Goal: Task Accomplishment & Management: Manage account settings

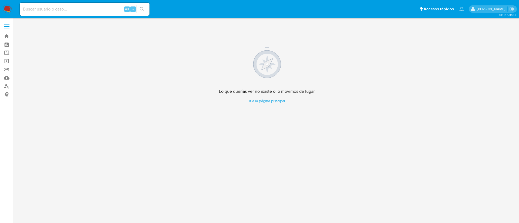
click at [6, 11] on img at bounding box center [7, 9] width 9 height 9
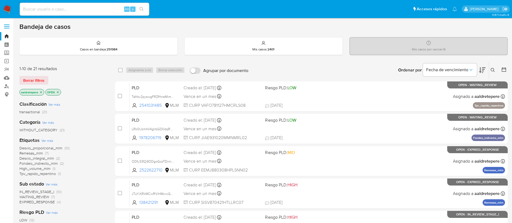
click at [494, 70] on icon at bounding box center [493, 70] width 4 height 4
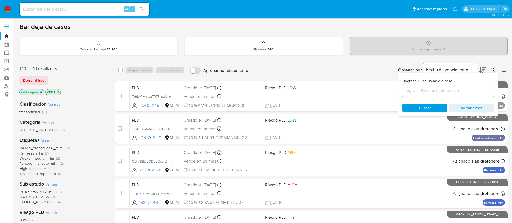
click at [441, 86] on div at bounding box center [448, 90] width 91 height 13
click at [422, 93] on input at bounding box center [448, 90] width 91 height 7
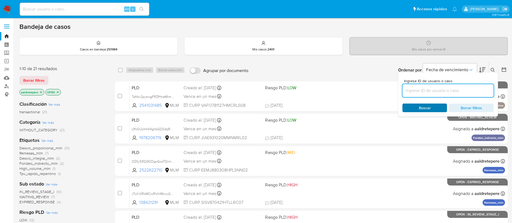
paste input "OrpNfQeJ4LE3046J1fdSo9YB"
type input "OrpNfQeJ4LE3046J1fdSo9YB"
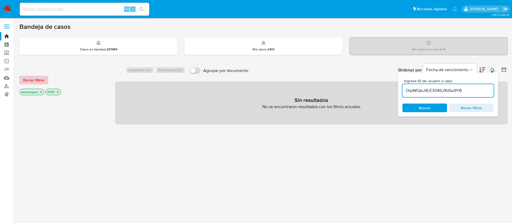
click at [39, 82] on span "Borrar filtros" at bounding box center [33, 80] width 21 height 8
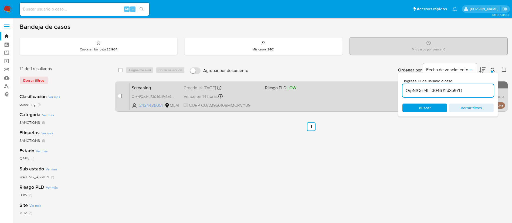
click at [120, 97] on input "checkbox" at bounding box center [120, 96] width 4 height 4
checkbox input "true"
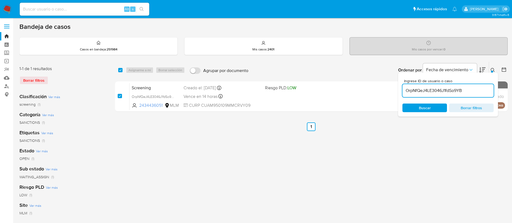
checkbox input "true"
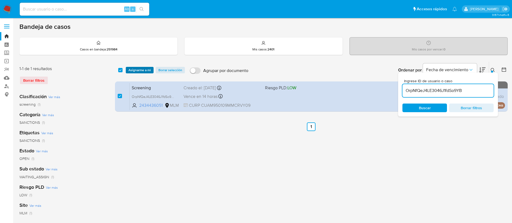
click at [135, 68] on span "Asignarme a mí" at bounding box center [140, 70] width 22 height 5
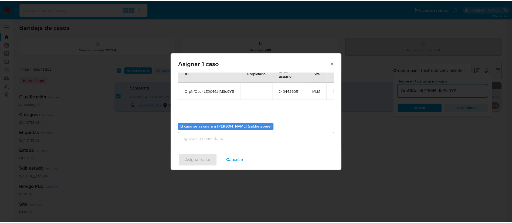
scroll to position [28, 0]
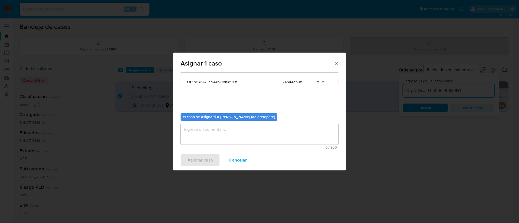
click at [203, 142] on textarea "assign-modal" at bounding box center [259, 134] width 158 height 22
click at [201, 157] on span "Asignar caso" at bounding box center [199, 161] width 25 height 12
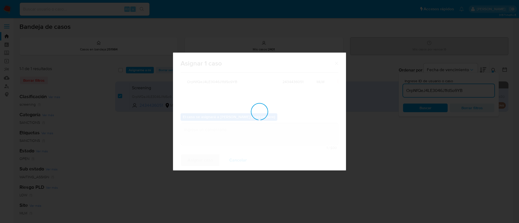
checkbox input "false"
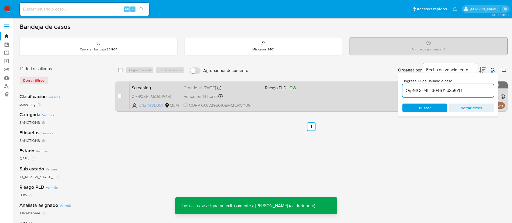
click at [297, 104] on div "Screening OrpNfQeJ4LE3046J1fdSo9YB 2434436051 MLM Riesgo PLD: LOW Creado el: 01…" at bounding box center [318, 96] width 376 height 27
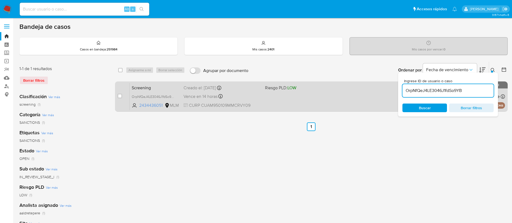
click at [295, 100] on div "Screening OrpNfQeJ4LE3046J1fdSo9YB 2434436051 MLM Riesgo PLD: LOW Creado el: 01…" at bounding box center [318, 96] width 376 height 27
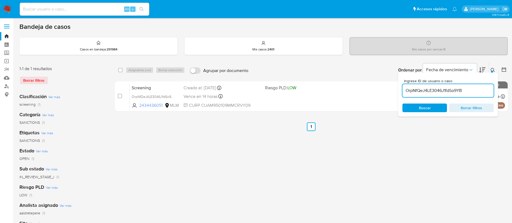
drag, startPoint x: 6, startPoint y: 8, endPoint x: 10, endPoint y: 14, distance: 7.0
click at [6, 8] on img at bounding box center [7, 9] width 9 height 9
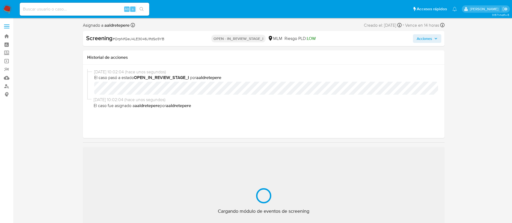
select select "10"
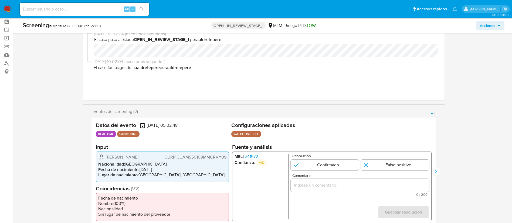
scroll to position [41, 0]
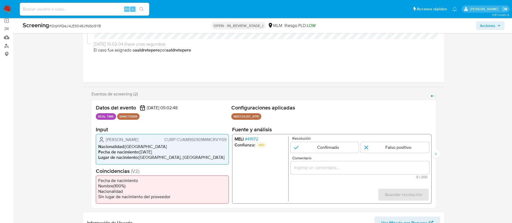
drag, startPoint x: 133, startPoint y: 141, endPoint x: 104, endPoint y: 139, distance: 29.5
click at [104, 139] on div "Mayra Cruz Avila CURP CUAM950109MMCRVY09" at bounding box center [162, 140] width 128 height 6
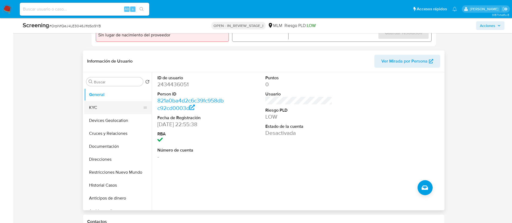
click at [106, 106] on button "KYC" at bounding box center [115, 107] width 63 height 13
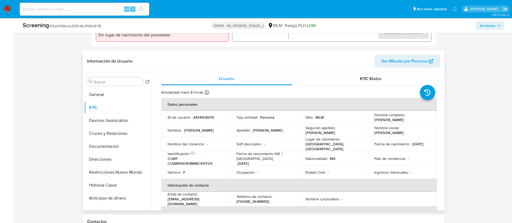
drag, startPoint x: 394, startPoint y: 147, endPoint x: 374, endPoint y: 146, distance: 20.3
click at [375, 146] on div "Fecha de nacimiento : 09/01/1995" at bounding box center [403, 144] width 56 height 5
copy p "09/01/1995"
click at [180, 162] on p "CURP CUAM950109MMCRVY09" at bounding box center [195, 161] width 54 height 10
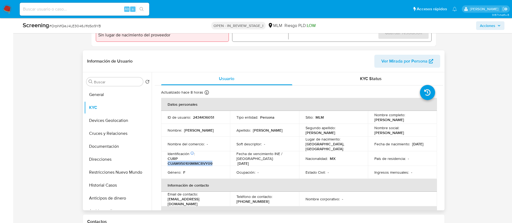
copy p "CUAM950109MMCRVY09"
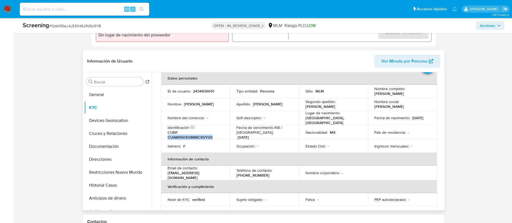
scroll to position [38, 0]
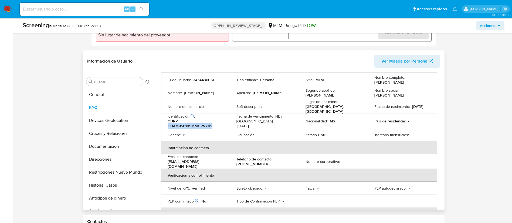
copy p "CUAM950109MMCRVY09"
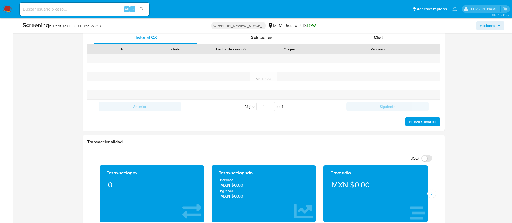
scroll to position [446, 0]
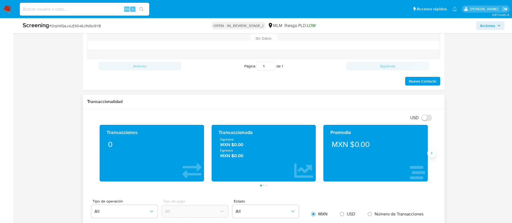
click at [427, 153] on div "Promedio MXN $0.00" at bounding box center [376, 153] width 105 height 57
click at [436, 155] on button "Siguiente" at bounding box center [432, 153] width 9 height 9
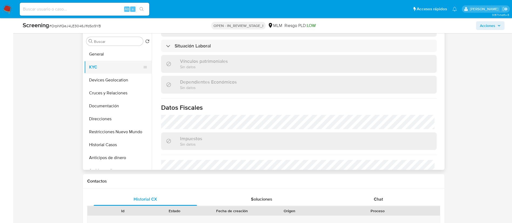
scroll to position [139, 0]
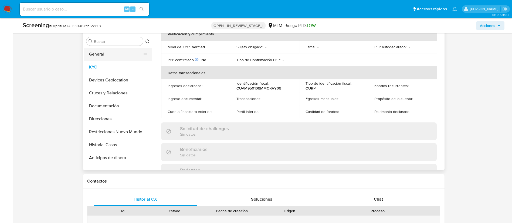
click at [124, 54] on button "General" at bounding box center [115, 54] width 63 height 13
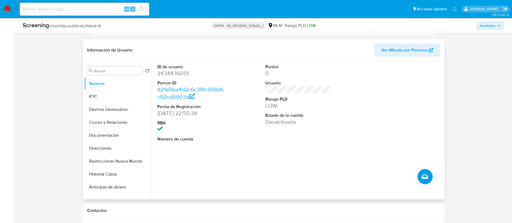
scroll to position [203, 0]
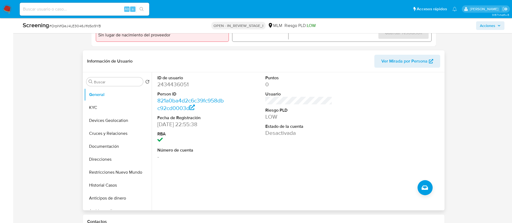
click at [177, 86] on dd "2434436051" at bounding box center [190, 85] width 67 height 8
copy dd "2434436051"
click at [115, 105] on button "KYC" at bounding box center [115, 107] width 63 height 13
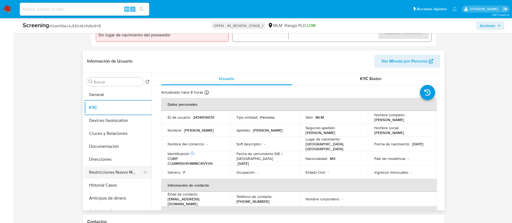
click at [116, 174] on button "Restricciones Nuevo Mundo" at bounding box center [115, 172] width 63 height 13
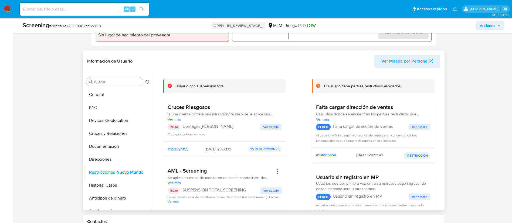
scroll to position [41, 0]
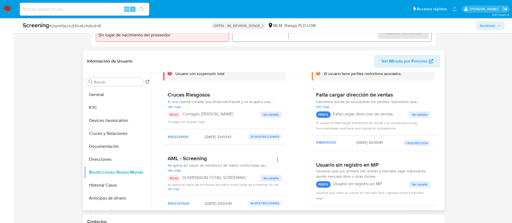
click at [268, 181] on span "Ver detalle" at bounding box center [271, 178] width 16 height 5
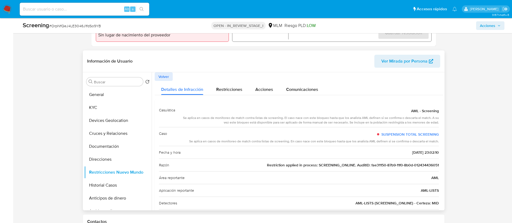
scroll to position [23, 0]
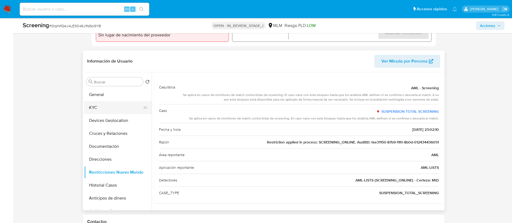
click at [110, 107] on button "KYC" at bounding box center [115, 107] width 63 height 13
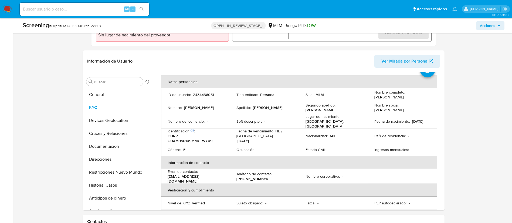
scroll to position [41, 0]
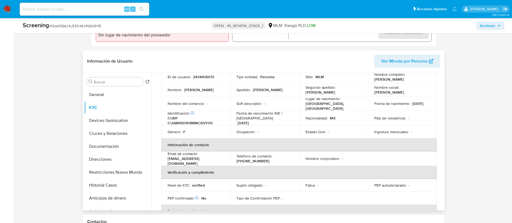
drag, startPoint x: 392, startPoint y: 106, endPoint x: 363, endPoint y: 105, distance: 28.9
click at [363, 105] on tr "Nombre del comercio : - Soft descriptor : - Lugar de nacimiento : MEXICO, MÉXIC…" at bounding box center [299, 103] width 276 height 15
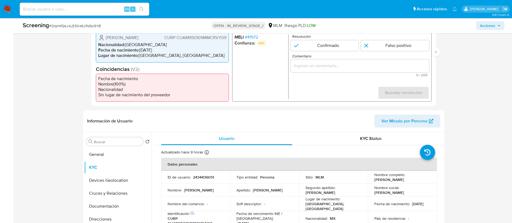
scroll to position [81, 0]
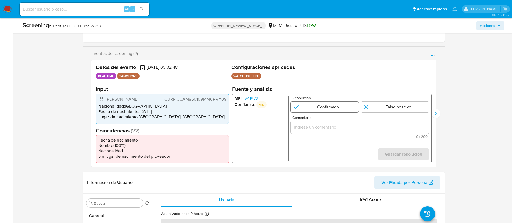
click at [303, 106] on input "1 de 2" at bounding box center [325, 107] width 68 height 11
radio input "true"
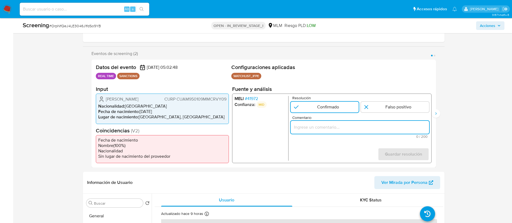
click at [302, 128] on input "Comentario" at bounding box center [360, 127] width 139 height 7
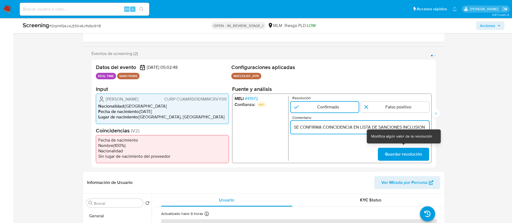
scroll to position [0, 129]
type input "SE CONFIRMA COINCIDENCIA EN LISTA DE SANCIONES INCLUSION LBP DENOMINADA IFPE PO…"
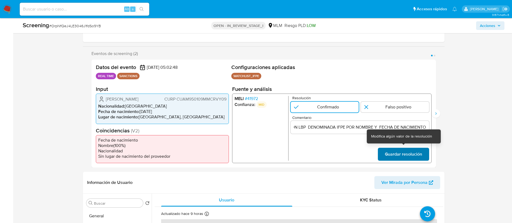
scroll to position [0, 0]
click at [412, 155] on span "Guardar resolución" at bounding box center [403, 155] width 37 height 12
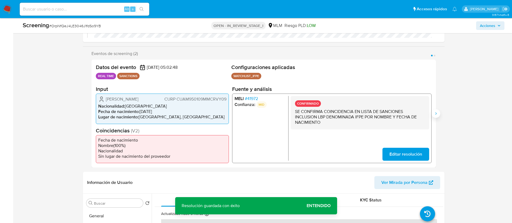
click at [435, 114] on icon "Siguiente" at bounding box center [436, 114] width 4 height 4
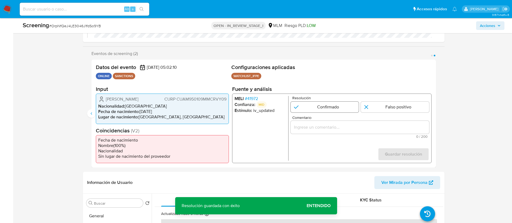
click at [317, 111] on input "2 de 2" at bounding box center [325, 107] width 68 height 11
radio input "true"
click at [319, 132] on div "2 de 2" at bounding box center [360, 127] width 139 height 13
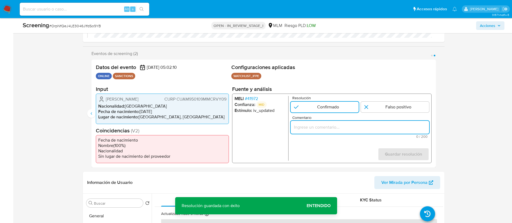
drag, startPoint x: 327, startPoint y: 128, endPoint x: 369, endPoint y: 151, distance: 48.5
click at [327, 129] on input "Comentario" at bounding box center [360, 127] width 139 height 7
paste input "SE CONFIRMA COINCIDENCIA EN LISTA DE SANCIONES INCLUSION LBP DENOMINADA IFPE PO…"
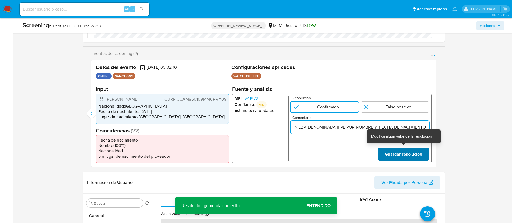
type input "SE CONFIRMA COINCIDENCIA EN LISTA DE SANCIONES INCLUSION LBP DENOMINADA IFPE PO…"
click at [391, 154] on span "Guardar resolución" at bounding box center [403, 155] width 37 height 12
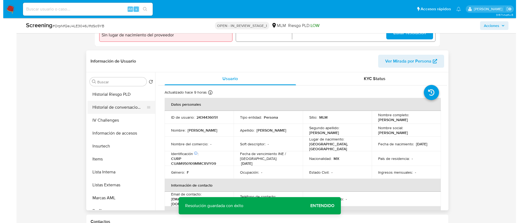
scroll to position [203, 0]
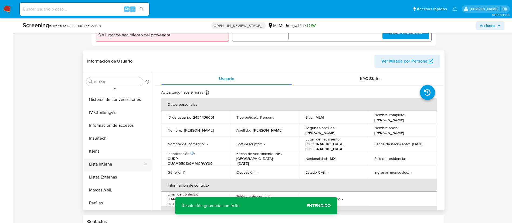
click at [97, 162] on button "Lista Interna" at bounding box center [115, 164] width 63 height 13
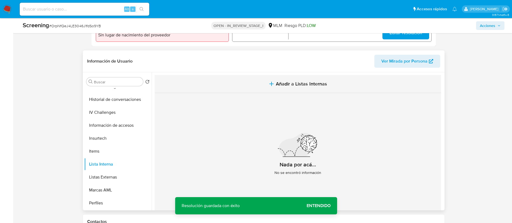
click at [333, 88] on button "Añadir a Listas Internas" at bounding box center [298, 84] width 287 height 18
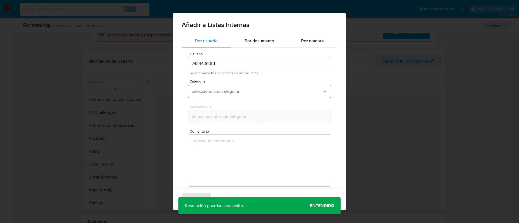
click at [245, 91] on span "Seleccioná una categoría" at bounding box center [256, 91] width 131 height 5
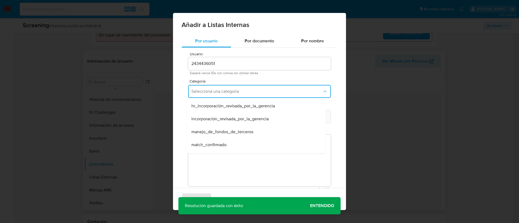
click at [221, 147] on span "match_confirmado" at bounding box center [208, 144] width 35 height 5
click at [221, 127] on div "Usuario 2434436051 Separá varios IDs con comas sin utilizar letras Categoría ma…" at bounding box center [260, 122] width 156 height 148
click at [223, 117] on span "Seleccioná una subcategoría" at bounding box center [256, 116] width 131 height 5
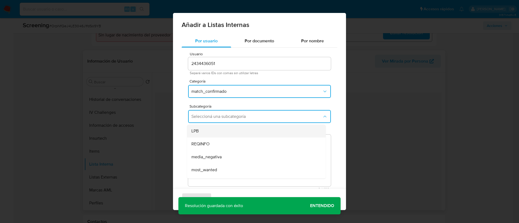
click at [214, 134] on div "LPB" at bounding box center [254, 131] width 127 height 13
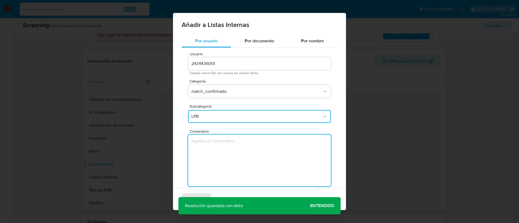
click at [225, 158] on textarea "Comentario" at bounding box center [259, 161] width 143 height 52
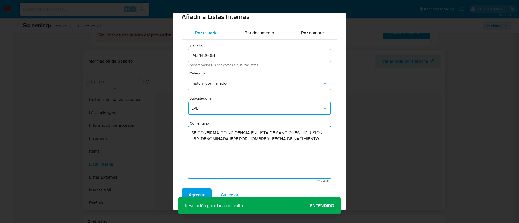
scroll to position [11, 0]
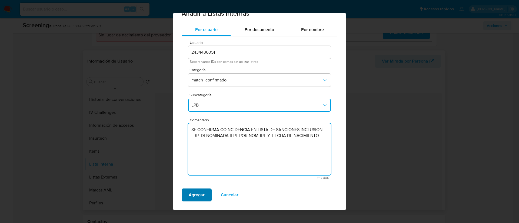
type textarea "SE CONFIRMA COINCIDENCIA EN LISTA DE SANCIONES INCLUSION LBP DENOMINADA IFPE PO…"
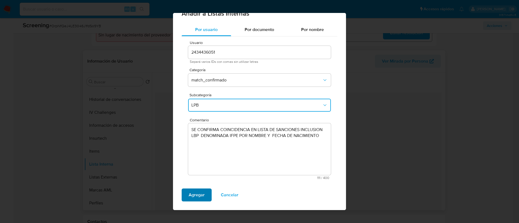
click at [203, 191] on span "Agregar" at bounding box center [197, 195] width 16 height 12
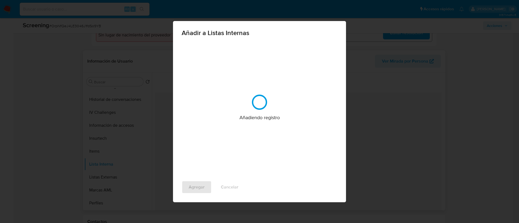
scroll to position [0, 0]
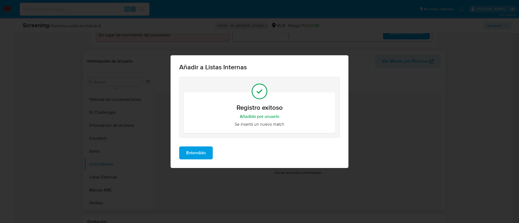
click at [202, 157] on span "Entendido" at bounding box center [195, 153] width 19 height 12
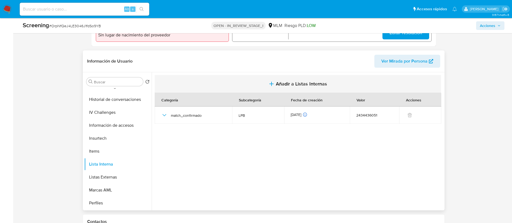
click at [284, 82] on span "Añadir a Listas Internas" at bounding box center [301, 84] width 51 height 6
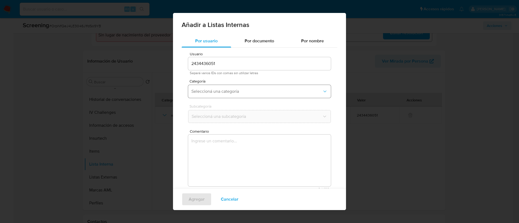
click at [217, 93] on span "Seleccioná una categoría" at bounding box center [256, 91] width 131 height 5
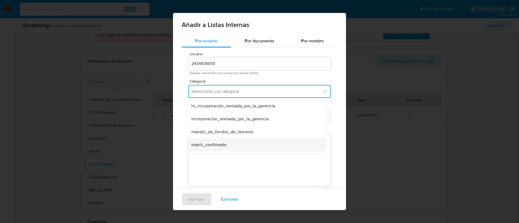
click at [217, 143] on span "match_confirmado" at bounding box center [208, 144] width 35 height 5
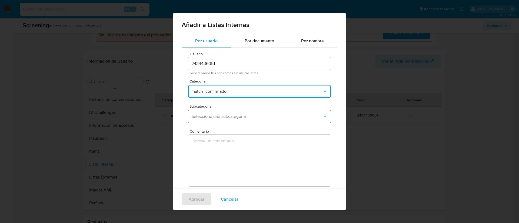
click at [226, 117] on span "Seleccioná una subcategoría" at bounding box center [256, 116] width 131 height 5
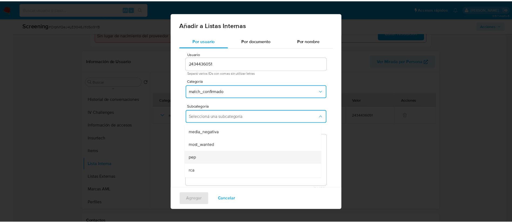
scroll to position [37, 0]
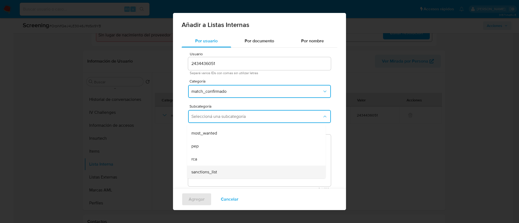
click at [211, 172] on span "sanctions_list" at bounding box center [204, 172] width 26 height 5
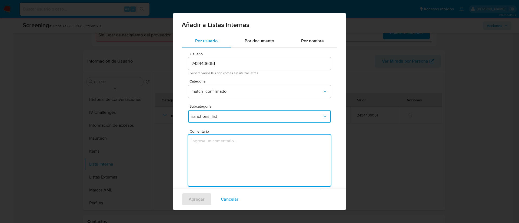
click at [221, 148] on textarea "Comentario" at bounding box center [259, 161] width 143 height 52
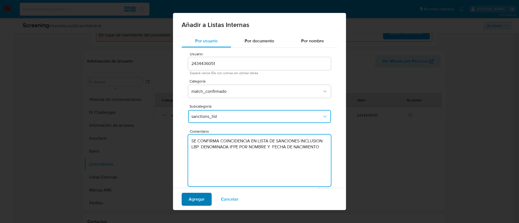
type textarea "SE CONFIRMA COINCIDENCIA EN LISTA DE SANCIONES INCLUSION LBP DENOMINADA IFPE PO…"
click at [202, 205] on span "Agregar" at bounding box center [197, 200] width 16 height 12
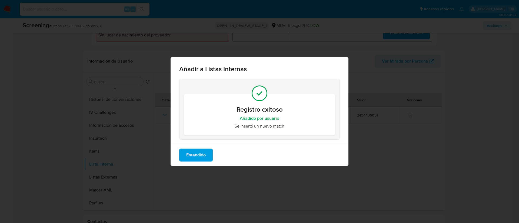
click at [197, 157] on span "Entendido" at bounding box center [195, 155] width 19 height 12
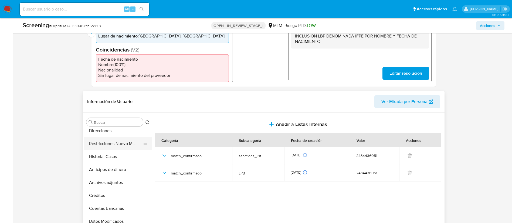
scroll to position [81, 0]
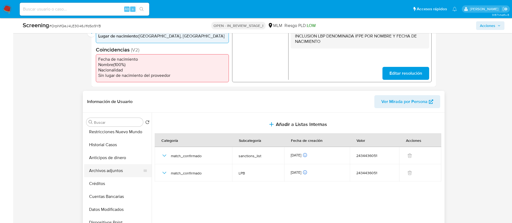
click at [110, 176] on button "Archivos adjuntos" at bounding box center [115, 171] width 63 height 13
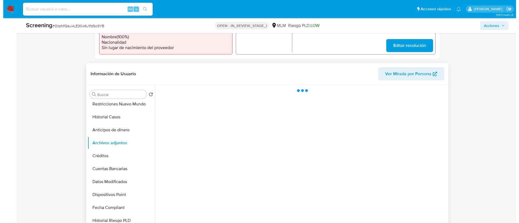
scroll to position [203, 0]
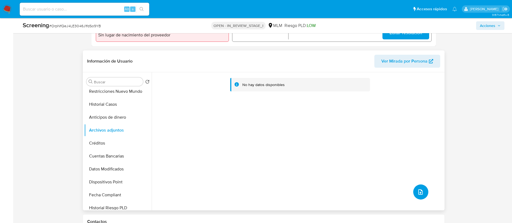
click at [414, 196] on button "upload-file" at bounding box center [421, 192] width 15 height 15
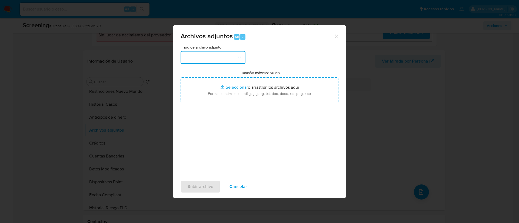
click at [216, 60] on button "button" at bounding box center [212, 57] width 65 height 13
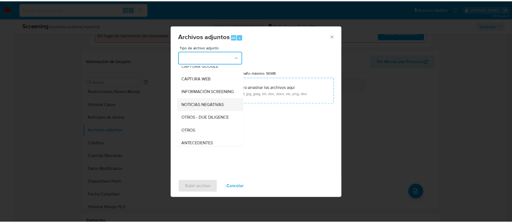
scroll to position [56, 0]
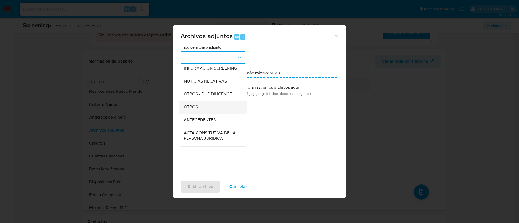
click at [204, 111] on div "OTROS" at bounding box center [211, 107] width 55 height 13
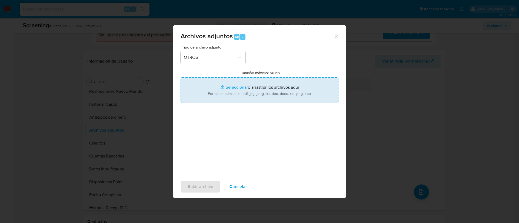
click at [249, 88] on input "Tamaño máximo: 50MB Seleccionar archivos" at bounding box center [259, 91] width 158 height 26
type input "C:\fakepath\SCRENNINGMayra Cruz Avila.docx"
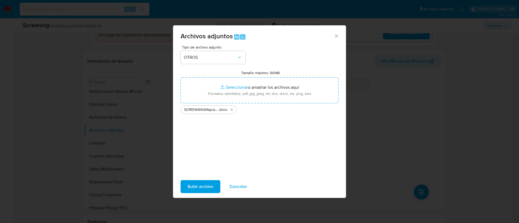
drag, startPoint x: 249, startPoint y: 88, endPoint x: 196, endPoint y: 186, distance: 111.1
click at [196, 186] on span "Subir archivo" at bounding box center [200, 187] width 26 height 12
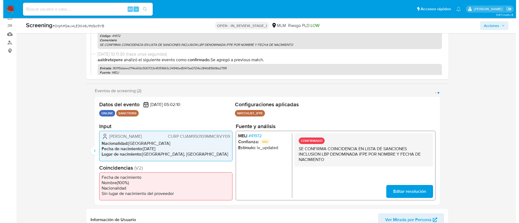
scroll to position [0, 0]
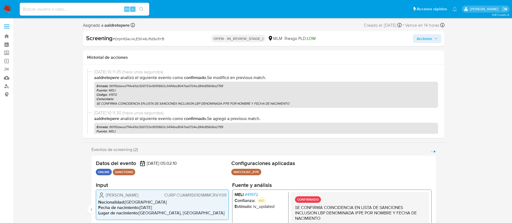
drag, startPoint x: 426, startPoint y: 41, endPoint x: 417, endPoint y: 40, distance: 9.5
click at [426, 41] on span "Acciones" at bounding box center [424, 38] width 15 height 9
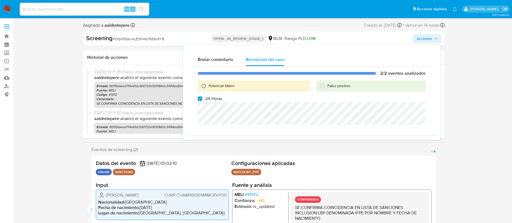
click at [206, 86] on input "Potencial Match" at bounding box center [204, 86] width 9 height 9
radio input "true"
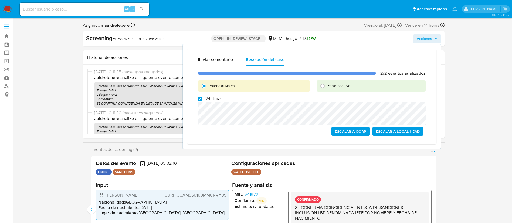
click at [203, 99] on label "24 Horas" at bounding box center [210, 98] width 24 height 5
click at [202, 99] on input "24 Horas" at bounding box center [200, 99] width 4 height 4
checkbox input "false"
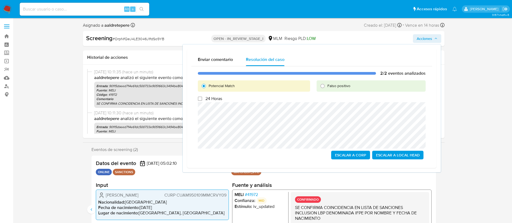
click at [404, 155] on span "Escalar a Local Head" at bounding box center [398, 156] width 44 height 8
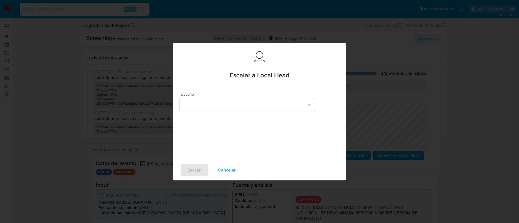
click at [227, 98] on div "Usuario" at bounding box center [246, 103] width 135 height 21
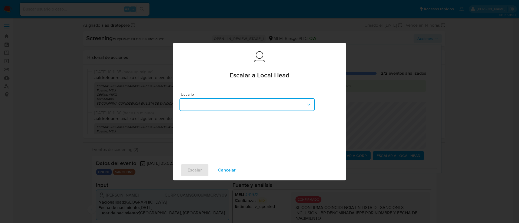
click at [227, 103] on button "button" at bounding box center [246, 104] width 135 height 13
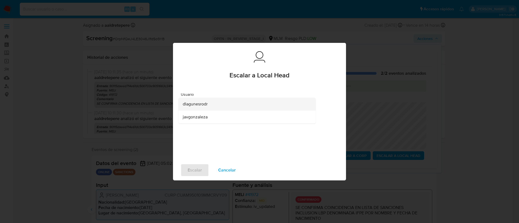
click at [217, 102] on div "dlagunesrodr" at bounding box center [245, 104] width 125 height 13
click at [202, 168] on button "Escalar" at bounding box center [194, 170] width 28 height 13
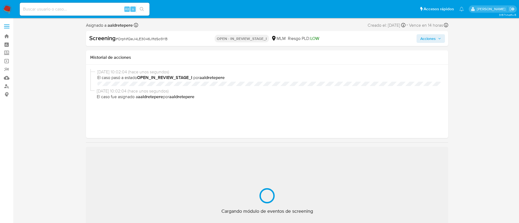
select select "10"
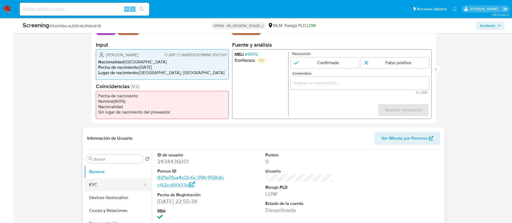
scroll to position [162, 0]
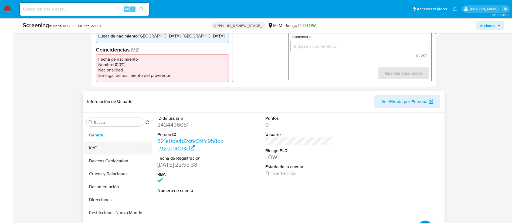
click at [104, 151] on button "KYC" at bounding box center [115, 148] width 63 height 13
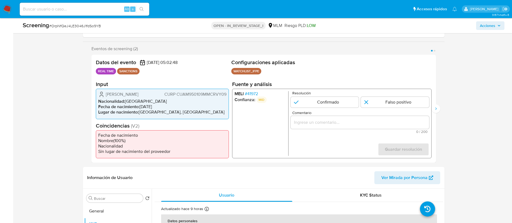
scroll to position [81, 0]
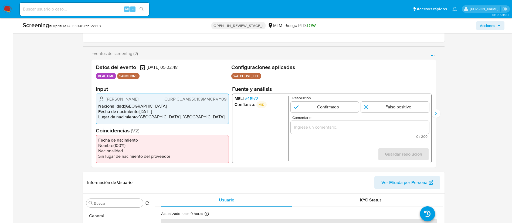
click at [255, 99] on span "# 41972" at bounding box center [251, 98] width 13 height 5
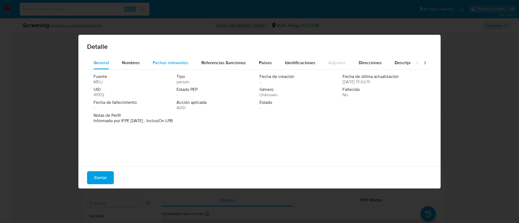
click at [180, 62] on span "Fechas relevantes" at bounding box center [171, 63] width 36 height 6
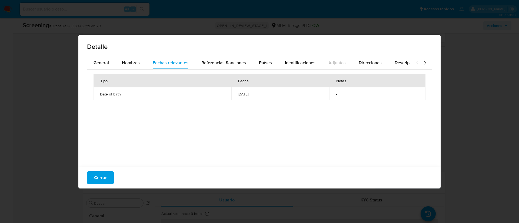
drag, startPoint x: 244, startPoint y: 96, endPoint x: 200, endPoint y: 85, distance: 44.8
click at [200, 85] on table "Tipo Fecha Notas Date of birth 1995-01-09 -" at bounding box center [259, 87] width 332 height 26
click at [100, 63] on span "General" at bounding box center [100, 63] width 15 height 6
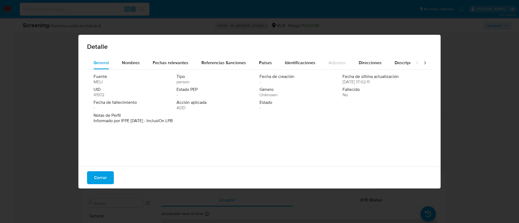
drag, startPoint x: 139, startPoint y: 119, endPoint x: 186, endPoint y: 115, distance: 46.9
click at [177, 117] on div "Notas de Perfil Informado por IFPE 09-01-2023 - InclusiOn LPB" at bounding box center [259, 118] width 332 height 11
drag, startPoint x: 187, startPoint y: 103, endPoint x: 215, endPoint y: 128, distance: 37.7
click at [206, 119] on div "Fuente MELI Tipo person Fecha de creación - Fecha de última actualización 09/02…" at bounding box center [259, 117] width 345 height 95
click at [90, 179] on button "Cerrar" at bounding box center [100, 178] width 27 height 13
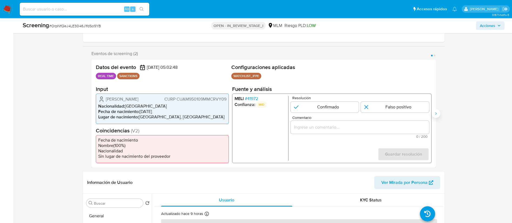
click at [437, 112] on icon "Siguiente" at bounding box center [436, 114] width 4 height 4
click at [259, 100] on li "MELI # 41972" at bounding box center [260, 98] width 52 height 5
click at [257, 98] on span "# 41972" at bounding box center [251, 98] width 13 height 5
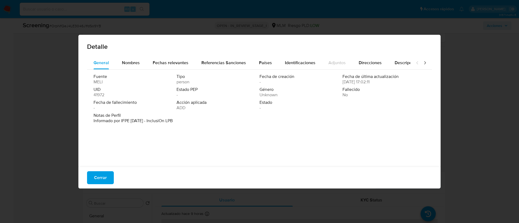
drag, startPoint x: 170, startPoint y: 113, endPoint x: 194, endPoint y: 112, distance: 24.3
click at [192, 113] on span "Notas de Perfil" at bounding box center [258, 115] width 331 height 5
drag, startPoint x: 173, startPoint y: 121, endPoint x: 224, endPoint y: 116, distance: 51.6
click at [210, 123] on div "Notas de Perfil Informado por IFPE 09-01-2023 - InclusiOn LPB" at bounding box center [259, 118] width 332 height 11
click at [162, 62] on span "Fechas relevantes" at bounding box center [171, 63] width 36 height 6
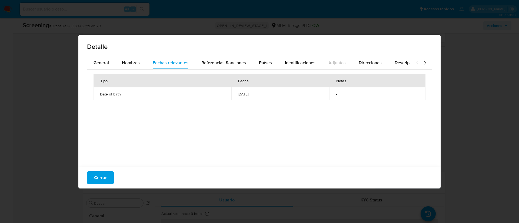
drag, startPoint x: 279, startPoint y: 98, endPoint x: 201, endPoint y: 97, distance: 77.5
click at [201, 97] on tr "Date of birth 1995-01-09 -" at bounding box center [259, 94] width 332 height 13
click at [99, 176] on span "Cerrar" at bounding box center [100, 178] width 13 height 12
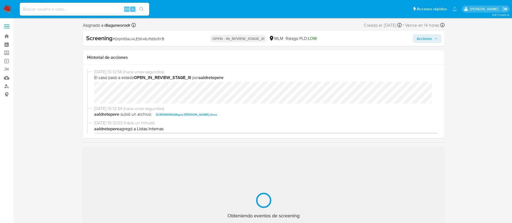
select select "10"
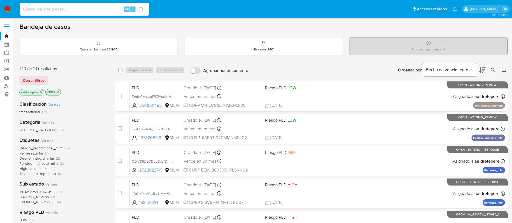
click at [92, 8] on input at bounding box center [85, 9] width 130 height 7
paste input "216601429"
type input "216601429"
click at [143, 8] on icon "search-icon" at bounding box center [142, 9] width 4 height 4
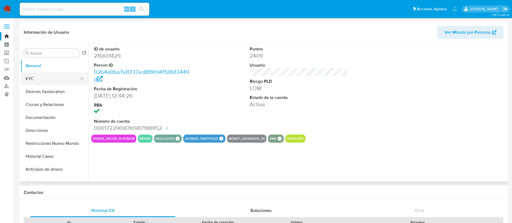
select select "10"
click at [39, 78] on button "KYC" at bounding box center [52, 78] width 63 height 13
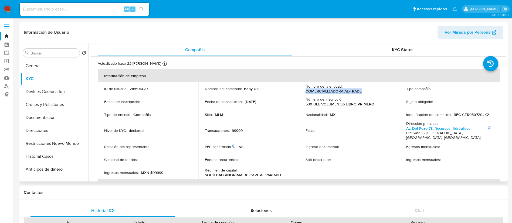
drag, startPoint x: 362, startPoint y: 93, endPoint x: 306, endPoint y: 93, distance: 56.5
click at [306, 93] on div "Nombre de la entidad : COMERCIALIZADORA AL-TRADE" at bounding box center [350, 89] width 88 height 10
copy p "COMERCIALIZADORA AL-TRADE"
click at [132, 83] on td "ID de usuario : 216601429" at bounding box center [148, 88] width 101 height 13
click at [136, 92] on td "ID de usuario : 216601429" at bounding box center [148, 88] width 101 height 13
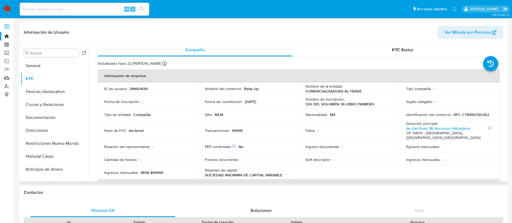
click at [136, 92] on td "ID de usuario : 216601429" at bounding box center [148, 88] width 101 height 13
click at [138, 89] on p "216601429" at bounding box center [139, 88] width 18 height 5
copy p "216601429"
click at [39, 74] on button "KYC" at bounding box center [52, 78] width 63 height 13
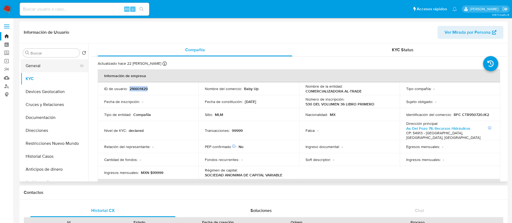
click at [43, 69] on button "General" at bounding box center [52, 65] width 63 height 13
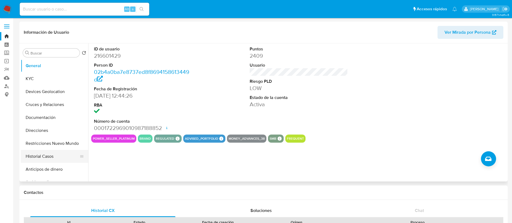
click at [40, 161] on button "Historial Casos" at bounding box center [52, 156] width 63 height 13
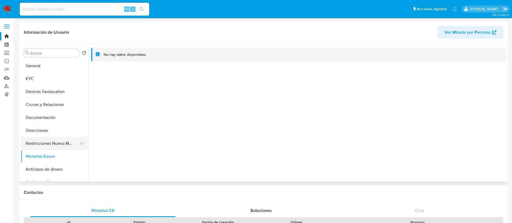
click at [55, 144] on button "Restricciones Nuevo Mundo" at bounding box center [52, 143] width 63 height 13
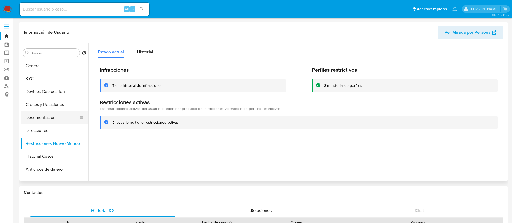
click at [57, 118] on button "Documentación" at bounding box center [52, 117] width 63 height 13
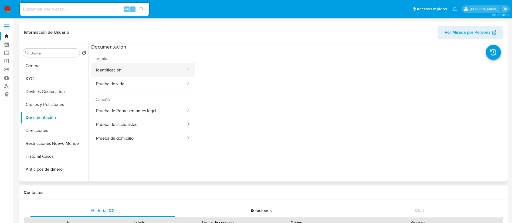
click at [126, 65] on button "Identificación" at bounding box center [138, 70] width 95 height 14
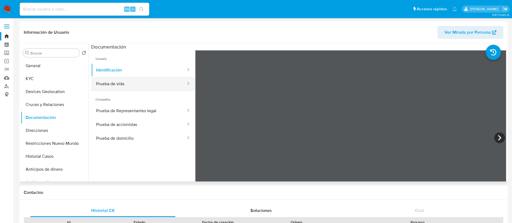
click at [144, 80] on button "Prueba de vida" at bounding box center [138, 84] width 95 height 14
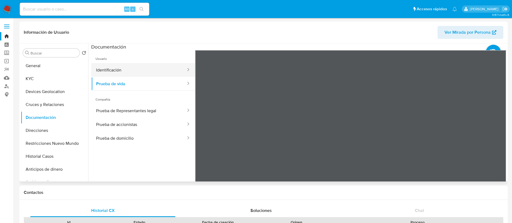
click at [148, 70] on button "Identificación" at bounding box center [138, 70] width 95 height 14
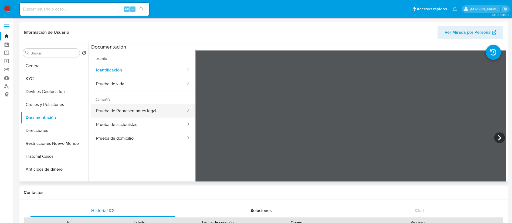
click at [153, 106] on button "Prueba de Representantes legal" at bounding box center [138, 111] width 95 height 14
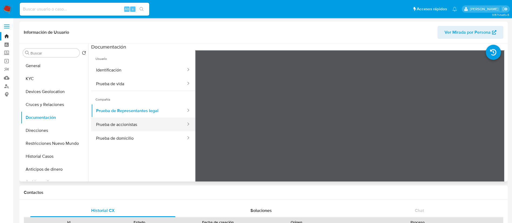
click at [149, 128] on button "Prueba de accionistas" at bounding box center [138, 125] width 95 height 14
click at [139, 129] on button "Prueba de accionistas" at bounding box center [138, 125] width 95 height 14
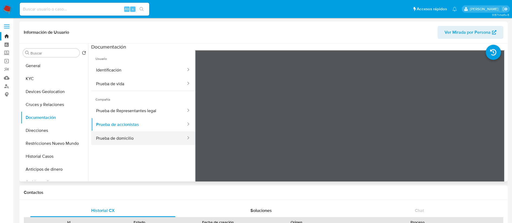
click at [136, 135] on button "Prueba de domicilio" at bounding box center [138, 139] width 95 height 14
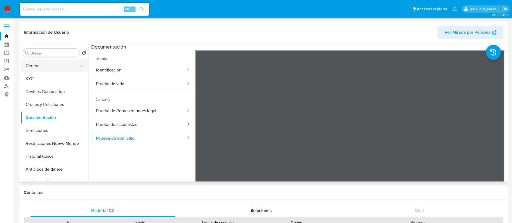
click at [49, 69] on button "General" at bounding box center [52, 65] width 63 height 13
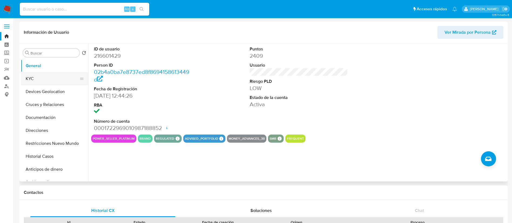
click at [29, 79] on button "KYC" at bounding box center [52, 78] width 63 height 13
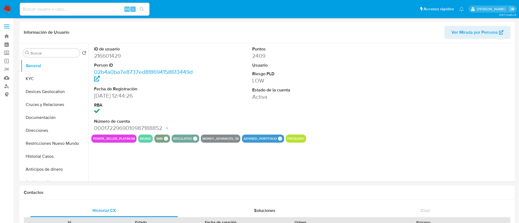
select select "10"
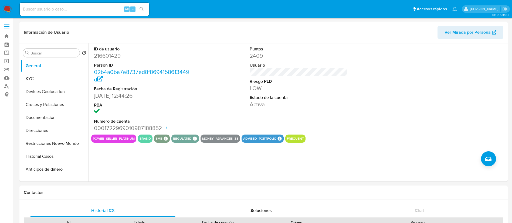
click at [113, 8] on input at bounding box center [85, 9] width 130 height 7
paste input "243659270"
type input "243659270"
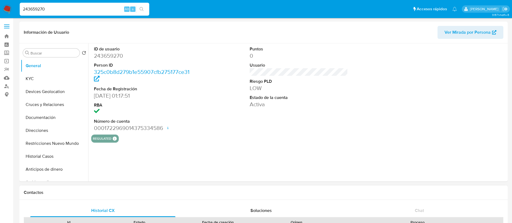
select select "10"
drag, startPoint x: 165, startPoint y: 86, endPoint x: 165, endPoint y: 98, distance: 12.2
click at [165, 98] on dl "ID de usuario 243659270 Person ID 325c0b8d279b1e55907cfb275177ce31 Fecha de Reg…" at bounding box center [143, 89] width 99 height 86
click at [224, 148] on div "ID de usuario 243659270 Person ID 325c0b8d279b1e55907cfb275177ce31 Fecha de Reg…" at bounding box center [297, 112] width 418 height 138
select select "10"
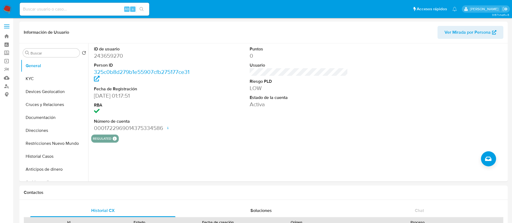
click at [8, 9] on img at bounding box center [7, 9] width 9 height 9
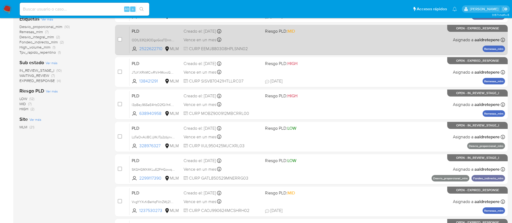
scroll to position [203, 0]
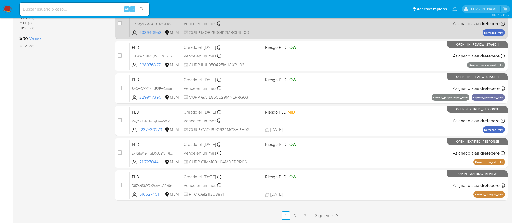
click at [322, 217] on span "Siguiente" at bounding box center [324, 216] width 18 height 4
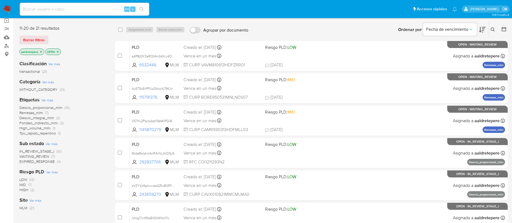
scroll to position [81, 0]
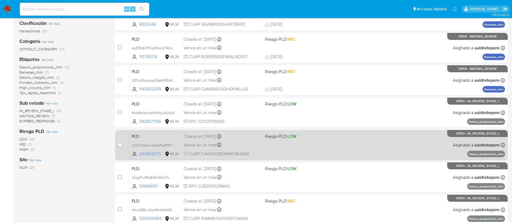
click at [320, 148] on div "PLD zVZY1jb5pkwwebGRu8XRFfYU 243659270 MLM Riesgo PLD: LOW Creado el: 12/08/202…" at bounding box center [318, 145] width 376 height 27
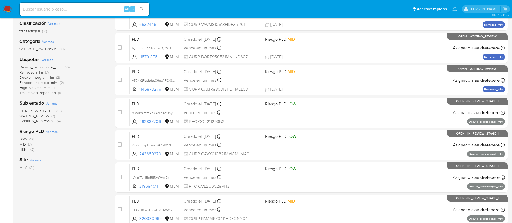
click at [6, 9] on img at bounding box center [7, 9] width 9 height 9
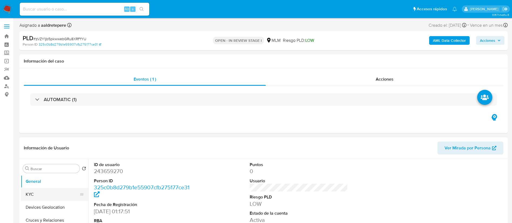
click at [59, 192] on button "KYC" at bounding box center [52, 194] width 63 height 13
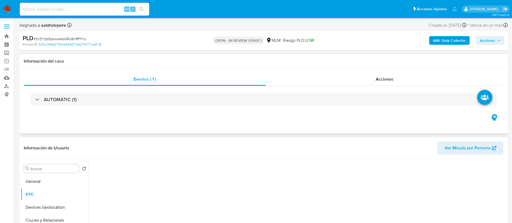
select select "10"
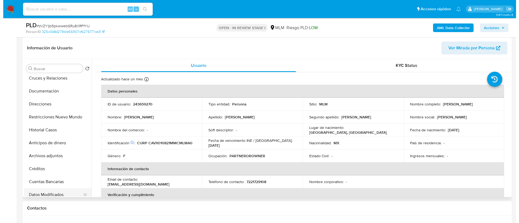
scroll to position [81, 0]
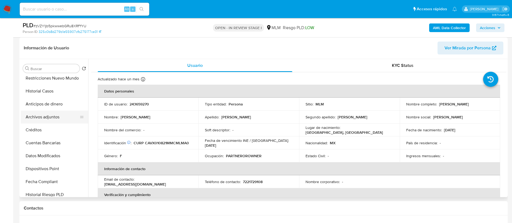
click at [54, 118] on button "Archivos adjuntos" at bounding box center [52, 117] width 63 height 13
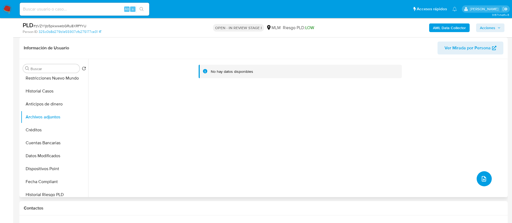
click at [483, 180] on icon "upload-file" at bounding box center [484, 179] width 6 height 6
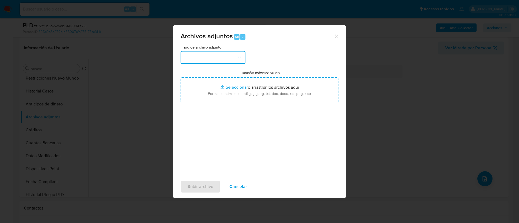
click at [210, 58] on button "button" at bounding box center [212, 57] width 65 height 13
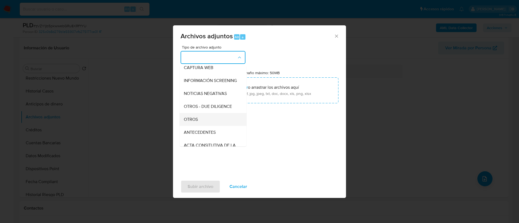
scroll to position [56, 0]
click at [213, 114] on div "OTROS" at bounding box center [211, 107] width 55 height 13
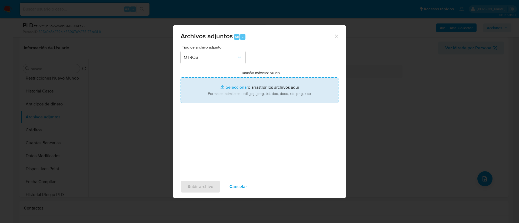
click at [237, 93] on input "Tamaño máximo: 50MB Seleccionar archivos" at bounding box center [259, 91] width 158 height 26
type input "C:\fakepath\243659270_Ximena Camacho Velasco_AGOSTO 2025.pdf"
click at [210, 186] on span "Subir archivo" at bounding box center [200, 187] width 26 height 12
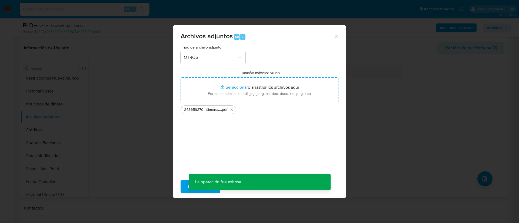
click at [490, 182] on div "Archivos adjuntos Alt a Tipo de archivo adjunto OTROS Tamaño máximo: 50MB Selec…" at bounding box center [259, 111] width 519 height 223
click at [484, 179] on div "Archivos adjuntos Alt a Tipo de archivo adjunto Tamaño máximo: 50MB Seleccionar…" at bounding box center [259, 111] width 519 height 223
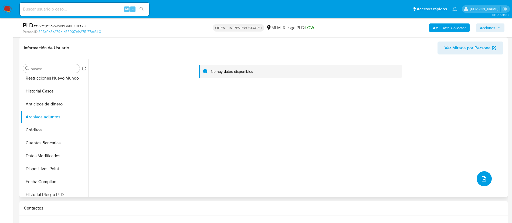
click at [487, 179] on button "upload-file" at bounding box center [484, 179] width 15 height 15
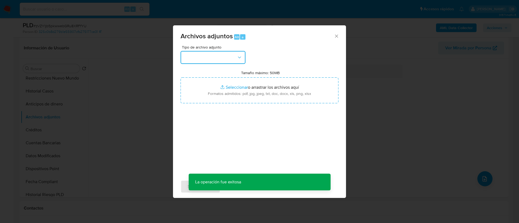
click at [217, 61] on button "button" at bounding box center [212, 57] width 65 height 13
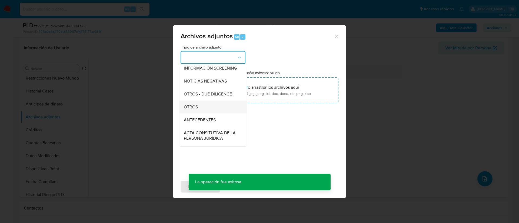
click at [206, 113] on div "OTROS" at bounding box center [211, 107] width 55 height 13
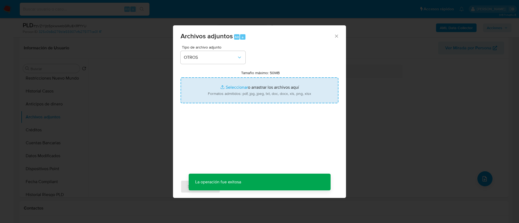
click at [263, 91] on input "Tamaño máximo: 50MB Seleccionar archivos" at bounding box center [259, 91] width 158 height 26
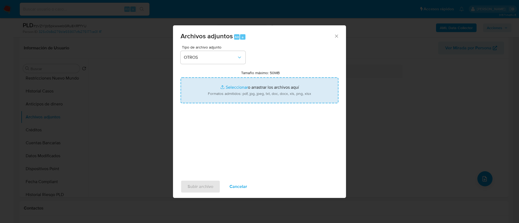
type input "C:\fakepath\243659270_XIMENA CAMACHO VELSCO_AGOSTO_2025.xlsx"
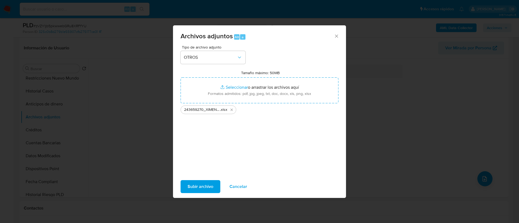
drag, startPoint x: 263, startPoint y: 91, endPoint x: 199, endPoint y: 186, distance: 114.8
click at [199, 186] on span "Subir archivo" at bounding box center [200, 187] width 26 height 12
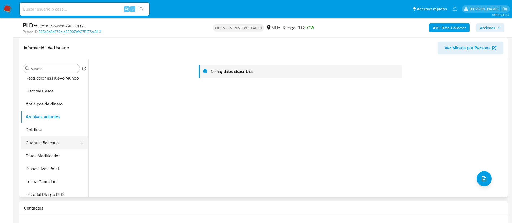
click at [34, 143] on button "Cuentas Bancarias" at bounding box center [52, 143] width 63 height 13
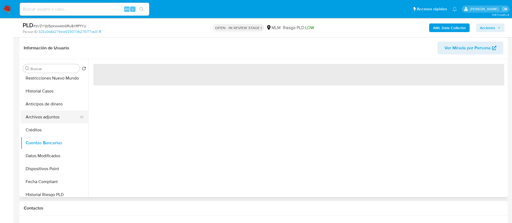
click at [47, 123] on button "Archivos adjuntos" at bounding box center [52, 117] width 63 height 13
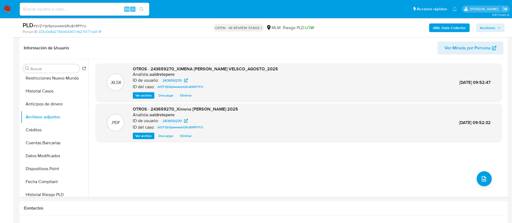
click at [492, 29] on span "Acciones" at bounding box center [487, 28] width 15 height 9
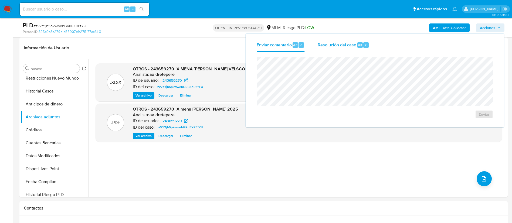
click at [358, 45] on span "Alt" at bounding box center [360, 44] width 4 height 5
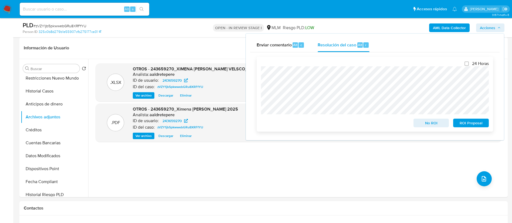
click at [429, 125] on span "No ROI" at bounding box center [432, 123] width 28 height 8
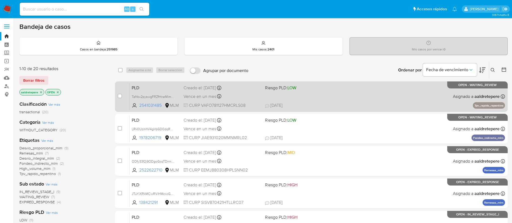
click at [377, 94] on div "PLD Tafrbv2pyswgFRZfHneMimKb 2541031485 MLM Riesgo PLD: LOW Creado el: [DATE] C…" at bounding box center [318, 96] width 376 height 27
click at [119, 97] on input "checkbox" at bounding box center [120, 96] width 4 height 4
checkbox input "true"
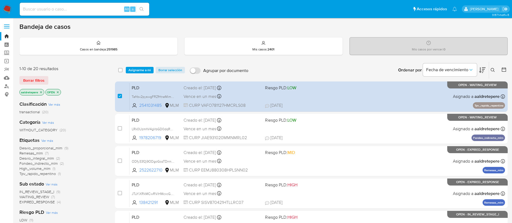
click at [142, 66] on div "select-all-cases-checkbox Asignarme a mí Borrar selección Agrupar por documento…" at bounding box center [311, 70] width 393 height 17
click at [142, 68] on span "Asignarme a mí" at bounding box center [140, 70] width 22 height 5
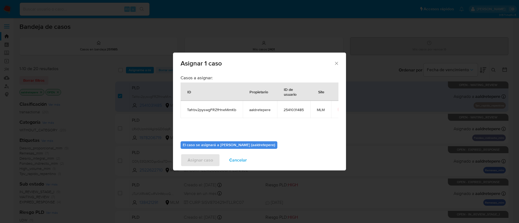
scroll to position [28, 0]
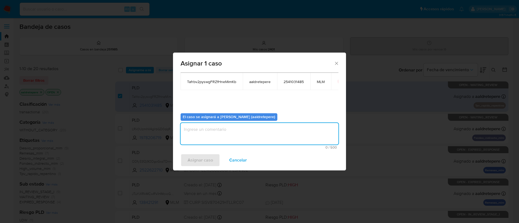
click at [229, 143] on textarea "assign-modal" at bounding box center [259, 134] width 158 height 22
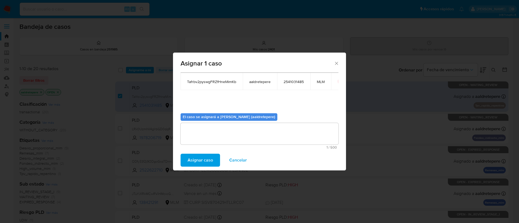
click at [215, 160] on button "Asignar caso" at bounding box center [199, 160] width 39 height 13
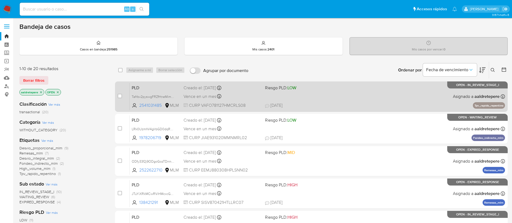
click at [337, 103] on span "01/09/2025 01/09/2025 09:17" at bounding box center [344, 106] width 159 height 6
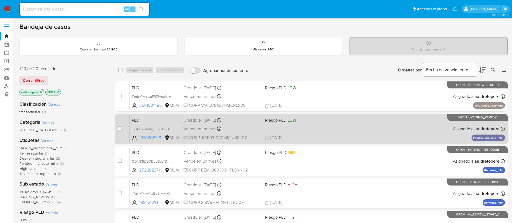
click at [393, 128] on div "PLD LRk0UzmhV4gIrbGD0dqRXxFo 1978206719 MLM Riesgo PLD: LOW Creado el: 12/08/20…" at bounding box center [318, 128] width 376 height 27
click at [119, 130] on input "checkbox" at bounding box center [120, 128] width 4 height 4
checkbox input "true"
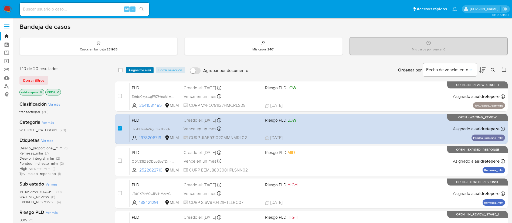
click at [134, 69] on span "Asignarme a mí" at bounding box center [140, 70] width 22 height 5
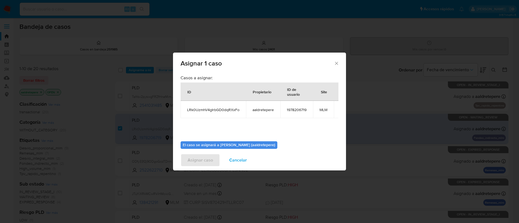
scroll to position [34, 0]
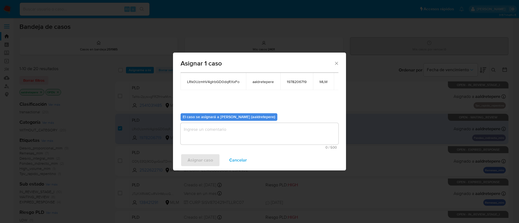
click at [203, 128] on textarea "assign-modal" at bounding box center [259, 134] width 158 height 22
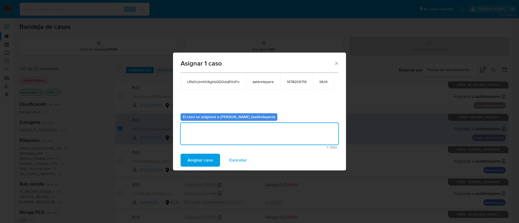
click at [206, 158] on span "Asignar caso" at bounding box center [199, 161] width 25 height 12
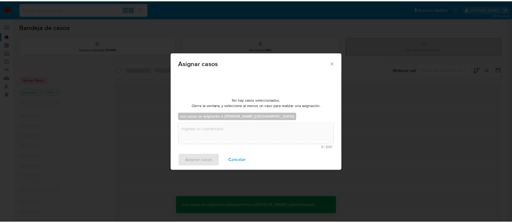
scroll to position [33, 0]
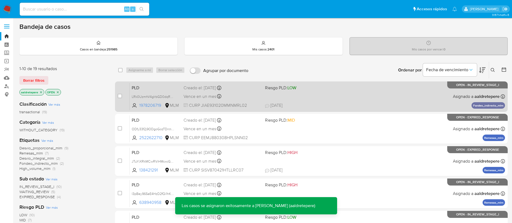
click at [373, 90] on div "PLD LRk0UzmhV4gIrbGD0dqRXxFo 1978206719 MLM Riesgo PLD: LOW Creado el: 12/08/20…" at bounding box center [318, 96] width 376 height 27
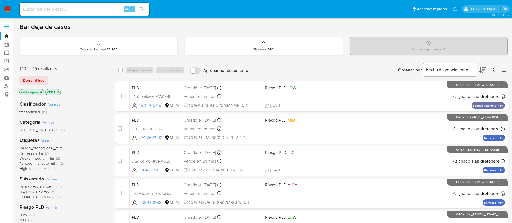
click at [5, 11] on img at bounding box center [7, 9] width 9 height 9
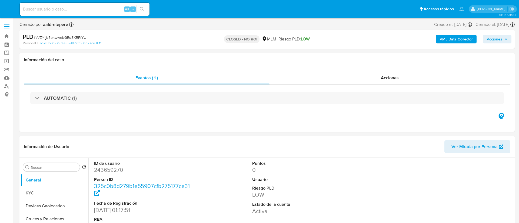
select select "10"
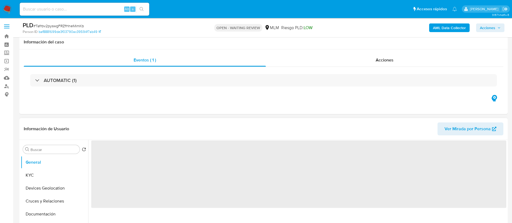
scroll to position [203, 0]
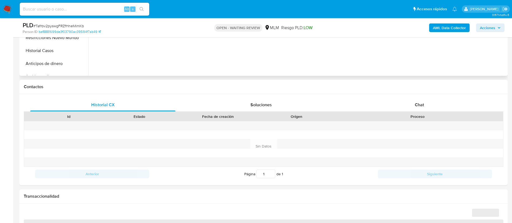
select select "10"
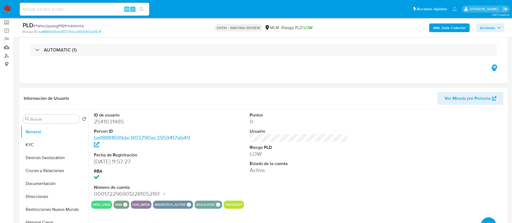
scroll to position [0, 0]
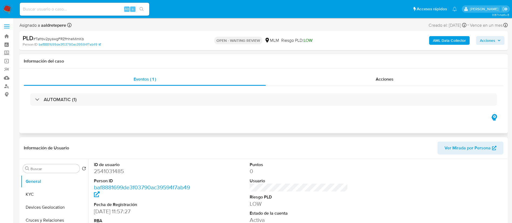
drag, startPoint x: 378, startPoint y: 76, endPoint x: 391, endPoint y: 90, distance: 18.7
click at [378, 76] on span "Acciones" at bounding box center [385, 79] width 18 height 6
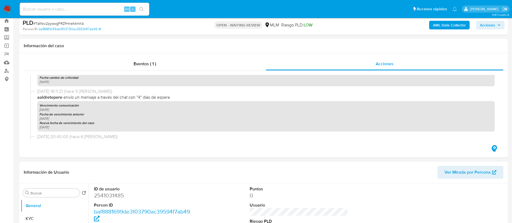
scroll to position [162, 0]
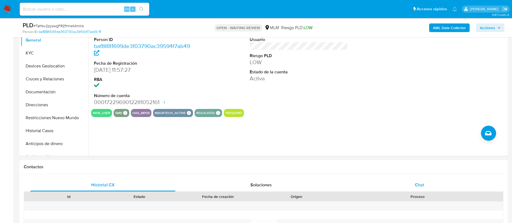
click at [412, 185] on div "Chat" at bounding box center [419, 185] width 145 height 13
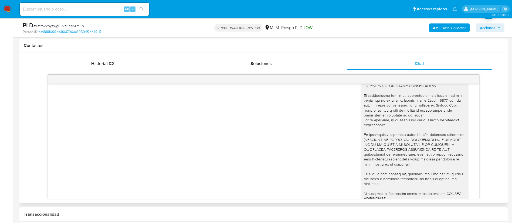
scroll to position [0, 0]
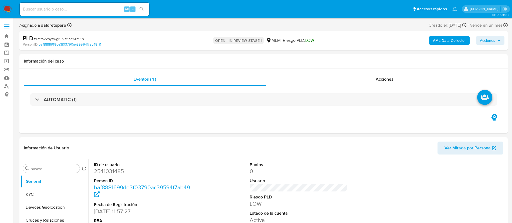
select select "10"
click at [380, 75] on div "Acciones" at bounding box center [385, 79] width 238 height 13
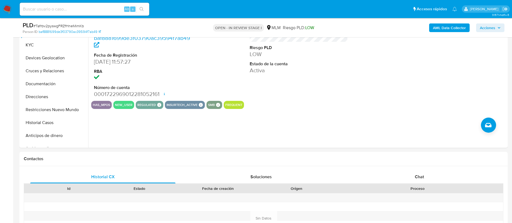
scroll to position [203, 0]
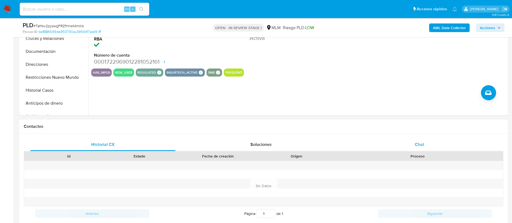
click at [424, 147] on span "Chat" at bounding box center [419, 145] width 9 height 6
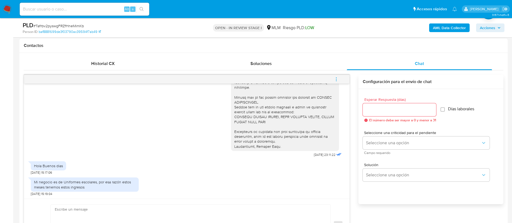
scroll to position [0, 0]
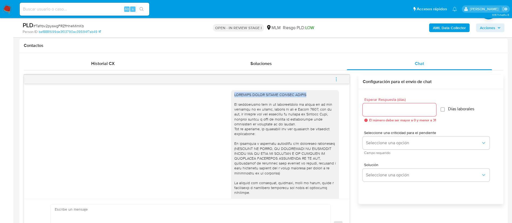
drag, startPoint x: 306, startPoint y: 95, endPoint x: 206, endPoint y: 92, distance: 99.4
click at [206, 92] on div "28/08/2025 23:11:22" at bounding box center [187, 175] width 312 height 178
copy div "ESTIMADO OSCAR ULISES VARGAS FALCON"
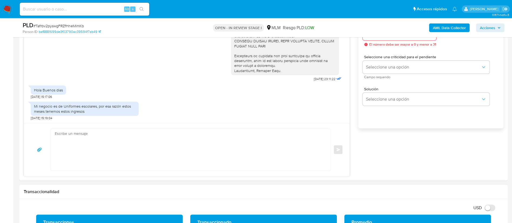
scroll to position [405, 0]
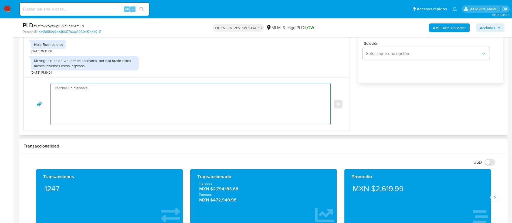
click at [107, 97] on textarea at bounding box center [189, 104] width 269 height 42
paste textarea "ESTIMADO OSCAR ULISES VARGAS FALCON"
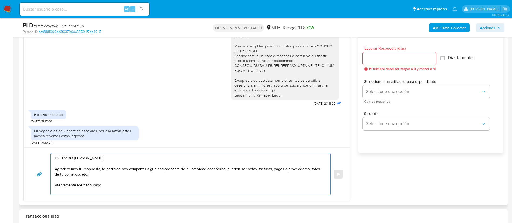
scroll to position [284, 0]
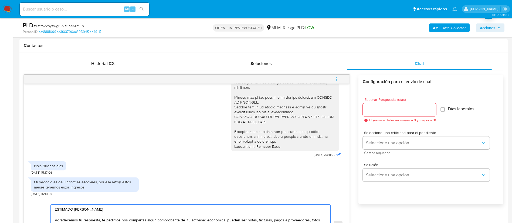
type textarea "ESTIMADO OSCAR ULISES VARGAS FALCON Agradecemos tu respuesta, te pedimos nos co…"
click at [381, 113] on input "Esperar Respuesta (días)" at bounding box center [399, 109] width 73 height 7
type input "2"
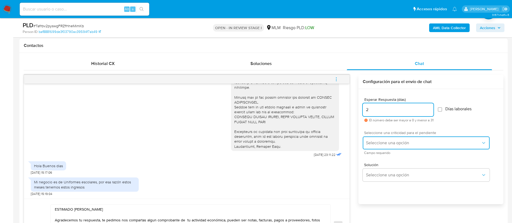
click at [383, 145] on span "Seleccione una opción" at bounding box center [423, 142] width 115 height 5
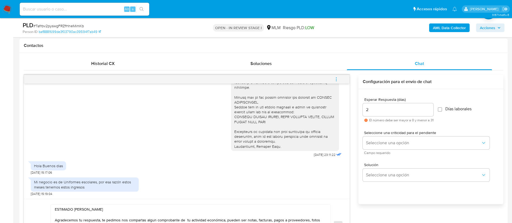
click at [351, 124] on div "28/08/2025 23:11:22 Hola Buenos dias 01/09/2025 15:17:06 Mi negocio es de Unifo…" at bounding box center [264, 164] width 480 height 178
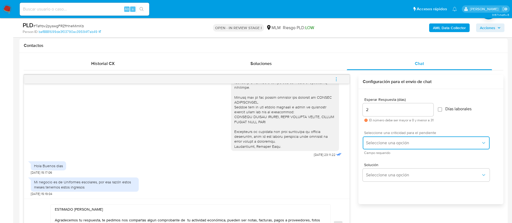
click at [390, 141] on span "Seleccione una opción" at bounding box center [423, 142] width 115 height 5
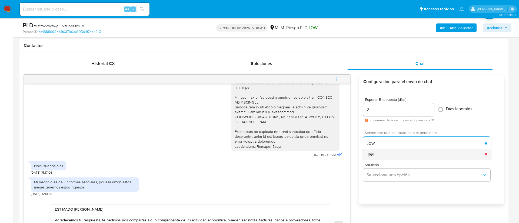
click at [383, 153] on div "HIGH" at bounding box center [425, 154] width 118 height 11
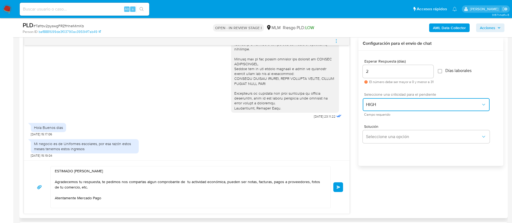
scroll to position [365, 0]
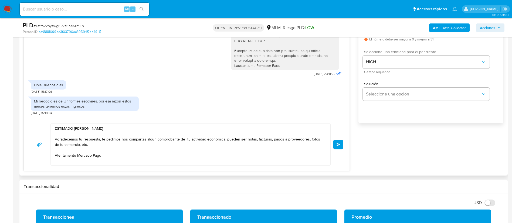
click at [338, 149] on button "Enviar" at bounding box center [339, 145] width 10 height 10
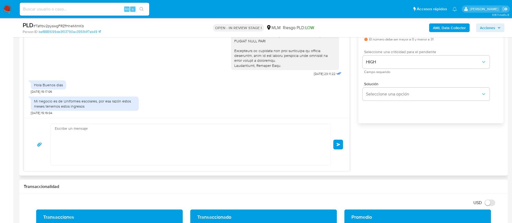
scroll to position [156, 0]
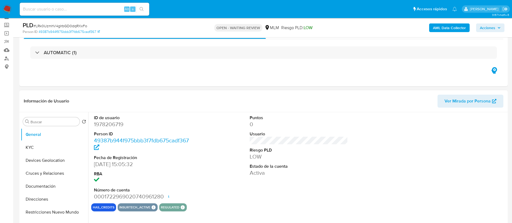
scroll to position [41, 0]
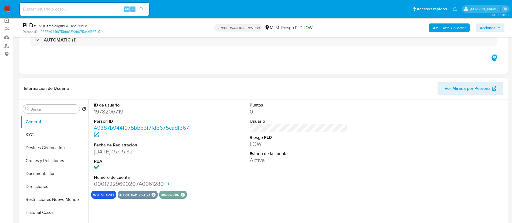
select select "10"
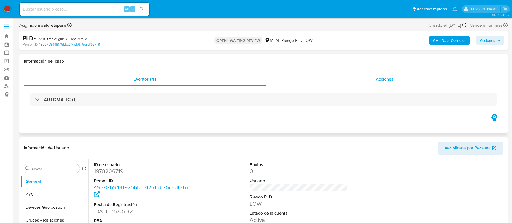
click at [380, 79] on span "Acciones" at bounding box center [385, 79] width 18 height 6
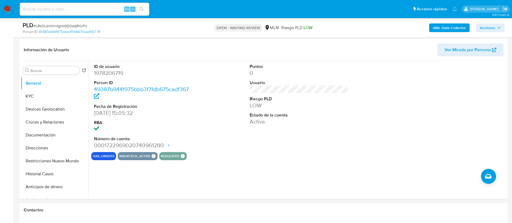
scroll to position [162, 0]
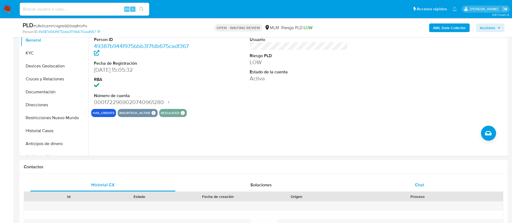
click at [423, 180] on div "Chat" at bounding box center [419, 185] width 145 height 13
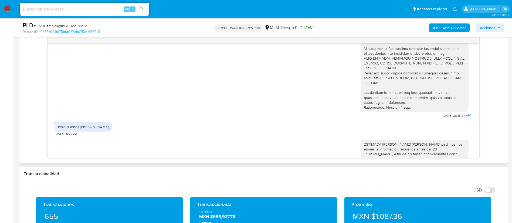
scroll to position [169, 0]
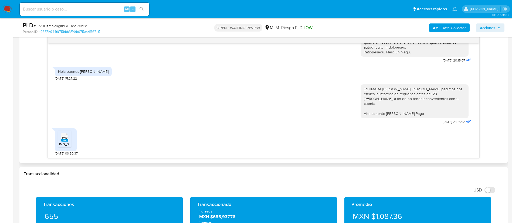
click at [72, 144] on div "PNG PNG IMG_3430.png" at bounding box center [66, 140] width 22 height 23
click at [67, 144] on span "IMG_3430.png" at bounding box center [70, 144] width 22 height 5
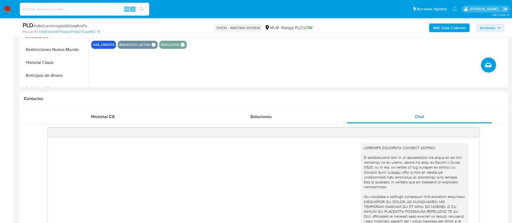
scroll to position [243, 0]
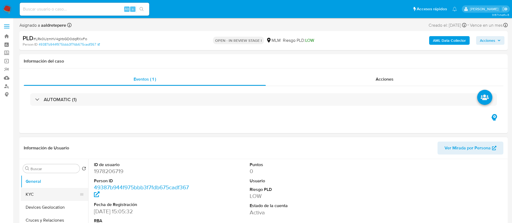
click at [35, 193] on button "KYC" at bounding box center [52, 194] width 63 height 13
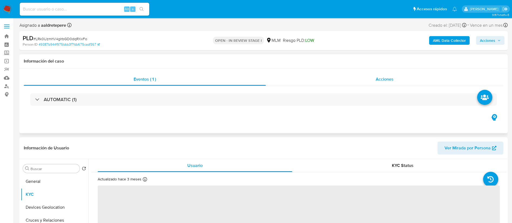
click at [389, 81] on span "Acciones" at bounding box center [385, 79] width 18 height 6
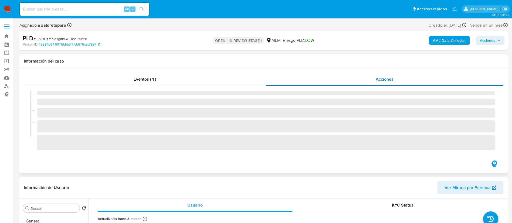
select select "10"
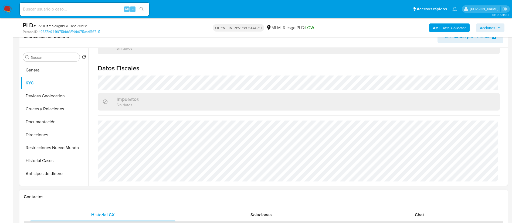
scroll to position [284, 0]
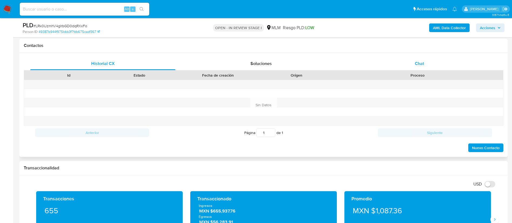
click at [420, 65] on span "Chat" at bounding box center [419, 64] width 9 height 6
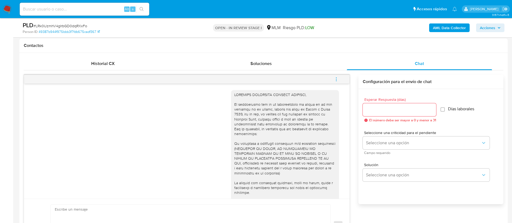
scroll to position [169, 0]
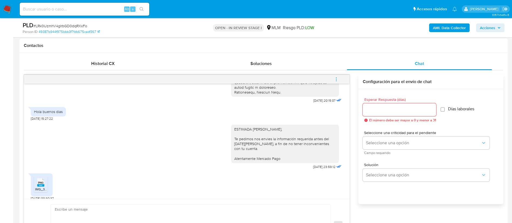
click at [336, 81] on icon "menu-action" at bounding box center [336, 81] width 1 height 1
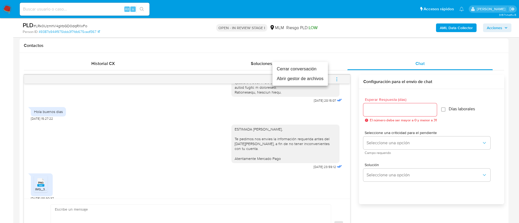
click at [311, 69] on li "Cerrar conversación" at bounding box center [299, 69] width 55 height 10
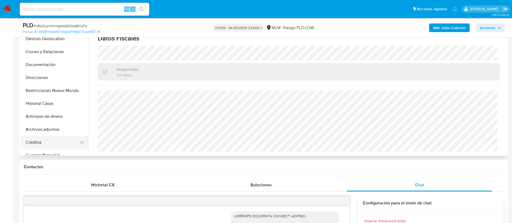
scroll to position [41, 0]
click at [45, 111] on button "Archivos adjuntos" at bounding box center [52, 116] width 63 height 13
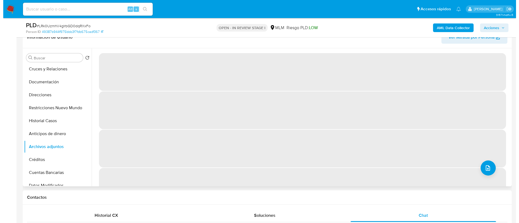
scroll to position [122, 0]
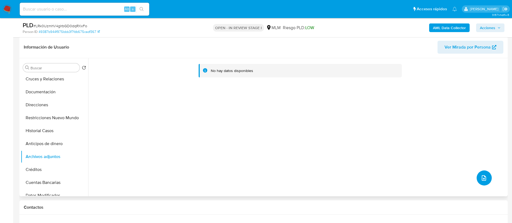
click at [484, 175] on span "upload-file" at bounding box center [484, 178] width 6 height 6
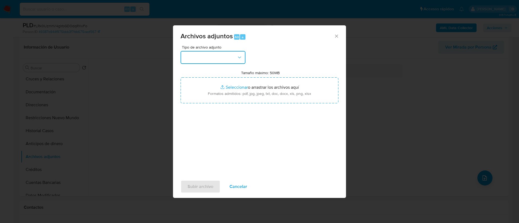
click at [199, 60] on button "button" at bounding box center [212, 57] width 65 height 13
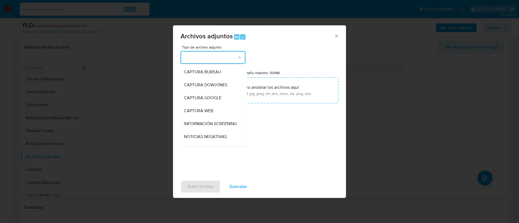
click at [199, 60] on button "button" at bounding box center [212, 57] width 65 height 13
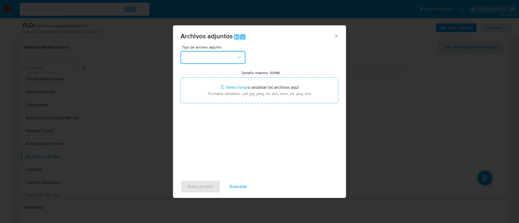
click at [199, 60] on button "button" at bounding box center [212, 57] width 65 height 13
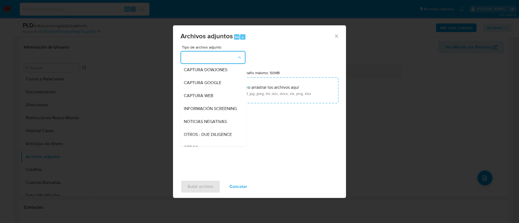
scroll to position [56, 0]
click at [205, 110] on div "OTROS" at bounding box center [211, 107] width 55 height 13
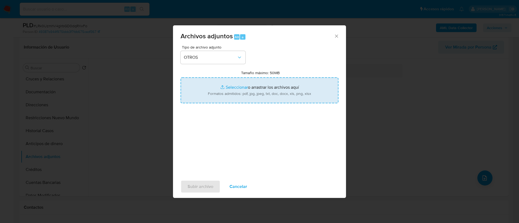
click at [237, 90] on input "Tamaño máximo: 50MB Seleccionar archivos" at bounding box center [259, 91] width 158 height 26
type input "C:\fakepath\1978206719_ Elizabeth Jimenez Arreguin_AGOSTO_2025.pdf"
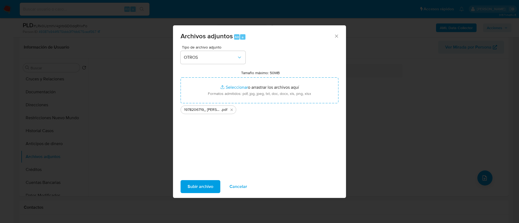
drag, startPoint x: 237, startPoint y: 90, endPoint x: 207, endPoint y: 190, distance: 104.2
click at [207, 190] on span "Subir archivo" at bounding box center [200, 187] width 26 height 12
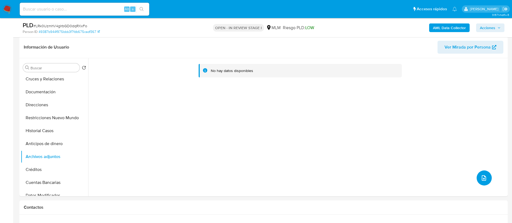
click at [481, 181] on icon "upload-file" at bounding box center [484, 178] width 6 height 6
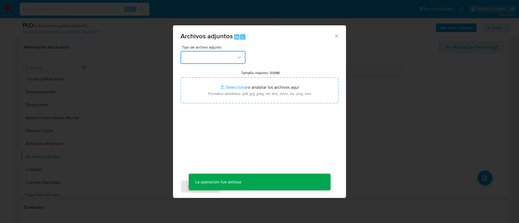
click at [229, 61] on button "button" at bounding box center [212, 57] width 65 height 13
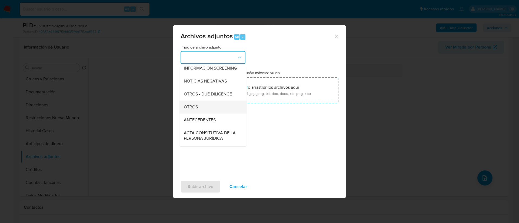
click at [215, 114] on div "OTROS" at bounding box center [211, 107] width 55 height 13
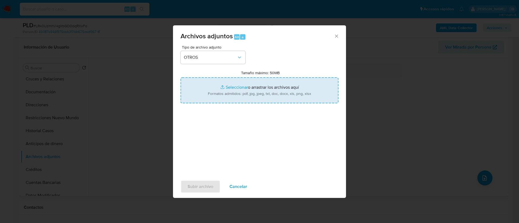
click at [252, 96] on input "Tamaño máximo: 50MB Seleccionar archivos" at bounding box center [259, 91] width 158 height 26
type input "C:\fakepath\1978206719_ELIZABETH JIMENEZ ARREGUIN_AGOSTO 2025.xlsx"
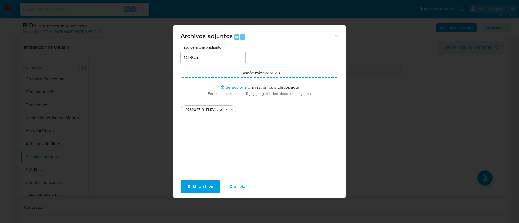
click at [189, 186] on span "Subir archivo" at bounding box center [200, 187] width 26 height 12
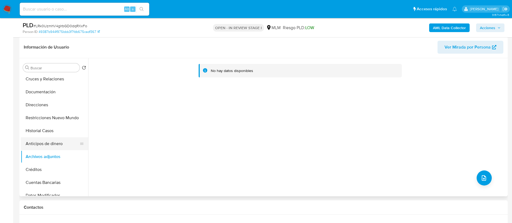
click at [43, 147] on button "Anticipos de dinero" at bounding box center [52, 144] width 63 height 13
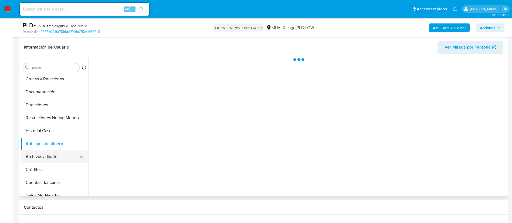
click at [44, 159] on button "Archivos adjuntos" at bounding box center [52, 156] width 63 height 13
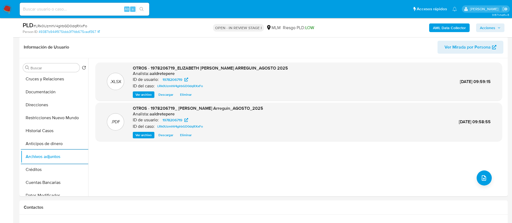
click at [490, 29] on span "Acciones" at bounding box center [487, 28] width 15 height 9
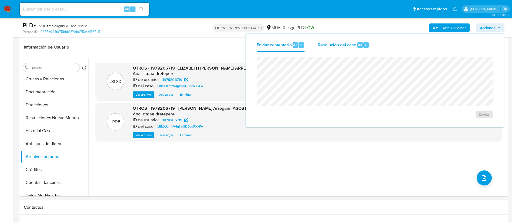
click at [348, 42] on span "Resolución del caso" at bounding box center [337, 45] width 39 height 6
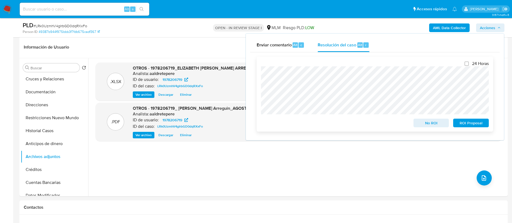
click at [474, 126] on span "ROI Proposal" at bounding box center [471, 123] width 28 height 8
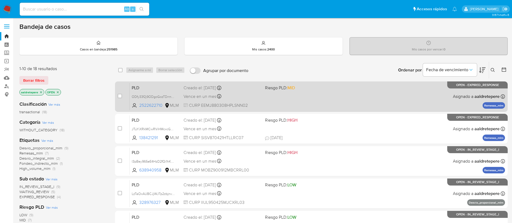
click at [118, 99] on div "case-item-checkbox" at bounding box center [120, 96] width 4 height 6
click at [120, 96] on input "checkbox" at bounding box center [120, 96] width 4 height 4
checkbox input "true"
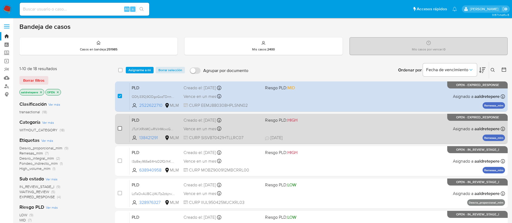
click at [119, 129] on input "checkbox" at bounding box center [120, 128] width 4 height 4
checkbox input "true"
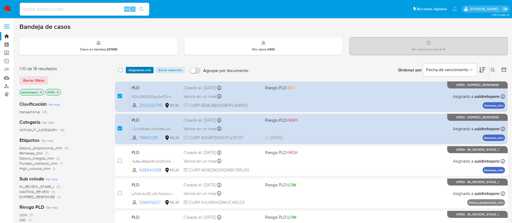
click at [136, 68] on span "Asignarme a mí" at bounding box center [140, 70] width 22 height 5
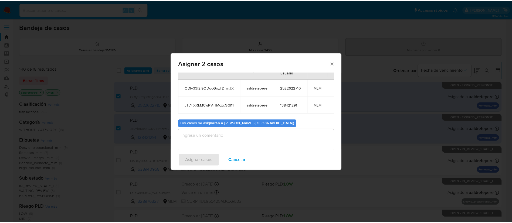
scroll to position [33, 0]
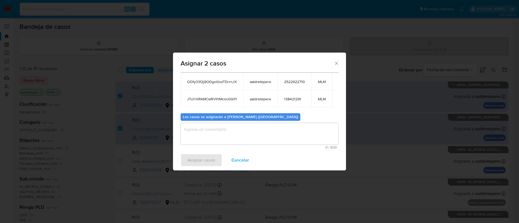
drag, startPoint x: 256, startPoint y: 130, endPoint x: 202, endPoint y: 156, distance: 59.8
click at [254, 132] on textarea "assign-modal" at bounding box center [259, 134] width 158 height 22
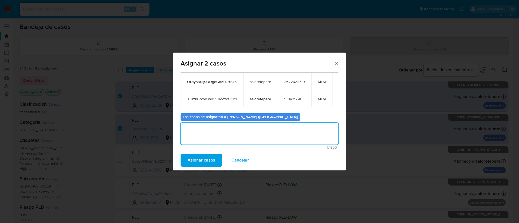
click at [191, 159] on span "Asignar casos" at bounding box center [201, 161] width 28 height 12
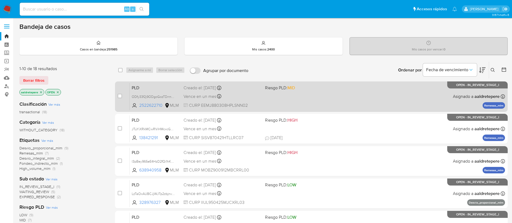
click at [360, 89] on div "PLD ODfy33f2j9ODgoGozTDrrnJX 2522622710 MLM Riesgo PLD: MID Creado el: [DATE] C…" at bounding box center [318, 96] width 376 height 27
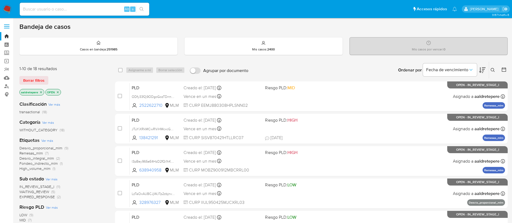
click at [9, 11] on img at bounding box center [7, 9] width 9 height 9
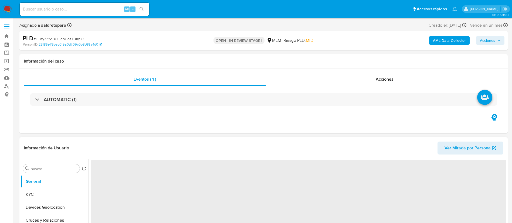
drag, startPoint x: 51, startPoint y: 196, endPoint x: 280, endPoint y: 138, distance: 237.0
click at [51, 196] on button "KYC" at bounding box center [55, 194] width 68 height 13
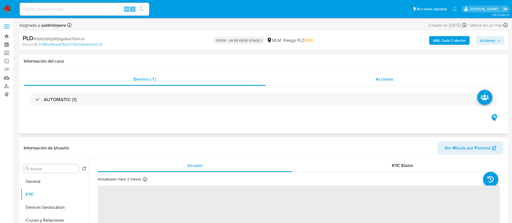
select select "10"
click at [388, 82] on span "Acciones" at bounding box center [385, 79] width 18 height 6
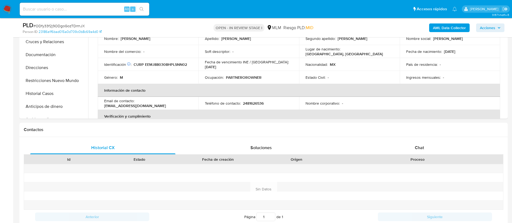
scroll to position [284, 0]
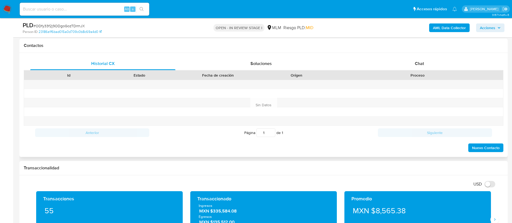
drag, startPoint x: 413, startPoint y: 66, endPoint x: 419, endPoint y: 73, distance: 9.5
click at [414, 66] on div "Chat" at bounding box center [419, 63] width 145 height 13
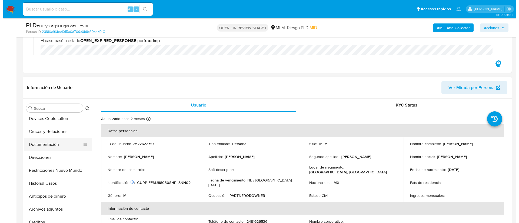
scroll to position [41, 0]
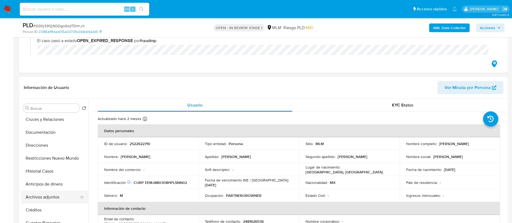
click at [55, 196] on button "Archivos adjuntos" at bounding box center [52, 197] width 63 height 13
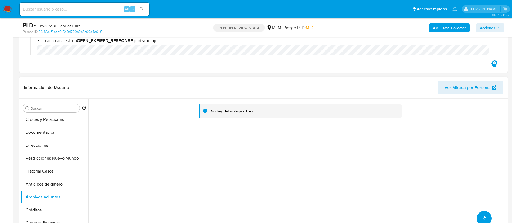
click at [484, 216] on icon "upload-file" at bounding box center [484, 219] width 6 height 6
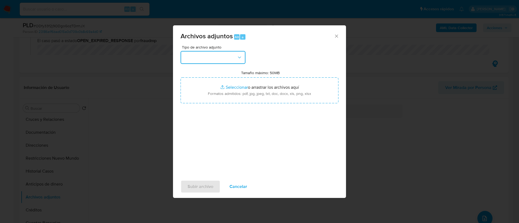
click at [225, 54] on button "button" at bounding box center [212, 57] width 65 height 13
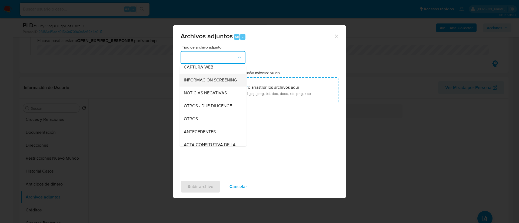
scroll to position [56, 0]
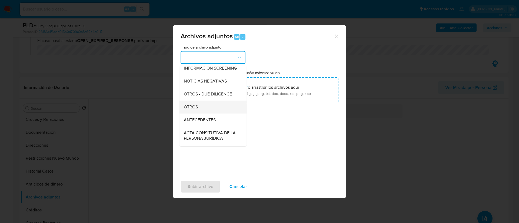
click at [212, 109] on div "OTROS" at bounding box center [211, 107] width 55 height 13
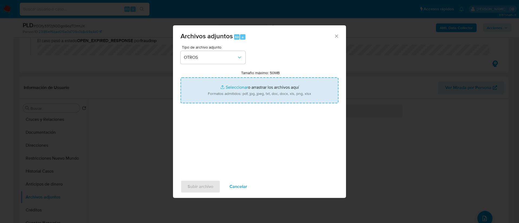
click at [229, 93] on input "Tamaño máximo: 50MB Seleccionar archivos" at bounding box center [259, 91] width 158 height 26
type input "C:\fakepath\2522622710_JUAN ESPEJEL MANTILLA_AGOSTO 2025.xlsx"
click at [209, 185] on span "Subir archivo" at bounding box center [200, 187] width 26 height 12
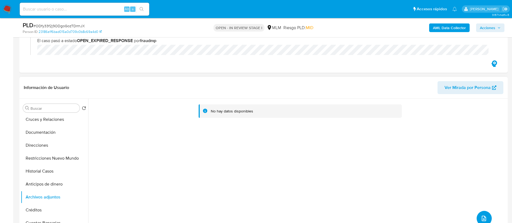
click at [485, 215] on button "upload-file" at bounding box center [484, 218] width 15 height 15
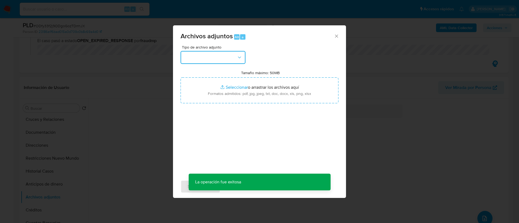
click at [226, 60] on button "button" at bounding box center [212, 57] width 65 height 13
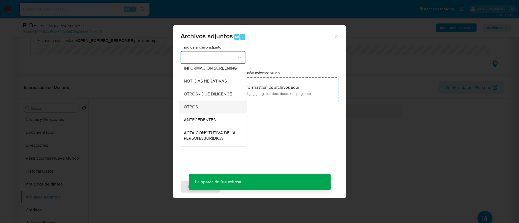
click at [215, 112] on div "OTROS" at bounding box center [211, 107] width 55 height 13
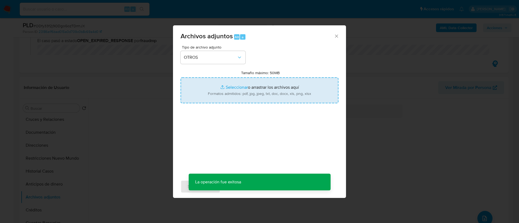
click at [247, 97] on input "Tamaño máximo: 50MB Seleccionar archivos" at bounding box center [259, 91] width 158 height 26
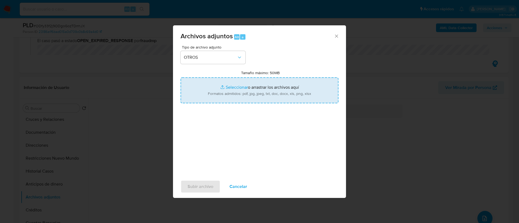
type input "C:\fakepath\2522622710_Juan Espejel Mantilla_AGOSTO 2025.pdf"
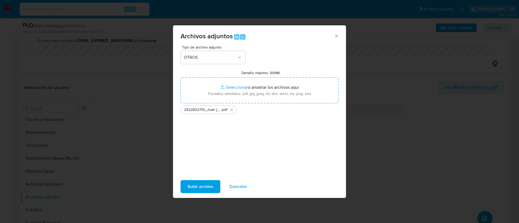
click at [212, 188] on span "Subir archivo" at bounding box center [200, 187] width 26 height 12
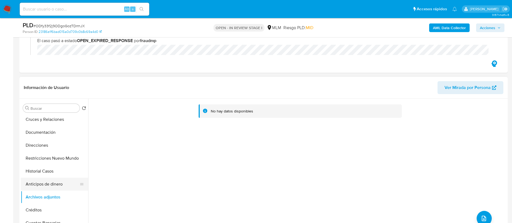
click at [55, 187] on button "Anticipos de dinero" at bounding box center [52, 184] width 63 height 13
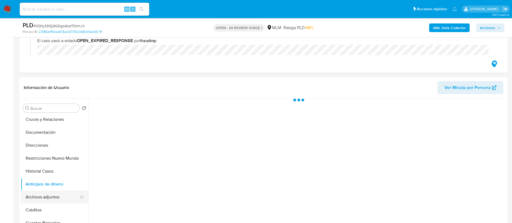
click at [58, 203] on button "Archivos adjuntos" at bounding box center [52, 197] width 63 height 13
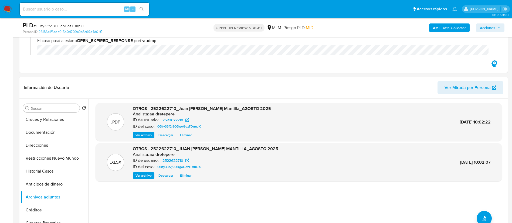
click at [485, 26] on span "Acciones" at bounding box center [487, 28] width 15 height 9
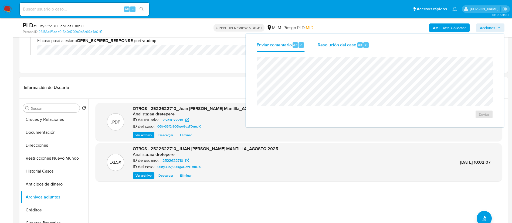
click at [346, 44] on span "Resolución del caso" at bounding box center [337, 45] width 39 height 6
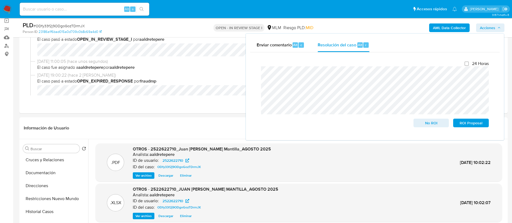
scroll to position [81, 0]
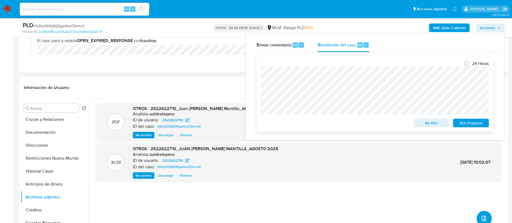
click at [261, 86] on div "24 Horas No ROI ROI Proposal" at bounding box center [375, 94] width 237 height 75
click at [464, 120] on span "ROI Proposal" at bounding box center [471, 123] width 28 height 8
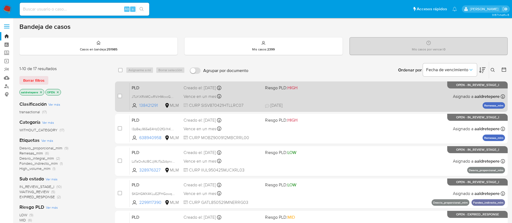
click at [381, 93] on div "PLD JTuYiXRkMCwRViHMcxcGGl11 138421291 MLM Riesgo PLD: HIGH Creado el: [DATE] C…" at bounding box center [318, 96] width 376 height 27
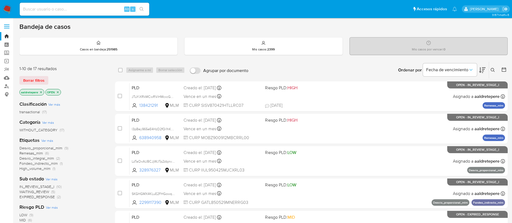
click at [10, 8] on img at bounding box center [7, 9] width 9 height 9
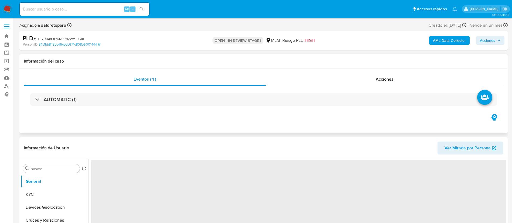
drag, startPoint x: 391, startPoint y: 82, endPoint x: 383, endPoint y: 89, distance: 11.3
click at [390, 82] on span "Acciones" at bounding box center [385, 79] width 18 height 6
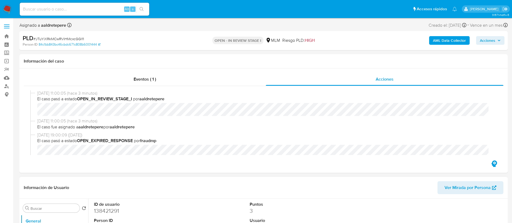
select select "10"
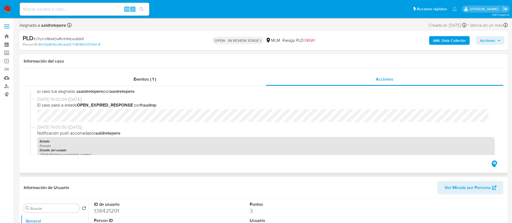
scroll to position [81, 0]
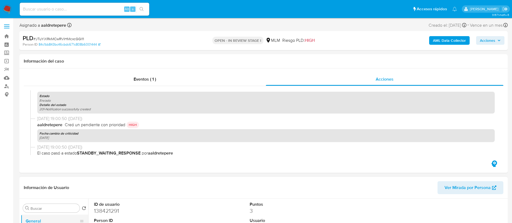
click at [52, 221] on button "General" at bounding box center [52, 221] width 63 height 13
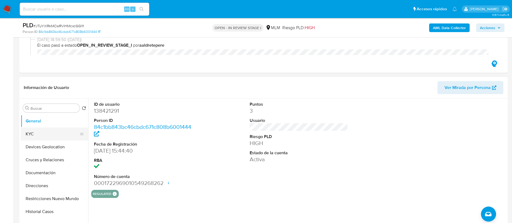
drag, startPoint x: 53, startPoint y: 132, endPoint x: 64, endPoint y: 132, distance: 10.3
click at [53, 132] on button "KYC" at bounding box center [52, 134] width 63 height 13
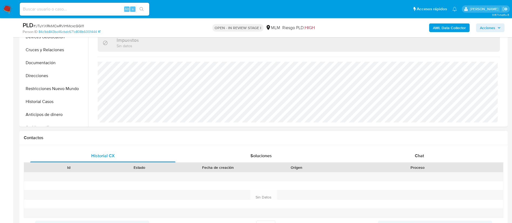
scroll to position [203, 0]
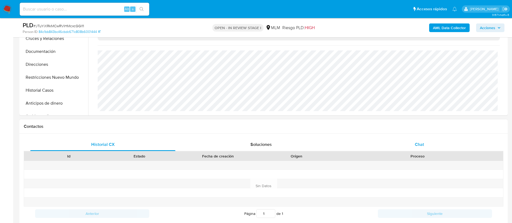
click at [425, 141] on div "Chat" at bounding box center [419, 144] width 145 height 13
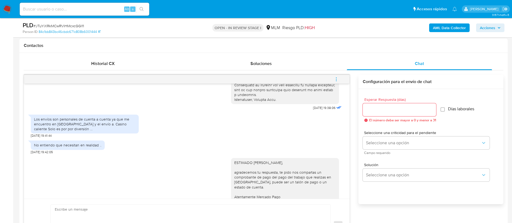
scroll to position [155, 0]
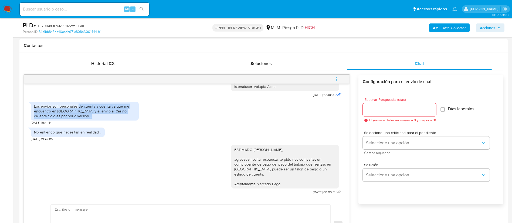
drag, startPoint x: 76, startPoint y: 106, endPoint x: 90, endPoint y: 115, distance: 16.6
click at [90, 115] on div "Los envíos son personales de cuenta a cuenta ya que me encuentro en Estados Uni…" at bounding box center [85, 111] width 102 height 15
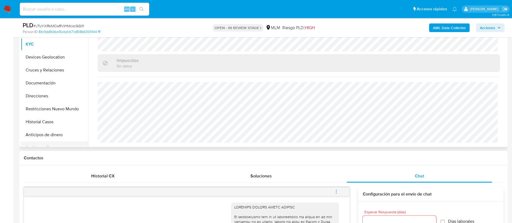
scroll to position [41, 0]
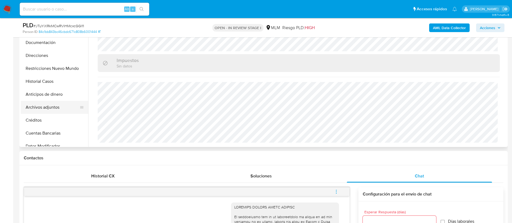
click at [62, 108] on button "Archivos adjuntos" at bounding box center [52, 107] width 63 height 13
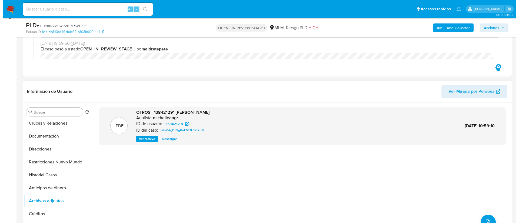
scroll to position [90, 0]
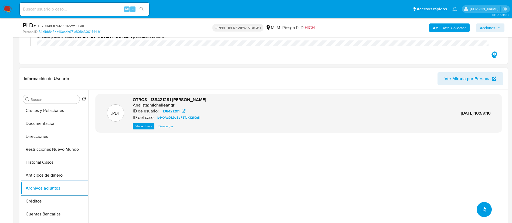
click at [485, 205] on button "upload-file" at bounding box center [484, 209] width 15 height 15
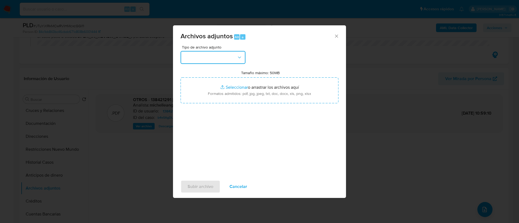
click at [207, 56] on button "button" at bounding box center [212, 57] width 65 height 13
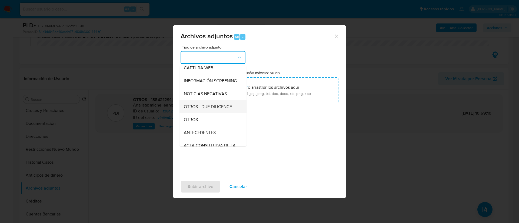
scroll to position [56, 0]
click at [189, 110] on span "OTROS" at bounding box center [191, 107] width 14 height 5
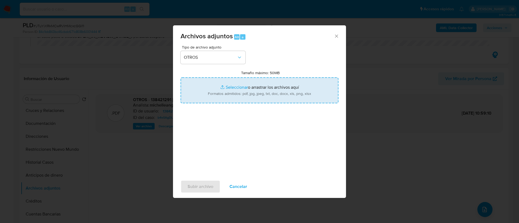
click at [240, 94] on input "Tamaño máximo: 50MB Seleccionar archivos" at bounding box center [259, 91] width 158 height 26
type input "C:\fakepath\138421291_Victor Silva Soriano_AGOSTO 2025.pdf"
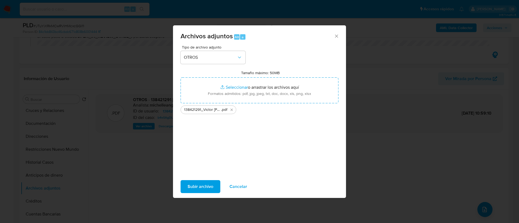
click at [204, 188] on span "Subir archivo" at bounding box center [200, 187] width 26 height 12
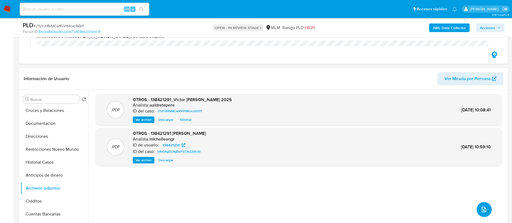
click at [483, 214] on button "upload-file" at bounding box center [484, 209] width 15 height 15
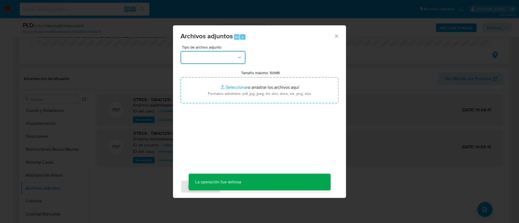
click at [217, 62] on button "button" at bounding box center [212, 57] width 65 height 13
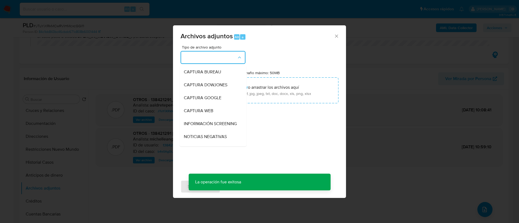
click at [217, 61] on button "button" at bounding box center [212, 57] width 65 height 13
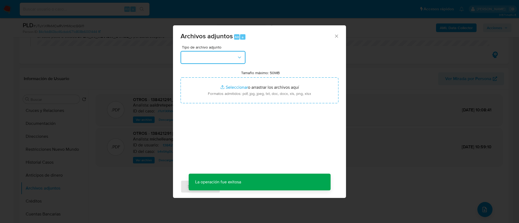
click at [217, 61] on button "button" at bounding box center [212, 57] width 65 height 13
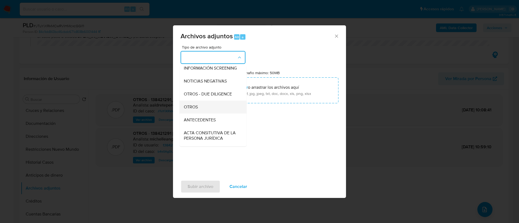
click at [196, 114] on div "OTROS" at bounding box center [211, 107] width 55 height 13
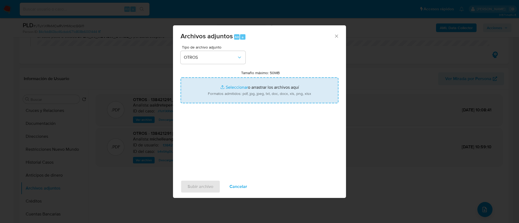
click at [232, 92] on input "Tamaño máximo: 50MB Seleccionar archivos" at bounding box center [259, 91] width 158 height 26
type input "C:\fakepath\138421291_VICTOR SILVA SORIANO_AGOSTO 2025.xlsx"
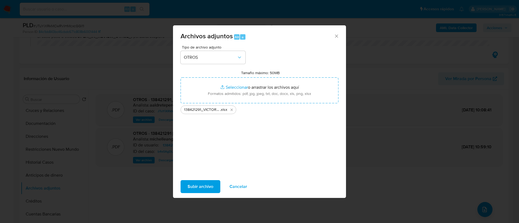
click at [215, 184] on button "Subir archivo" at bounding box center [200, 186] width 40 height 13
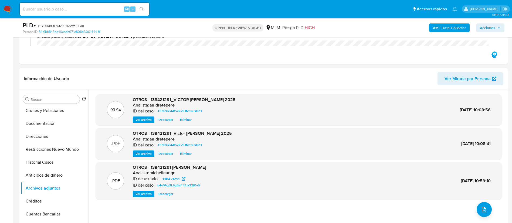
click at [490, 29] on span "Acciones" at bounding box center [487, 28] width 15 height 9
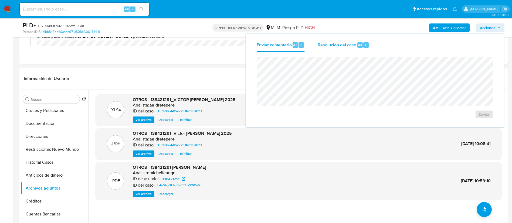
click at [324, 45] on span "Resolución del caso" at bounding box center [337, 45] width 39 height 6
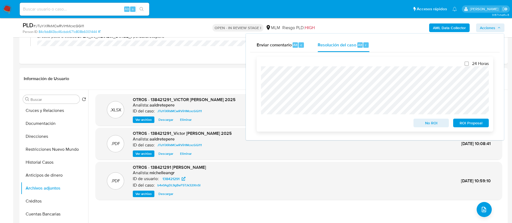
scroll to position [0, 0]
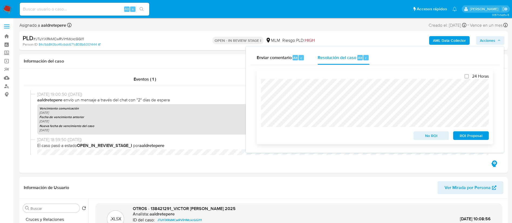
click at [475, 135] on span "ROI Proposal" at bounding box center [471, 136] width 28 height 8
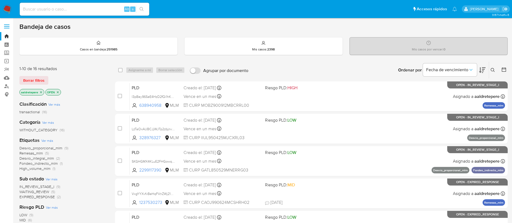
click at [4, 10] on img at bounding box center [7, 9] width 9 height 9
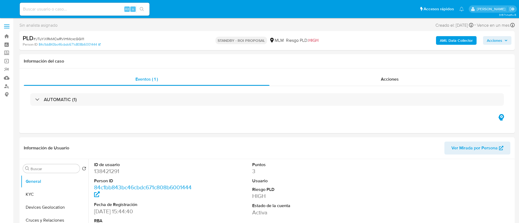
select select "10"
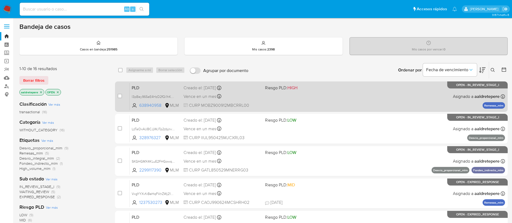
click at [378, 93] on div "PLD l3pBey965eE4HzD2fQi1hKAG 638940958 MLM Riesgo PLD: HIGH Creado el: [DATE] C…" at bounding box center [318, 96] width 376 height 27
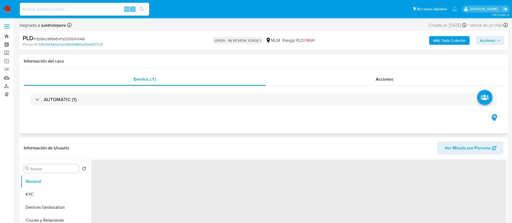
drag, startPoint x: 371, startPoint y: 78, endPoint x: 365, endPoint y: 90, distance: 13.8
click at [372, 78] on div "Acciones" at bounding box center [385, 79] width 238 height 13
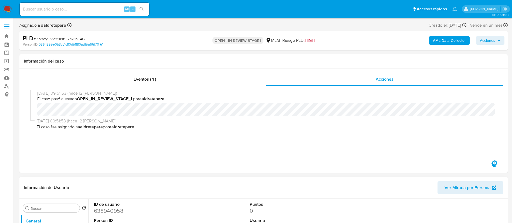
scroll to position [41, 0]
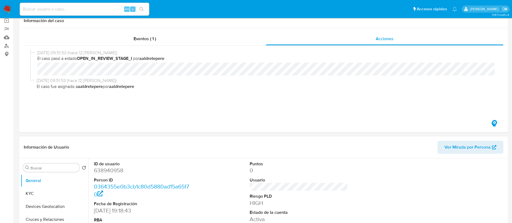
select select "10"
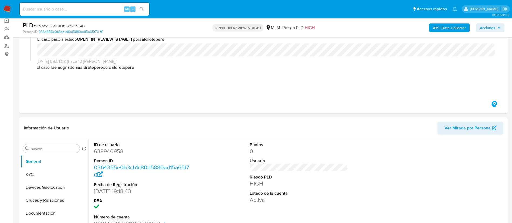
scroll to position [0, 0]
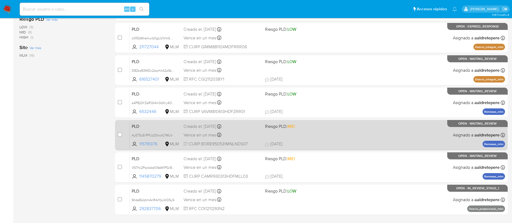
scroll to position [203, 0]
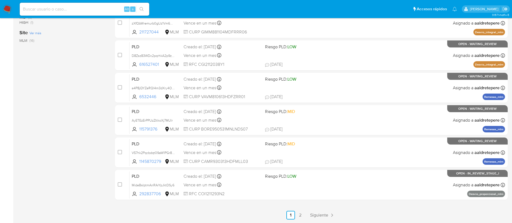
click at [306, 212] on ul "Anterior 1 2 Siguiente" at bounding box center [311, 215] width 393 height 9
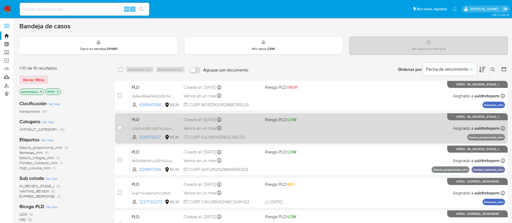
scroll to position [82, 0]
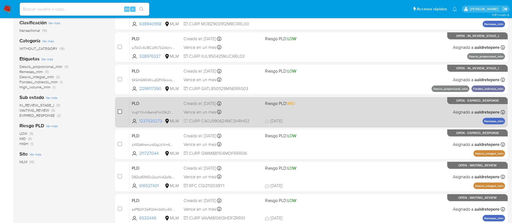
click at [119, 113] on input "checkbox" at bounding box center [120, 112] width 4 height 4
checkbox input "true"
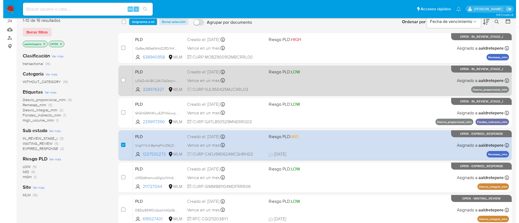
scroll to position [41, 0]
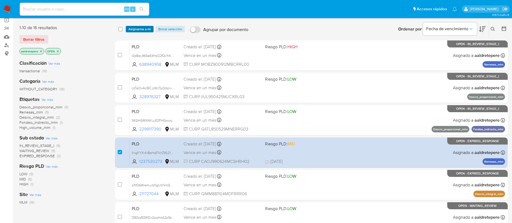
click at [141, 30] on span "Asignarme a mí" at bounding box center [140, 28] width 22 height 5
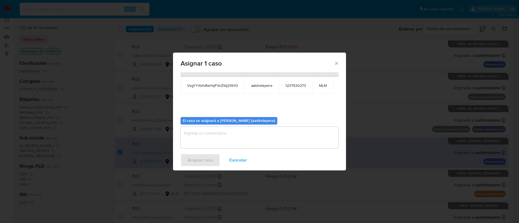
scroll to position [34, 0]
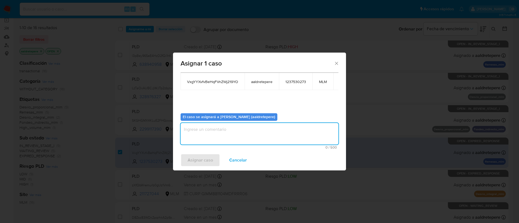
click at [233, 123] on textarea "assign-modal" at bounding box center [259, 134] width 158 height 22
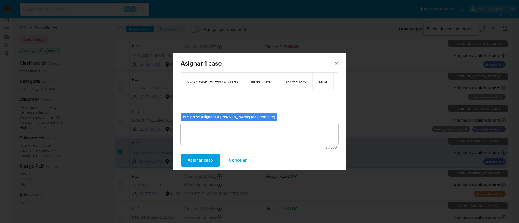
click at [196, 160] on span "Asignar caso" at bounding box center [199, 161] width 25 height 12
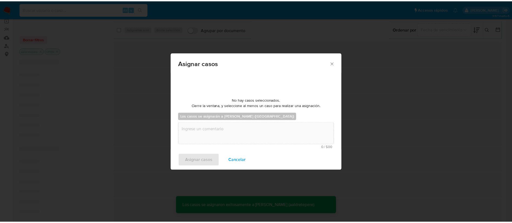
scroll to position [33, 0]
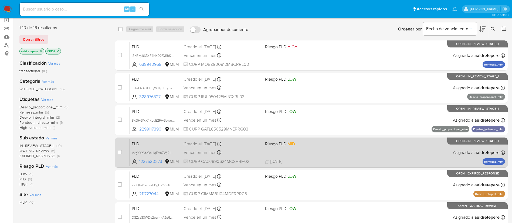
click at [336, 156] on div "PLD VxgYYXvfvBeHqFVnZWj219YO 1237530273 MLM Riesgo PLD: MID Creado el: 12/08/20…" at bounding box center [318, 152] width 376 height 27
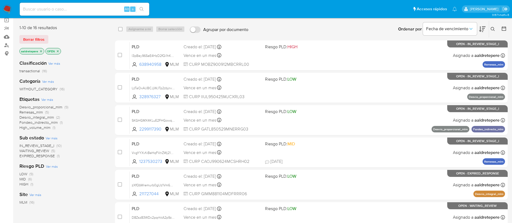
click at [9, 5] on img at bounding box center [7, 9] width 9 height 9
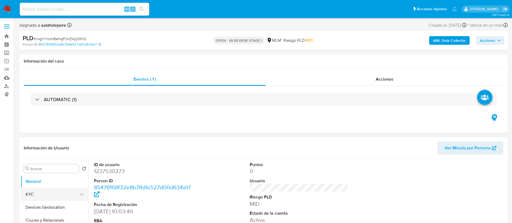
click at [62, 193] on button "KYC" at bounding box center [52, 194] width 63 height 13
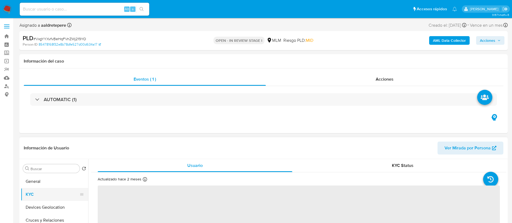
select select "10"
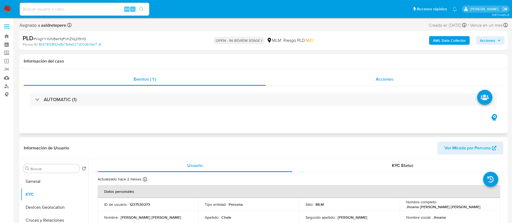
click at [387, 82] on span "Acciones" at bounding box center [385, 79] width 18 height 6
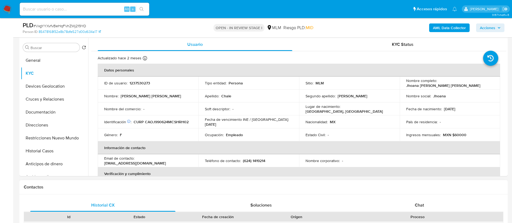
scroll to position [162, 0]
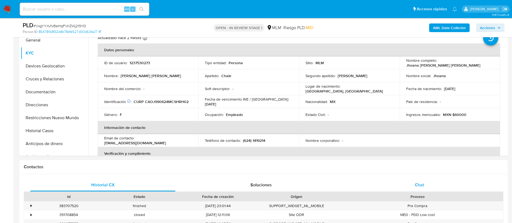
click at [424, 187] on span "Chat" at bounding box center [419, 185] width 9 height 6
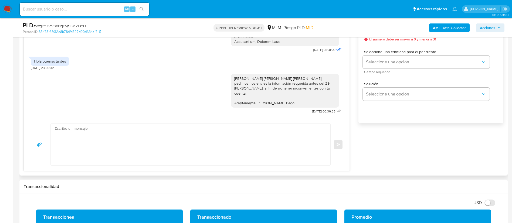
scroll to position [203, 0]
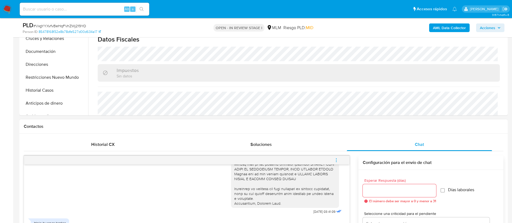
click at [337, 160] on icon "menu-action" at bounding box center [336, 160] width 1 height 1
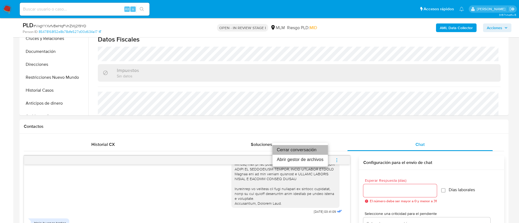
click at [313, 151] on li "Cerrar conversación" at bounding box center [299, 150] width 55 height 10
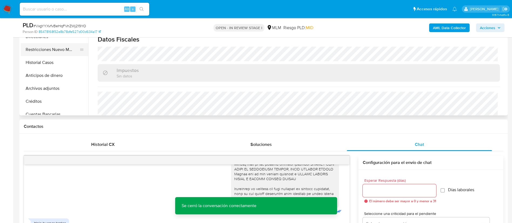
scroll to position [41, 0]
click at [47, 73] on button "Archivos adjuntos" at bounding box center [52, 75] width 63 height 13
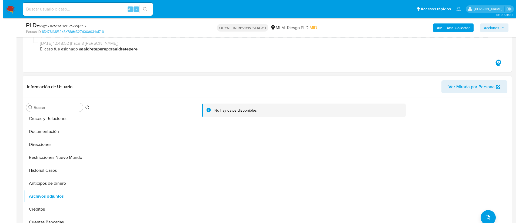
scroll to position [81, 0]
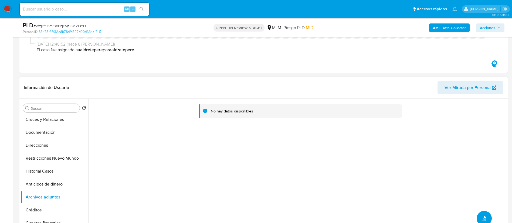
click at [481, 214] on button "upload-file" at bounding box center [484, 218] width 15 height 15
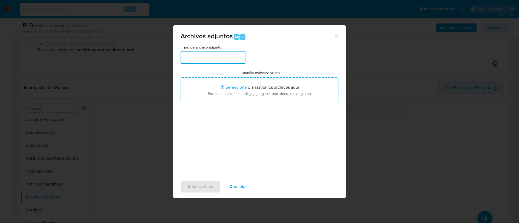
click at [219, 60] on button "button" at bounding box center [212, 57] width 65 height 13
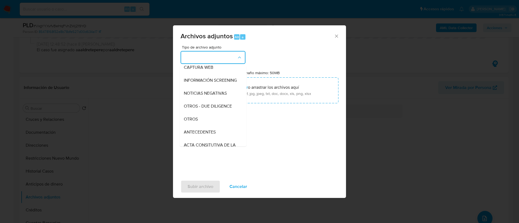
scroll to position [56, 0]
click at [198, 110] on div "OTROS" at bounding box center [211, 107] width 55 height 13
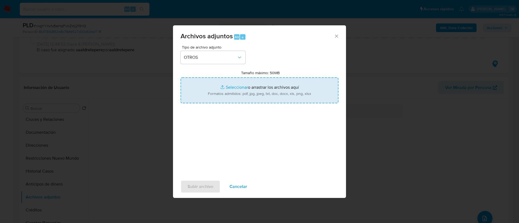
click at [271, 83] on input "Tamaño máximo: 50MB Seleccionar archivos" at bounding box center [259, 91] width 158 height 26
type input "C:\fakepath\1237530273_Jhoana Adriana Chale Ortega_AGOSTO 2025.pdf"
click at [199, 189] on span "Subir archivo" at bounding box center [200, 187] width 26 height 12
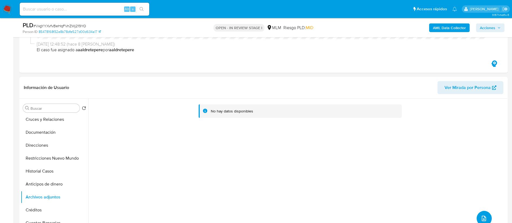
click at [484, 219] on icon "upload-file" at bounding box center [484, 219] width 6 height 6
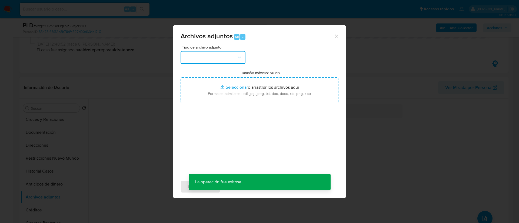
click at [217, 61] on button "button" at bounding box center [212, 57] width 65 height 13
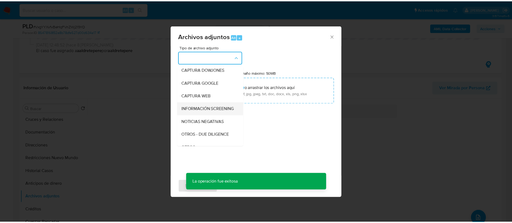
scroll to position [96, 0]
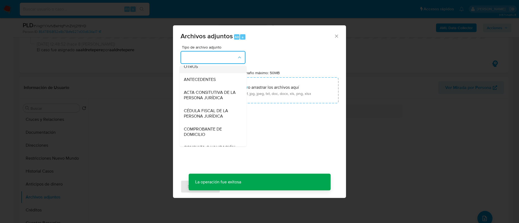
click at [197, 69] on span "OTROS" at bounding box center [191, 66] width 14 height 5
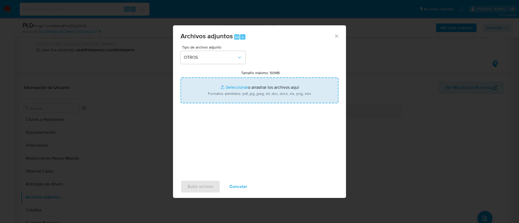
click at [261, 85] on input "Tamaño máximo: 50MB Seleccionar archivos" at bounding box center [259, 91] width 158 height 26
type input "C:\fakepath\1237530273_JHOANA ADRIANA CHALE ORTEGA_AGOSTO 2025.xlsx"
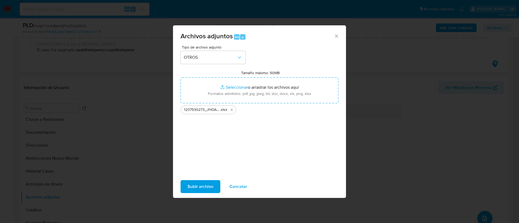
click at [203, 190] on span "Subir archivo" at bounding box center [200, 187] width 26 height 12
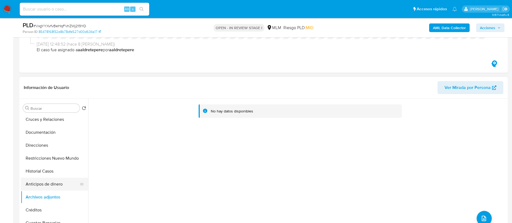
click at [63, 183] on button "Anticipos de dinero" at bounding box center [52, 184] width 63 height 13
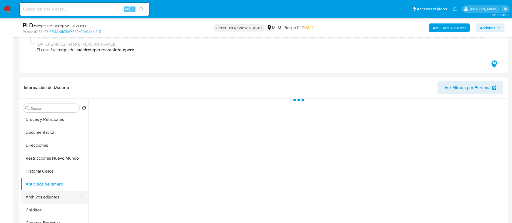
click at [58, 199] on button "Archivos adjuntos" at bounding box center [52, 197] width 63 height 13
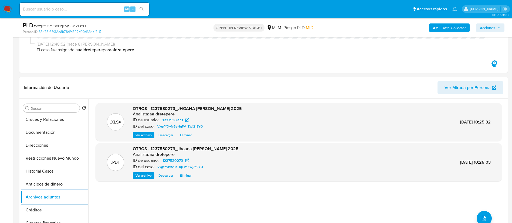
click at [489, 28] on span "Acciones" at bounding box center [487, 28] width 15 height 9
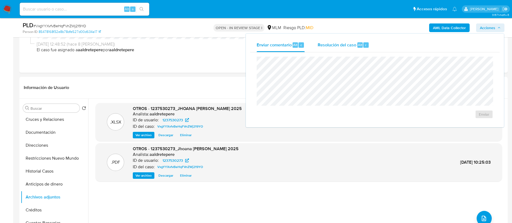
click at [348, 45] on span "Resolución del caso" at bounding box center [337, 45] width 39 height 6
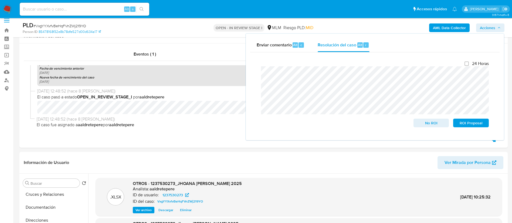
scroll to position [0, 0]
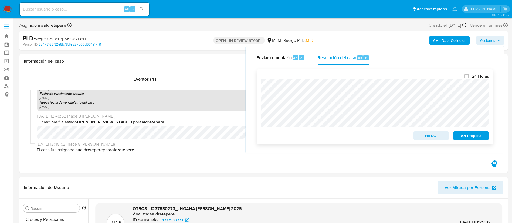
click at [433, 140] on span "No ROI" at bounding box center [432, 136] width 28 height 8
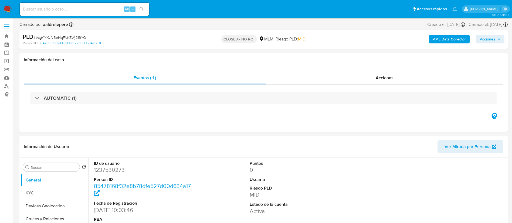
select select "10"
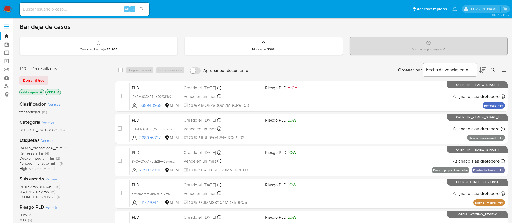
click at [10, 6] on img at bounding box center [7, 9] width 9 height 9
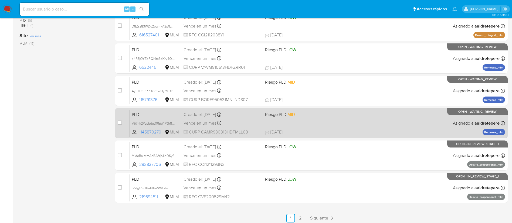
scroll to position [203, 0]
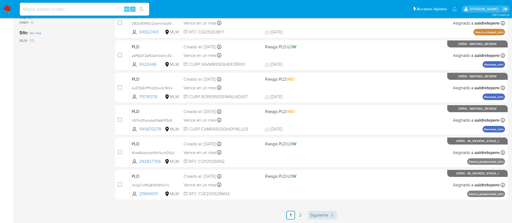
click at [312, 214] on span "Siguiente" at bounding box center [319, 215] width 18 height 4
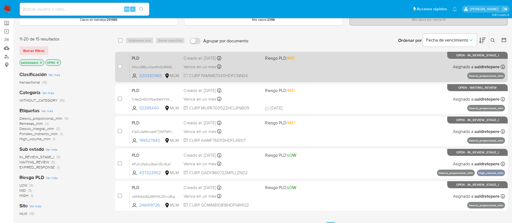
scroll to position [41, 0]
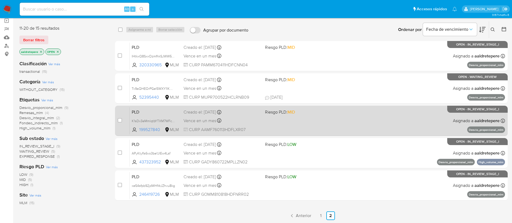
click at [286, 122] on div "PLD K1sDx3eMmlqtbYTXM7WFcaxf 199527840 MLM Riesgo PLD: MID Creado el: [DATE] Cr…" at bounding box center [318, 120] width 376 height 27
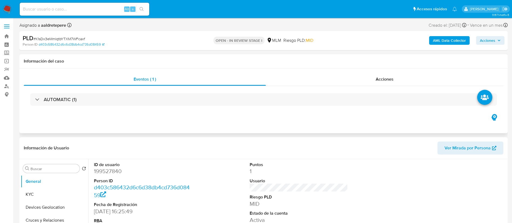
select select "10"
click at [54, 195] on button "KYC" at bounding box center [52, 194] width 63 height 13
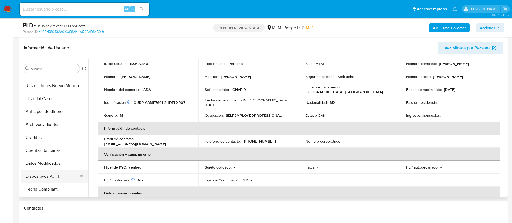
scroll to position [81, 0]
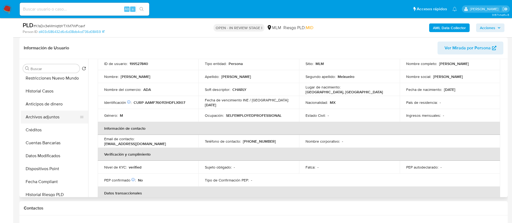
click at [53, 117] on button "Archivos adjuntos" at bounding box center [52, 117] width 63 height 13
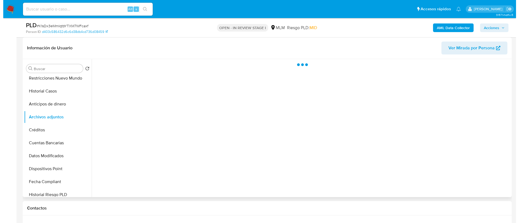
scroll to position [0, 0]
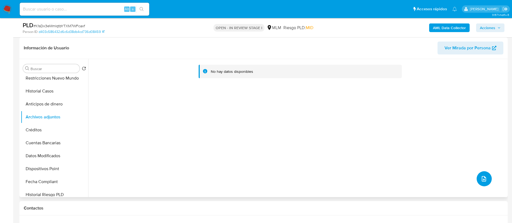
click at [477, 179] on button "upload-file" at bounding box center [484, 179] width 15 height 15
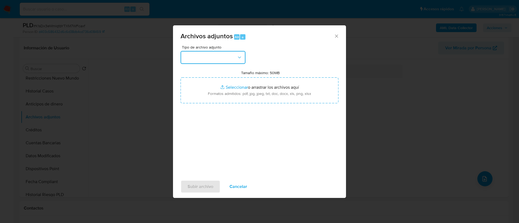
click at [219, 57] on button "button" at bounding box center [212, 57] width 65 height 13
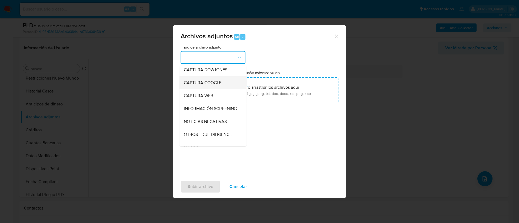
scroll to position [56, 0]
click at [217, 114] on div "OTROS" at bounding box center [211, 107] width 55 height 13
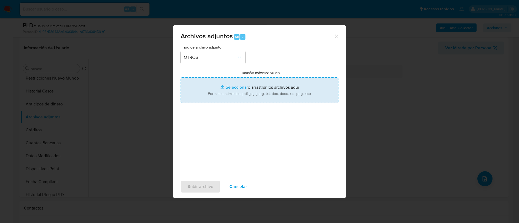
click at [253, 86] on input "Tamaño máximo: 50MB Seleccionar archivos" at bounding box center [259, 91] width 158 height 26
type input "C:\fakepath\199527840_FERNANDO ALVARADO MEIXUEIRO_AGOSTO 2025.xlsx"
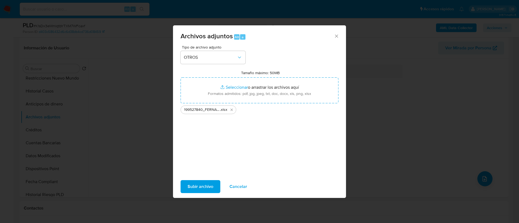
click at [203, 192] on span "Subir archivo" at bounding box center [200, 187] width 26 height 12
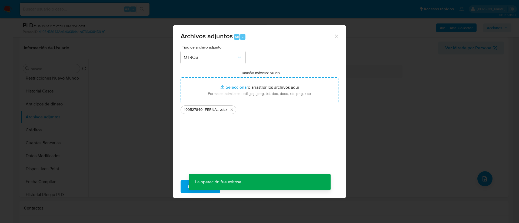
click at [475, 178] on div "Archivos adjuntos Alt a Tipo de archivo adjunto OTROS Tamaño máximo: 50MB Selec…" at bounding box center [259, 111] width 519 height 223
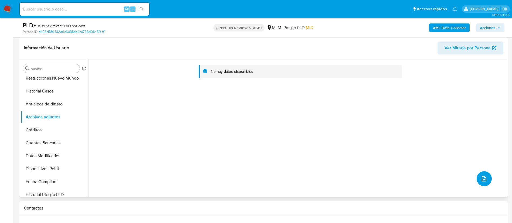
click at [481, 179] on icon "upload-file" at bounding box center [484, 179] width 6 height 6
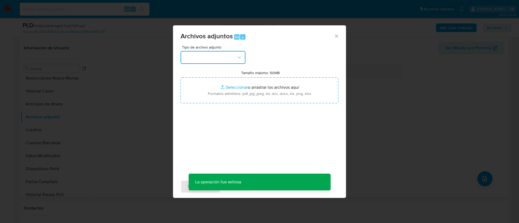
click at [192, 59] on button "button" at bounding box center [212, 57] width 65 height 13
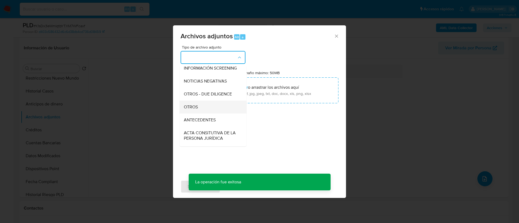
click at [213, 112] on div "OTROS" at bounding box center [211, 107] width 55 height 13
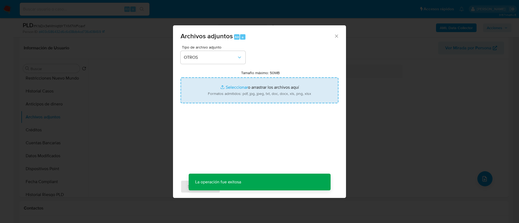
click at [246, 98] on input "Tamaño máximo: 50MB Seleccionar archivos" at bounding box center [259, 91] width 158 height 26
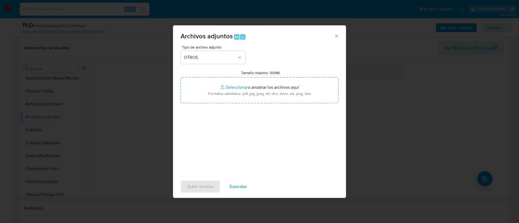
click at [242, 189] on span "Cancelar" at bounding box center [238, 187] width 18 height 12
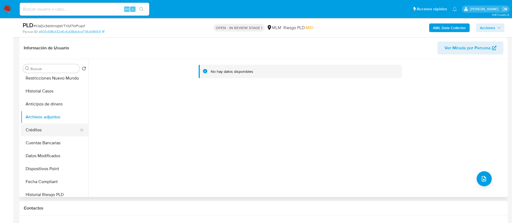
click at [36, 124] on button "Créditos" at bounding box center [52, 130] width 63 height 13
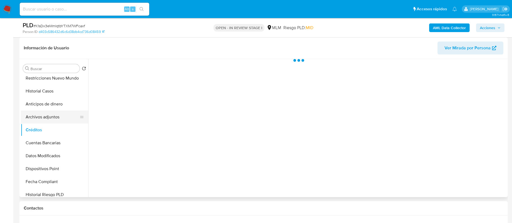
click at [41, 117] on button "Archivos adjuntos" at bounding box center [52, 117] width 63 height 13
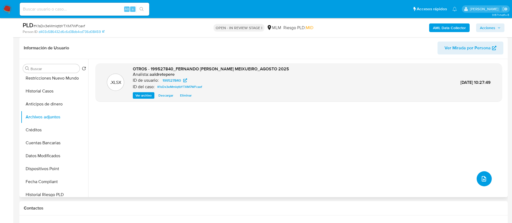
click at [482, 183] on button "upload-file" at bounding box center [484, 179] width 15 height 15
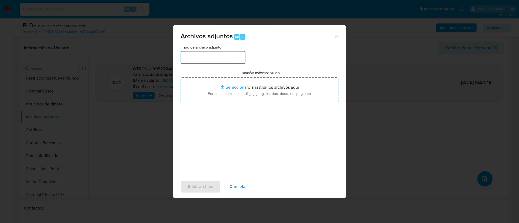
click at [198, 60] on button "button" at bounding box center [212, 57] width 65 height 13
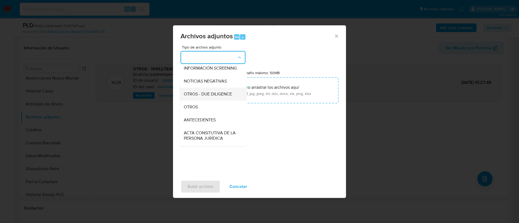
drag, startPoint x: 207, startPoint y: 109, endPoint x: 207, endPoint y: 106, distance: 3.0
click at [207, 106] on ul "CAPTURA BUREAU CAPTURA DOWJONES CAPTURA GOOGLE CAPTURA WEB INFORMACIÓN SCREENIN…" at bounding box center [212, 171] width 67 height 322
click at [192, 110] on span "OTROS" at bounding box center [191, 107] width 14 height 5
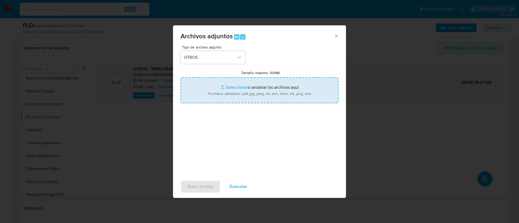
click at [237, 81] on input "Tamaño máximo: 50MB Seleccionar archivos" at bounding box center [259, 91] width 158 height 26
type input "C:\fakepath\199527840_Fernando Alvarado Meixueiro_AGOSTO 2025.pdf"
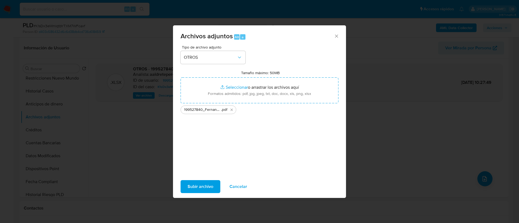
click at [197, 190] on span "Subir archivo" at bounding box center [200, 187] width 26 height 12
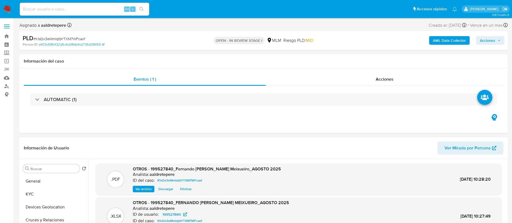
scroll to position [0, 0]
click at [42, 194] on button "KYC" at bounding box center [52, 194] width 63 height 13
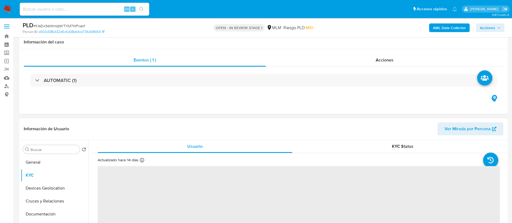
scroll to position [41, 0]
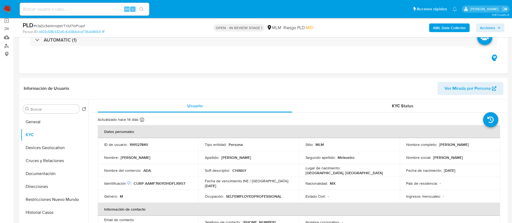
click at [485, 26] on span "Acciones" at bounding box center [487, 28] width 15 height 9
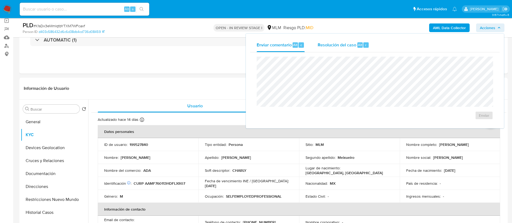
click at [349, 41] on div "Resolución del caso Alt r" at bounding box center [344, 45] width 52 height 14
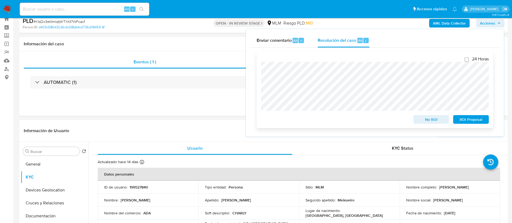
scroll to position [0, 0]
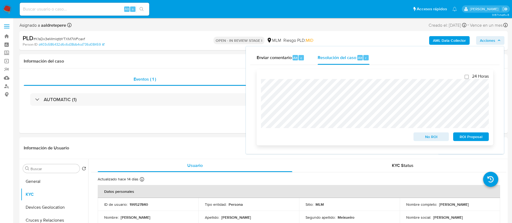
click at [417, 139] on button "No ROI" at bounding box center [432, 137] width 36 height 9
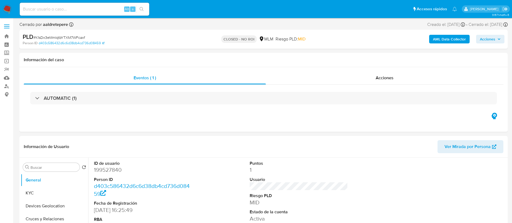
select select "10"
click at [9, 8] on img at bounding box center [7, 9] width 9 height 9
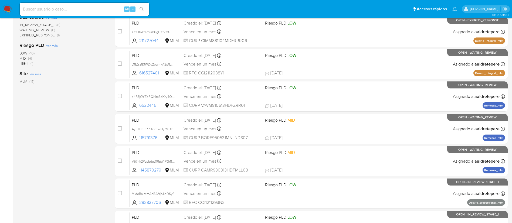
scroll to position [203, 0]
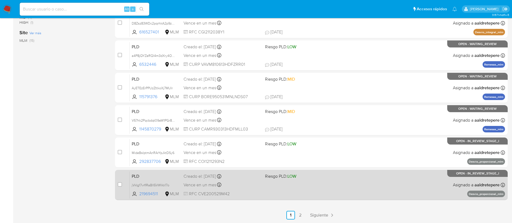
click at [240, 187] on div "Vence en un mes Vence el [DATE] 02:04:02" at bounding box center [222, 185] width 77 height 7
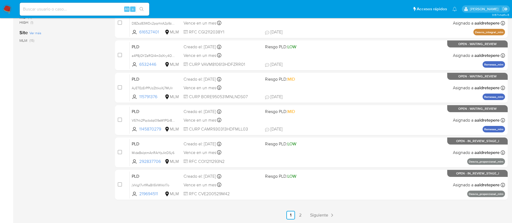
click at [8, 13] on img at bounding box center [7, 9] width 9 height 9
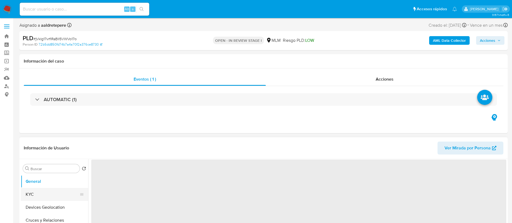
click at [45, 193] on button "KYC" at bounding box center [52, 194] width 63 height 13
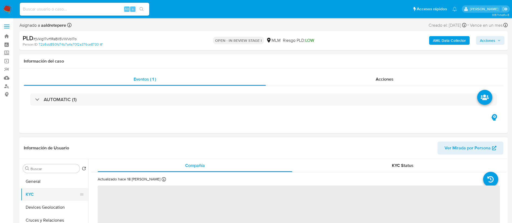
select select "10"
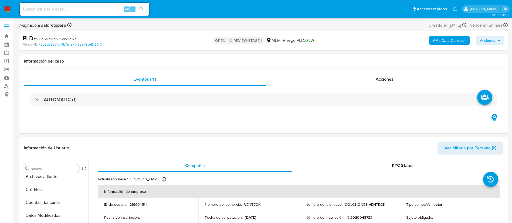
click at [489, 41] on span "Acciones" at bounding box center [487, 40] width 15 height 9
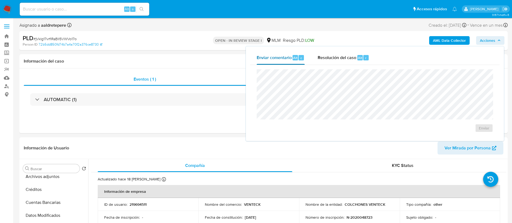
click at [276, 59] on span "Enviar comentario" at bounding box center [274, 58] width 35 height 6
click at [485, 128] on span "Enviar" at bounding box center [484, 129] width 11 height 8
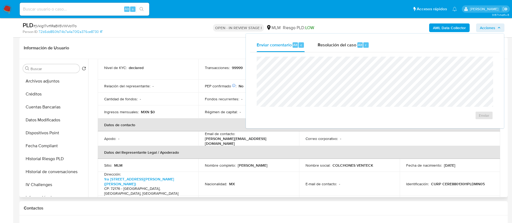
scroll to position [41, 0]
click at [47, 157] on button "Archivos adjuntos" at bounding box center [52, 157] width 63 height 13
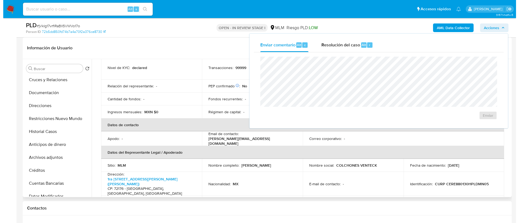
scroll to position [0, 0]
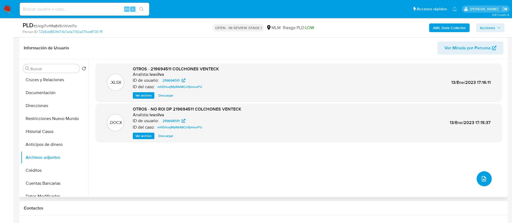
click at [487, 179] on button "upload-file" at bounding box center [484, 179] width 15 height 15
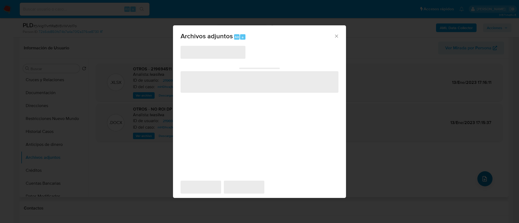
click at [487, 179] on div "Archivos adjuntos Alt a ‌ ‌ ‌ ‌ ‌" at bounding box center [259, 111] width 519 height 223
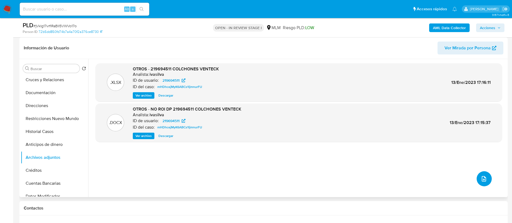
click at [487, 179] on button "upload-file" at bounding box center [484, 179] width 15 height 15
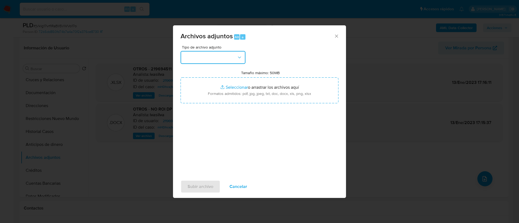
click at [206, 59] on button "button" at bounding box center [212, 57] width 65 height 13
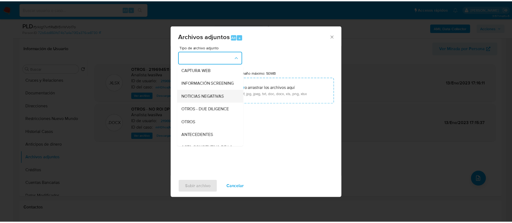
scroll to position [81, 0]
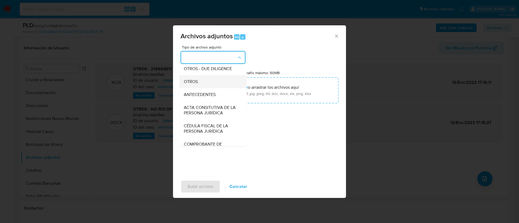
click at [205, 88] on div "OTROS" at bounding box center [211, 81] width 55 height 13
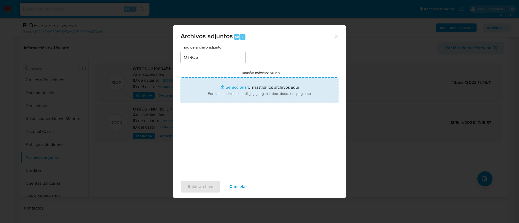
click at [303, 100] on input "Tamaño máximo: 50MB Seleccionar archivos" at bounding box center [259, 91] width 158 height 26
type input "C:\fakepath\219694511_COLCHONES VENTECK_AGOSTO 2025.pdf"
click at [246, 103] on div "Tamaño máximo: 50MB Seleccionar archivos Seleccionar o arrastrar los archivos a…" at bounding box center [259, 93] width 158 height 44
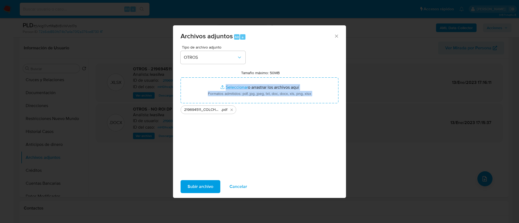
click at [201, 190] on span "Subir archivo" at bounding box center [200, 187] width 26 height 12
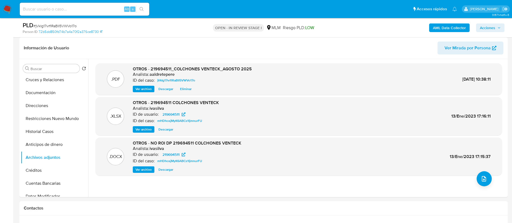
click at [490, 27] on span "Acciones" at bounding box center [487, 28] width 15 height 9
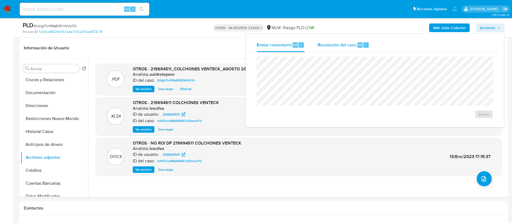
click at [327, 43] on span "Resolución del caso" at bounding box center [337, 45] width 39 height 6
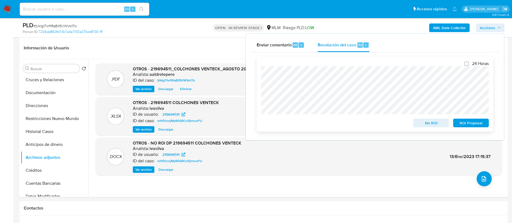
click at [260, 106] on div "24 Horas No ROI ROI Proposal" at bounding box center [375, 94] width 237 height 75
click at [425, 121] on span "No ROI" at bounding box center [432, 123] width 28 height 8
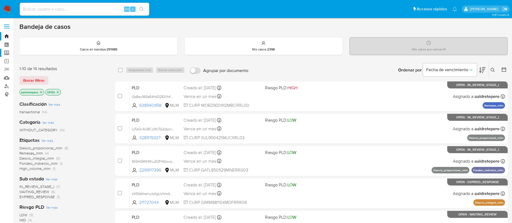
click at [7, 54] on label "Screening" at bounding box center [32, 53] width 64 height 8
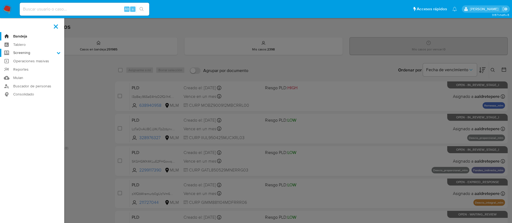
click at [0, 0] on input "Screening" at bounding box center [0, 0] width 0 height 0
click at [36, 74] on link "Herramientas" at bounding box center [32, 74] width 64 height 7
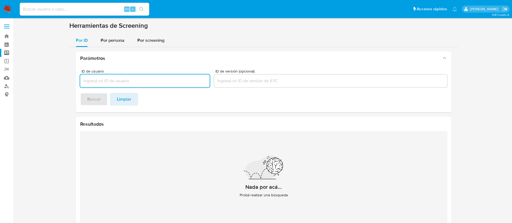
drag, startPoint x: 105, startPoint y: 38, endPoint x: 110, endPoint y: 48, distance: 11.5
click at [105, 38] on span "Por persona" at bounding box center [113, 40] width 24 height 6
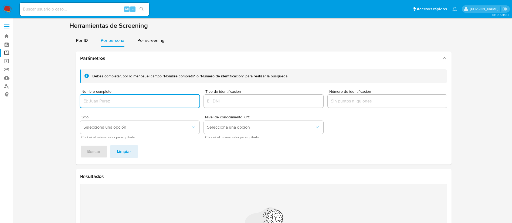
click at [143, 107] on div at bounding box center [140, 101] width 120 height 13
click at [136, 101] on input "Nombre completo" at bounding box center [140, 101] width 120 height 7
type input "[PERSON_NAME] [PERSON_NAME]"
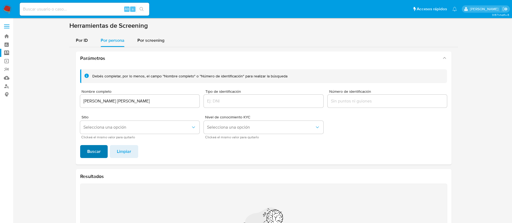
click at [96, 150] on span "Buscar" at bounding box center [94, 152] width 14 height 12
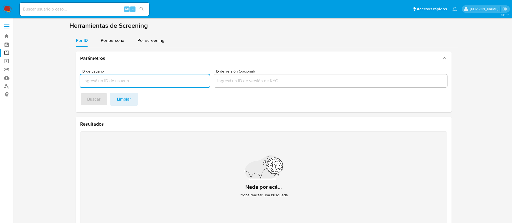
click at [7, 11] on img at bounding box center [7, 9] width 9 height 9
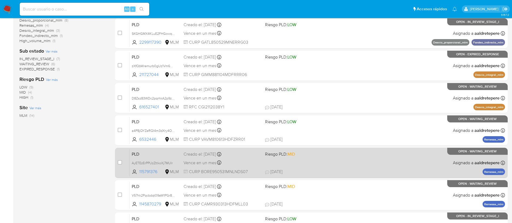
scroll to position [203, 0]
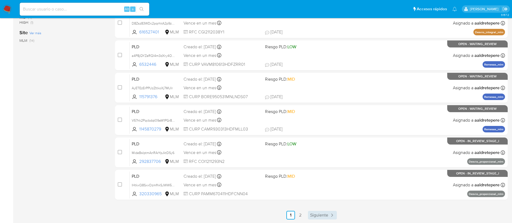
click at [318, 216] on span "Siguiente" at bounding box center [319, 215] width 18 height 4
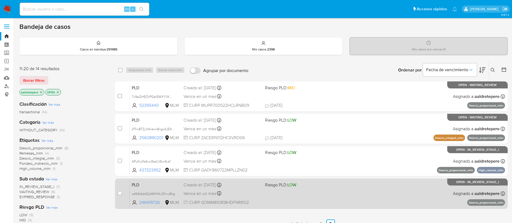
click at [272, 195] on div "PLD xe54sfpb92jdWHNtJZhvu8kg 246419726 MLM Riesgo PLD: LOW Creado el: [DATE] Cr…" at bounding box center [318, 193] width 376 height 27
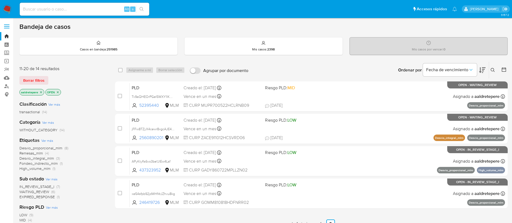
click at [4, 4] on nav "Pausado Ver notificaciones Alt s Accesos rápidos Presiona las siguientes teclas…" at bounding box center [256, 9] width 512 height 18
click at [6, 9] on img at bounding box center [7, 9] width 9 height 9
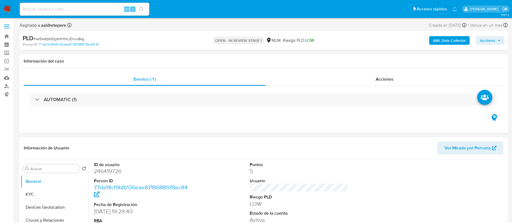
select select "10"
click at [48, 193] on button "KYC" at bounding box center [52, 194] width 63 height 13
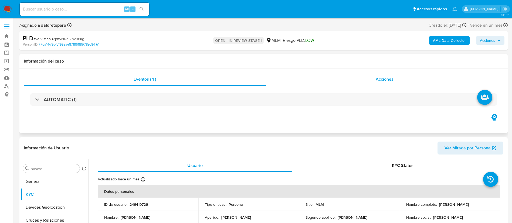
click at [383, 75] on div "Acciones" at bounding box center [385, 79] width 238 height 13
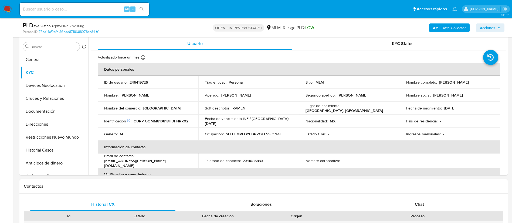
scroll to position [203, 0]
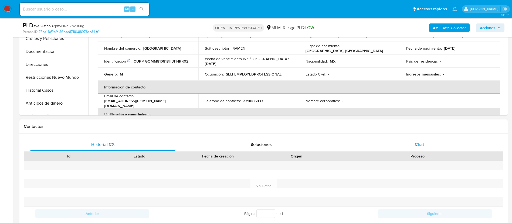
click at [427, 145] on div "Chat" at bounding box center [419, 144] width 145 height 13
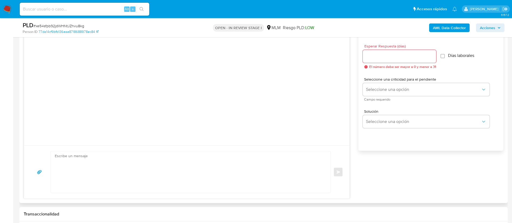
scroll to position [284, 0]
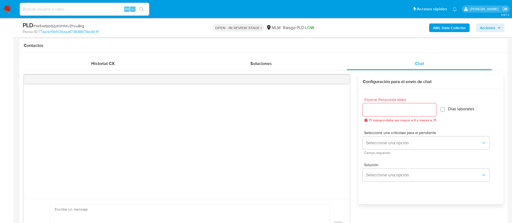
click at [385, 105] on div at bounding box center [399, 109] width 73 height 13
click at [384, 108] on input "Esperar Respuesta (días)" at bounding box center [399, 109] width 73 height 7
type input "5"
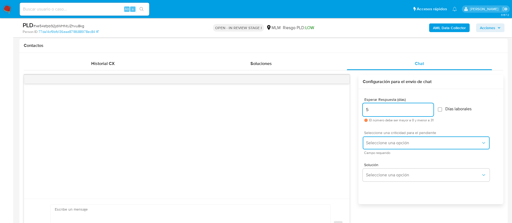
click at [391, 141] on button "Seleccione una opción" at bounding box center [426, 143] width 127 height 13
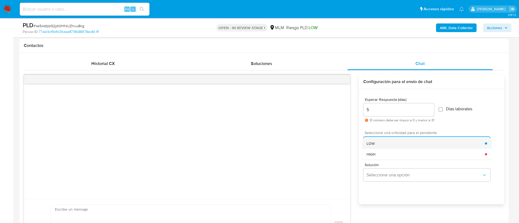
click at [380, 148] on div "LOW" at bounding box center [425, 143] width 118 height 11
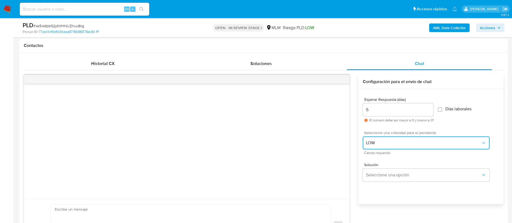
click at [380, 144] on span "LOW" at bounding box center [423, 142] width 115 height 5
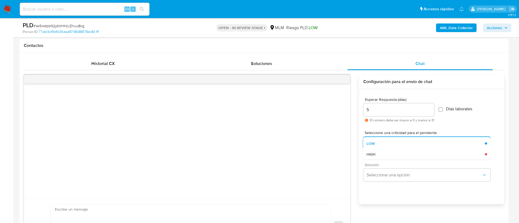
drag, startPoint x: 381, startPoint y: 156, endPoint x: 384, endPoint y: 163, distance: 8.0
click at [381, 156] on div "HIGH" at bounding box center [425, 154] width 118 height 11
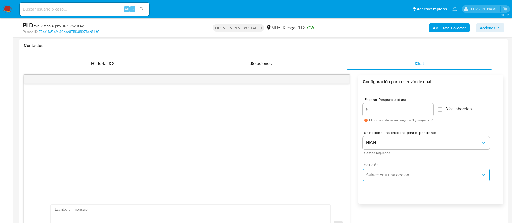
click at [382, 173] on span "Seleccione una opción" at bounding box center [423, 175] width 115 height 5
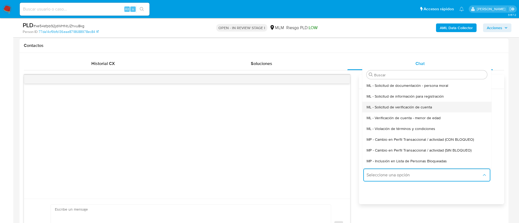
click at [388, 106] on span "ML - Solicitud de verificación de cuenta" at bounding box center [398, 107] width 65 height 5
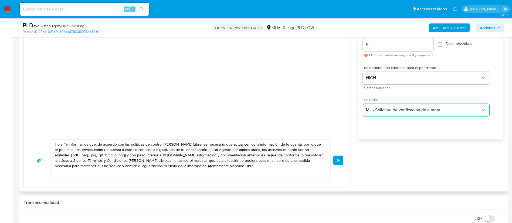
scroll to position [365, 0]
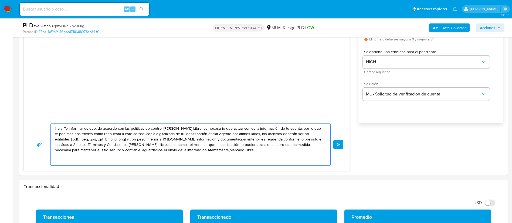
drag, startPoint x: 216, startPoint y: 155, endPoint x: 0, endPoint y: 71, distance: 231.6
paste textarea "ESTIMADO MARCO ANTONIO GONZALEZ MARTINEZ Te comunicamos que se ha identificado …"
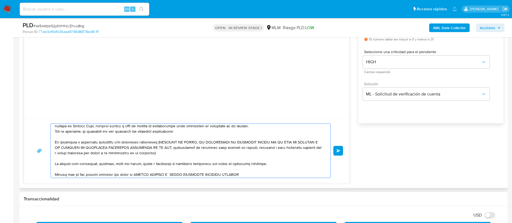
scroll to position [0, 0]
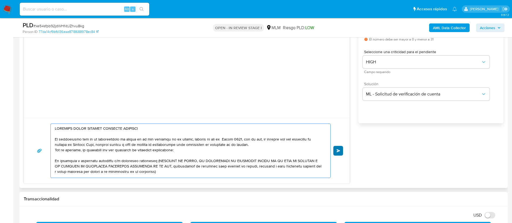
type textarea "ESTIMADO MARCO ANTONIO GONZALEZ MARTINEZ Te comunicamos que se ha identificado …"
click at [335, 150] on button "Enviar" at bounding box center [339, 151] width 10 height 10
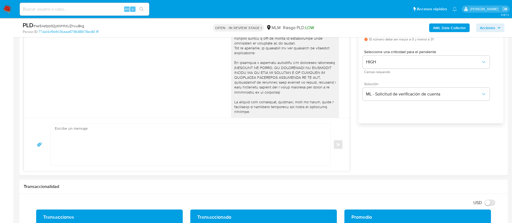
scroll to position [53, 0]
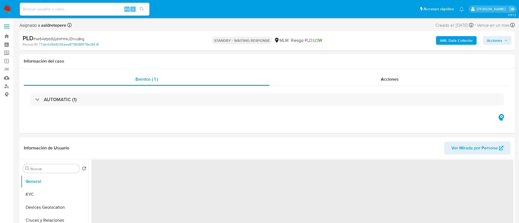
select select "10"
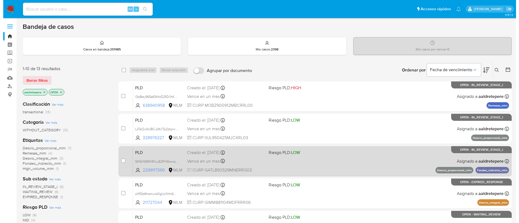
scroll to position [41, 0]
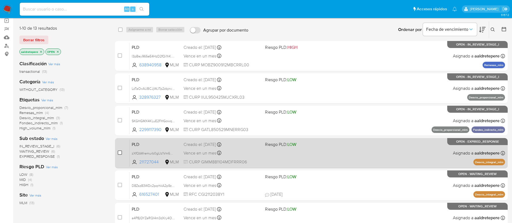
click at [119, 151] on input "checkbox" at bounding box center [120, 153] width 4 height 4
checkbox input "true"
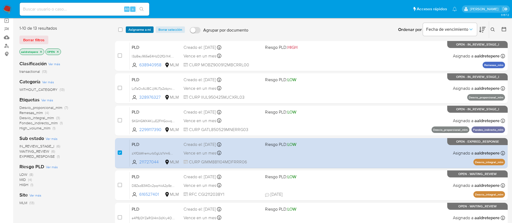
click at [139, 29] on span "Asignarme a mí" at bounding box center [140, 29] width 22 height 5
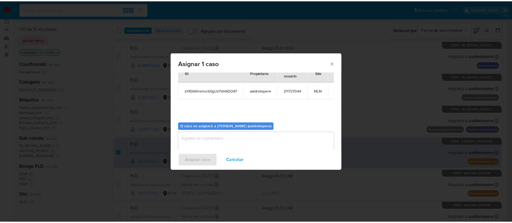
scroll to position [28, 0]
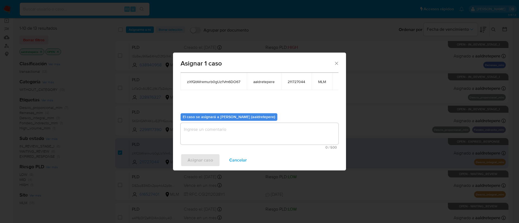
click at [257, 132] on textarea "assign-modal" at bounding box center [259, 134] width 158 height 22
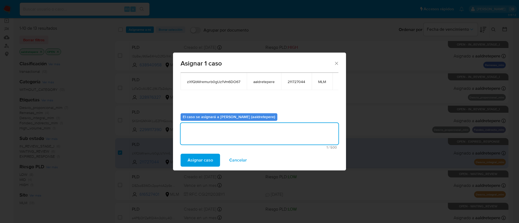
click at [198, 157] on span "Asignar caso" at bounding box center [199, 161] width 25 height 12
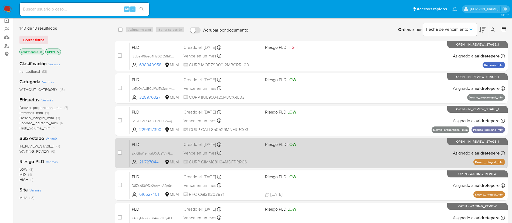
click at [415, 152] on div "PLD zXfQbWremurb0gUz1Vm6DO67 211727044 MLM Riesgo PLD: LOW Creado el: 12/08/202…" at bounding box center [318, 153] width 376 height 27
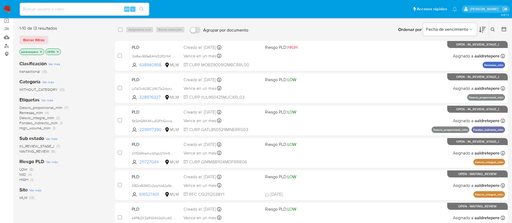
click at [7, 11] on img at bounding box center [7, 9] width 9 height 9
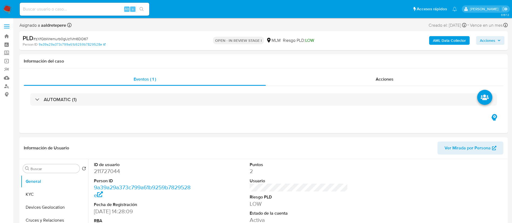
select select "10"
click at [32, 190] on button "KYC" at bounding box center [52, 194] width 63 height 13
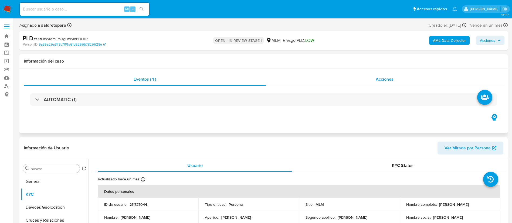
drag, startPoint x: 384, startPoint y: 81, endPoint x: 384, endPoint y: 85, distance: 4.1
click at [384, 81] on span "Acciones" at bounding box center [385, 79] width 18 height 6
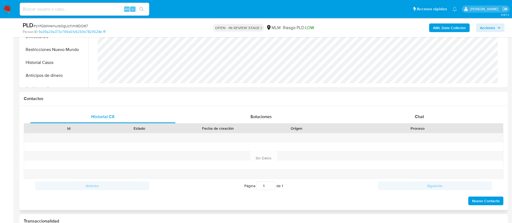
scroll to position [243, 0]
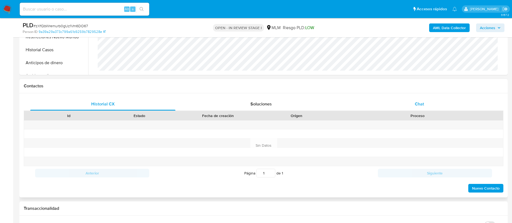
click at [419, 103] on span "Chat" at bounding box center [419, 104] width 9 height 6
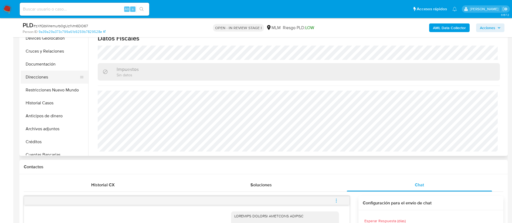
scroll to position [41, 0]
click at [48, 116] on button "Archivos adjuntos" at bounding box center [52, 116] width 63 height 13
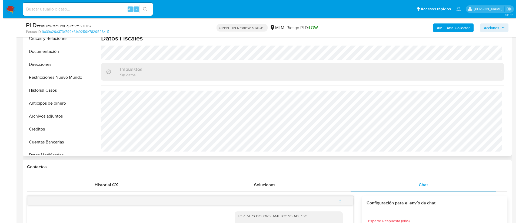
scroll to position [0, 0]
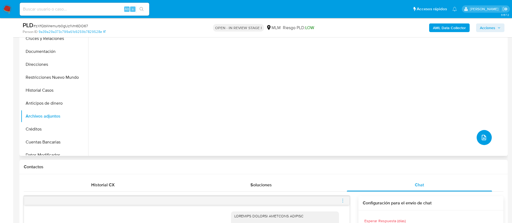
click at [481, 140] on icon "upload-file" at bounding box center [484, 138] width 6 height 6
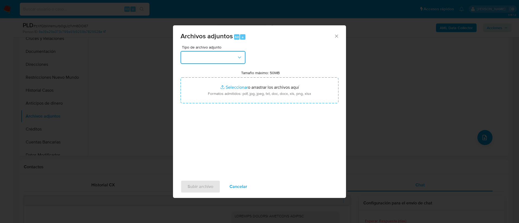
click at [226, 63] on button "button" at bounding box center [212, 57] width 65 height 13
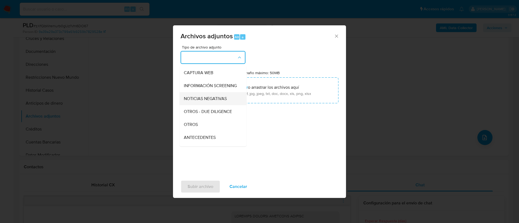
scroll to position [56, 0]
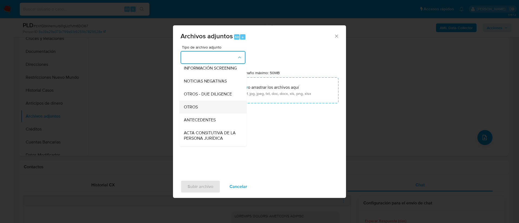
click at [194, 110] on span "OTROS" at bounding box center [191, 107] width 14 height 5
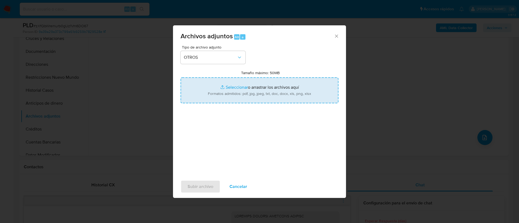
click at [253, 98] on input "Tamaño máximo: 50MB Seleccionar archivos" at bounding box center [259, 91] width 158 height 26
type input "C:\fakepath\211727044_Marcela Grifaldo Marquez_AGOSTO 2025.pdf"
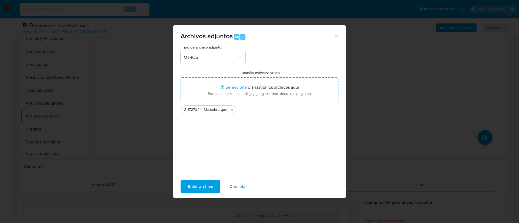
drag, startPoint x: 204, startPoint y: 186, endPoint x: 203, endPoint y: 190, distance: 3.3
click at [203, 190] on span "Subir archivo" at bounding box center [200, 187] width 26 height 12
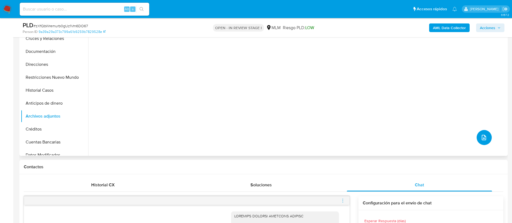
click at [487, 138] on button "upload-file" at bounding box center [484, 137] width 15 height 15
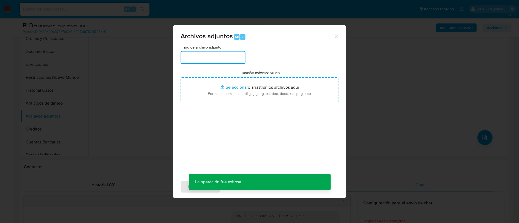
drag, startPoint x: 211, startPoint y: 58, endPoint x: 213, endPoint y: 59, distance: 3.1
click at [213, 59] on button "button" at bounding box center [212, 57] width 65 height 13
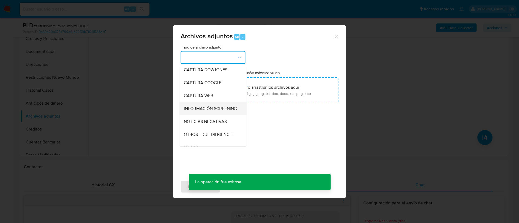
scroll to position [96, 0]
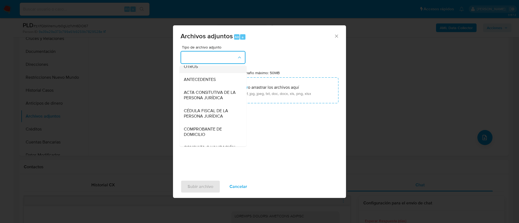
click at [199, 71] on div "OTROS" at bounding box center [211, 66] width 55 height 13
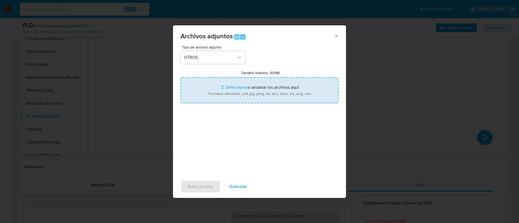
click at [270, 87] on input "Tamaño máximo: 50MB Seleccionar archivos" at bounding box center [259, 91] width 158 height 26
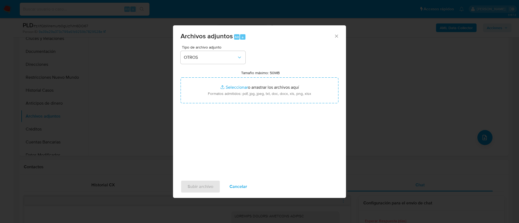
click at [240, 186] on span "Cancelar" at bounding box center [238, 187] width 18 height 12
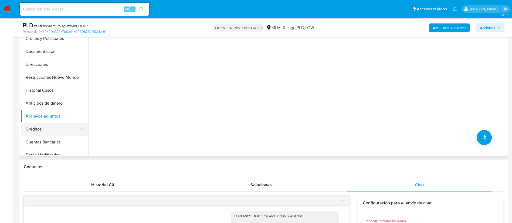
click at [37, 132] on button "Créditos" at bounding box center [52, 129] width 63 height 13
click at [44, 121] on button "Archivos adjuntos" at bounding box center [52, 116] width 63 height 13
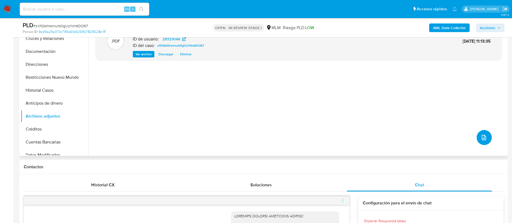
click at [481, 141] on icon "upload-file" at bounding box center [484, 138] width 6 height 6
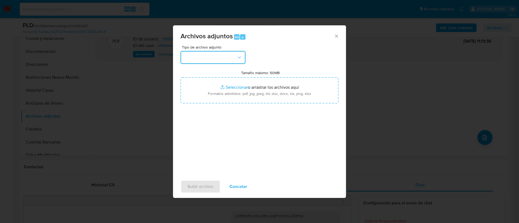
click at [196, 62] on button "button" at bounding box center [212, 57] width 65 height 13
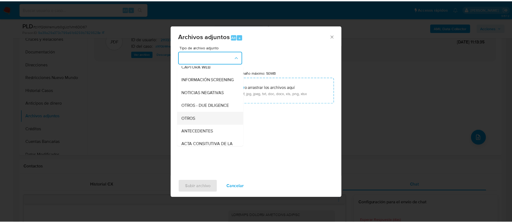
scroll to position [56, 0]
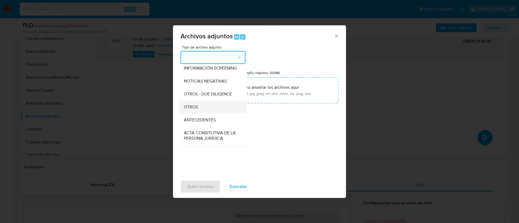
click at [202, 110] on div "OTROS" at bounding box center [211, 107] width 55 height 13
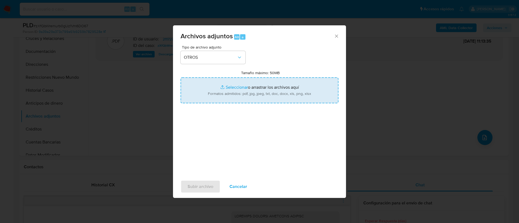
click at [225, 95] on input "Tamaño máximo: 50MB Seleccionar archivos" at bounding box center [259, 91] width 158 height 26
type input "C:\fakepath\211727044_MARCELA GRIFALDO MARQUEZ_AGOSTO.xlsx"
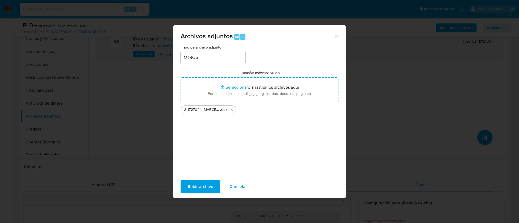
drag, startPoint x: 225, startPoint y: 95, endPoint x: 199, endPoint y: 187, distance: 95.1
click at [199, 187] on span "Subir archivo" at bounding box center [200, 187] width 26 height 12
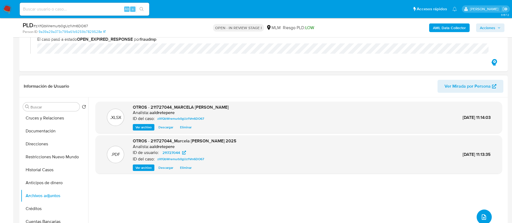
scroll to position [81, 0]
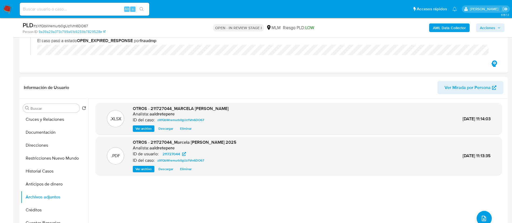
click at [481, 31] on span "Acciones" at bounding box center [487, 28] width 15 height 9
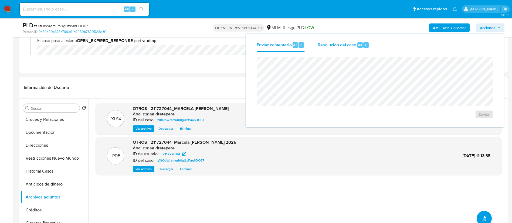
drag, startPoint x: 349, startPoint y: 43, endPoint x: 348, endPoint y: 45, distance: 2.8
click at [348, 43] on span "Resolución del caso" at bounding box center [337, 45] width 39 height 6
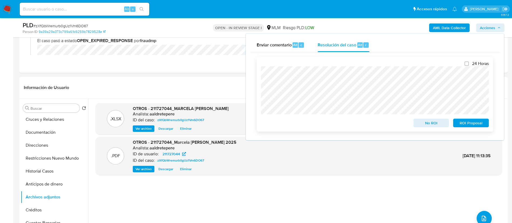
click at [470, 125] on span "ROI Proposal" at bounding box center [471, 123] width 28 height 8
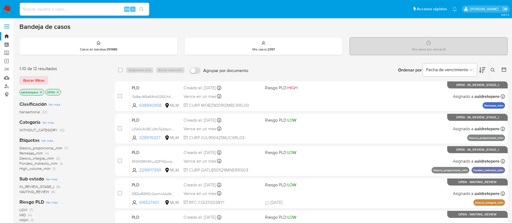
click at [8, 7] on img at bounding box center [7, 9] width 9 height 9
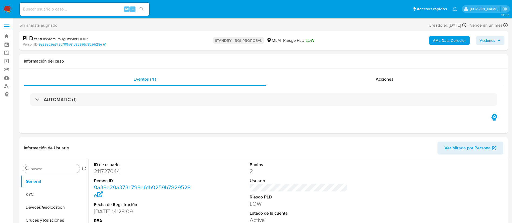
select select "10"
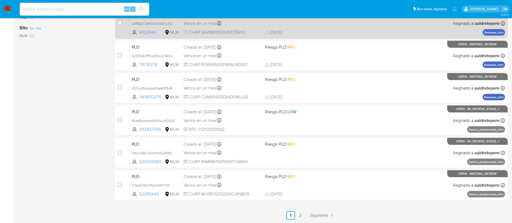
scroll to position [203, 0]
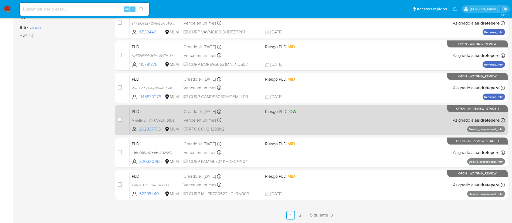
click at [304, 116] on div "PLD MideBsIptmAnRArYpJktDSy6 292837706 MLM Riesgo PLD: LOW Creado el: 12/08/202…" at bounding box center [318, 120] width 376 height 27
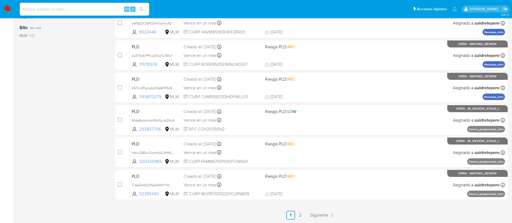
click at [8, 7] on img at bounding box center [7, 9] width 9 height 9
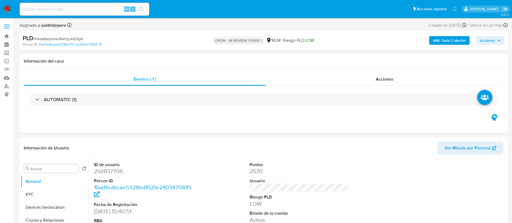
select select "10"
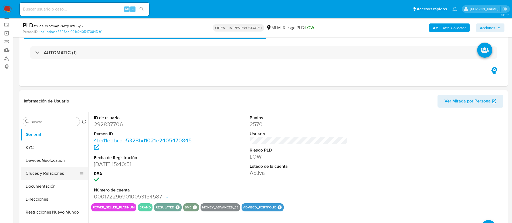
scroll to position [41, 0]
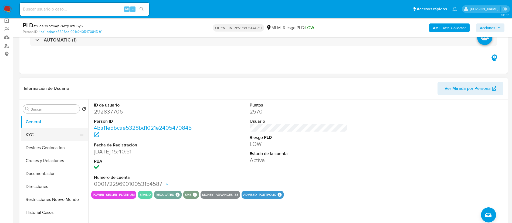
click at [48, 135] on button "KYC" at bounding box center [52, 135] width 63 height 13
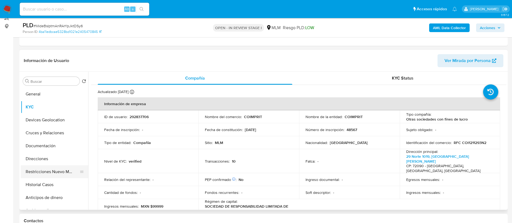
scroll to position [81, 0]
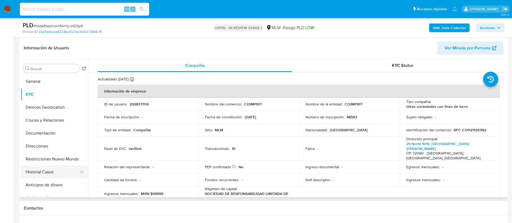
click at [55, 165] on button "Restricciones Nuevo Mundo" at bounding box center [55, 159] width 68 height 13
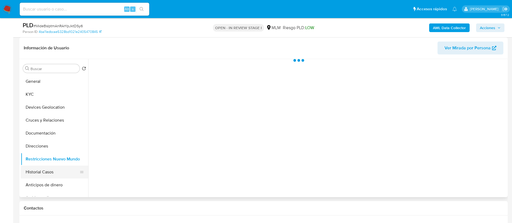
click at [53, 168] on button "Historial Casos" at bounding box center [52, 172] width 63 height 13
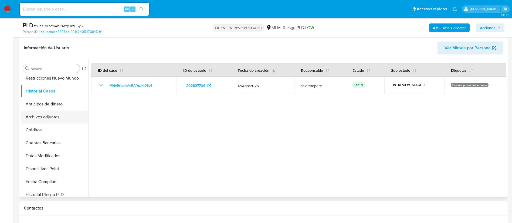
click at [56, 119] on button "Archivos adjuntos" at bounding box center [52, 117] width 63 height 13
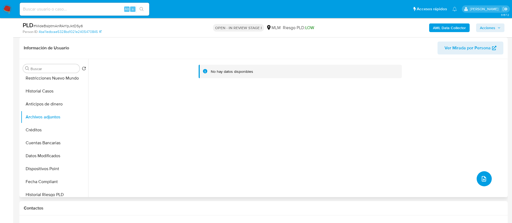
click at [478, 177] on button "upload-file" at bounding box center [484, 179] width 15 height 15
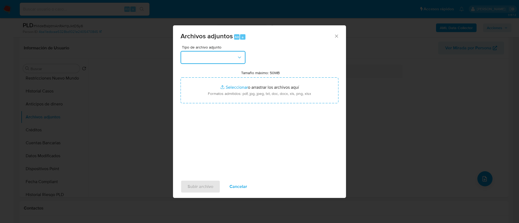
click at [225, 60] on button "button" at bounding box center [212, 57] width 65 height 13
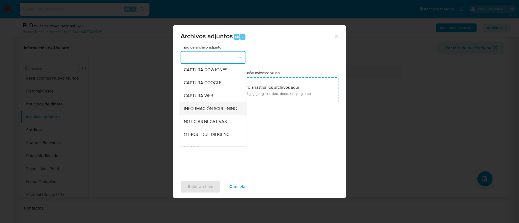
scroll to position [56, 0]
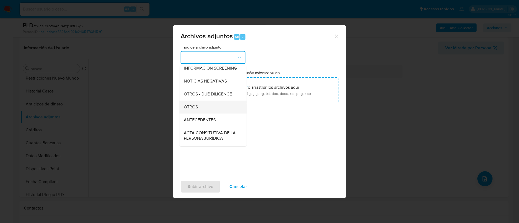
click at [213, 113] on div "OTROS" at bounding box center [211, 107] width 55 height 13
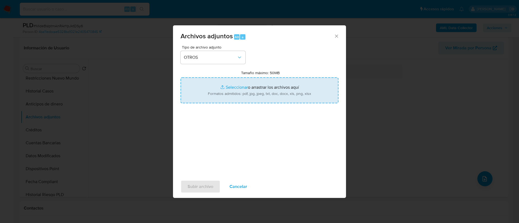
click at [258, 92] on input "Tamaño máximo: 50MB Seleccionar archivos" at bounding box center [259, 91] width 158 height 26
type input "C:\fakepath\292837706_COIMPRIT_AGOSTO 2025.pdf"
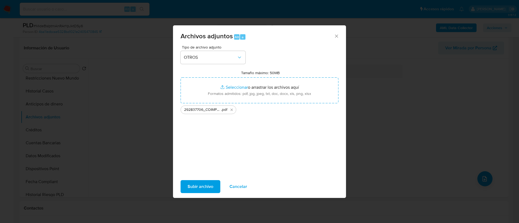
click at [199, 186] on span "Subir archivo" at bounding box center [200, 187] width 26 height 12
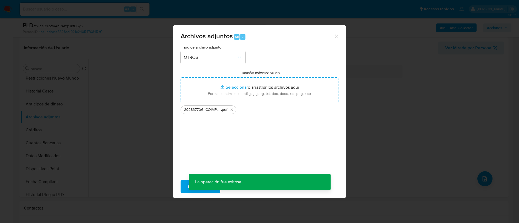
click at [481, 180] on div "Archivos adjuntos Alt a Tipo de archivo adjunto OTROS Tamaño máximo: 50MB Selec…" at bounding box center [259, 111] width 519 height 223
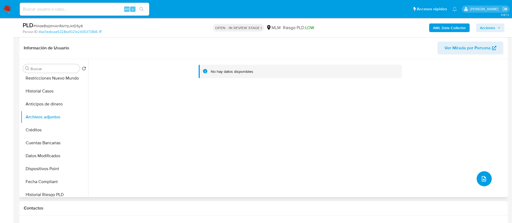
click at [481, 176] on icon "upload-file" at bounding box center [484, 179] width 6 height 6
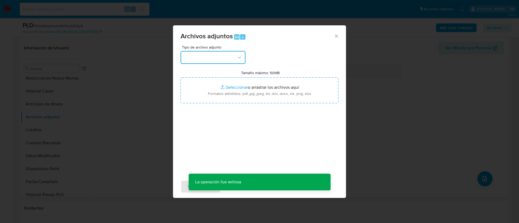
click at [216, 58] on button "button" at bounding box center [212, 57] width 65 height 13
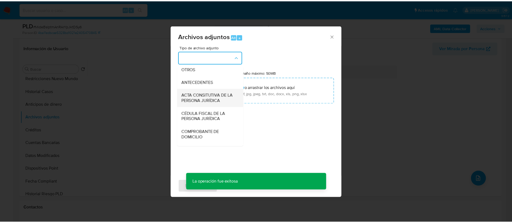
scroll to position [96, 0]
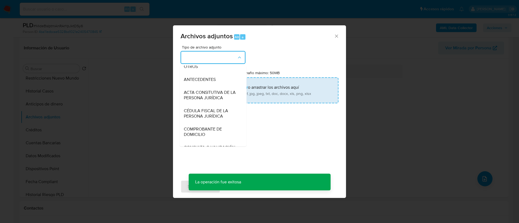
drag, startPoint x: 207, startPoint y: 74, endPoint x: 254, endPoint y: 85, distance: 48.5
click at [207, 73] on div "OTROS" at bounding box center [211, 66] width 55 height 13
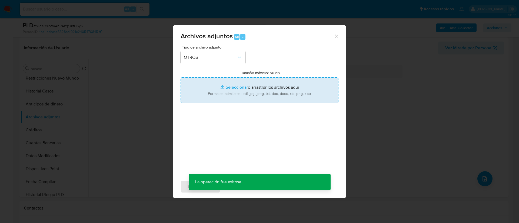
click at [288, 88] on input "Tamaño máximo: 50MB Seleccionar archivos" at bounding box center [259, 91] width 158 height 26
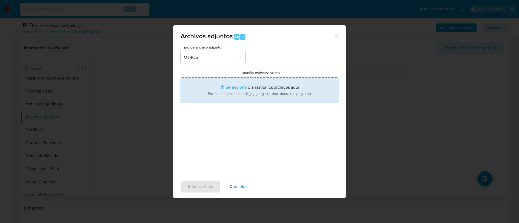
type input "C:\fakepath\292837706_COIMPRIT_AGOSTO 2025.xlsx"
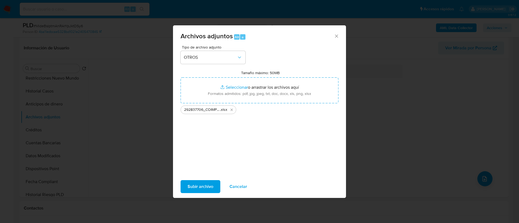
click at [198, 181] on span "Subir archivo" at bounding box center [200, 187] width 26 height 12
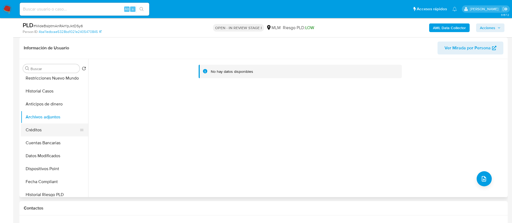
click at [49, 132] on button "Créditos" at bounding box center [52, 130] width 63 height 13
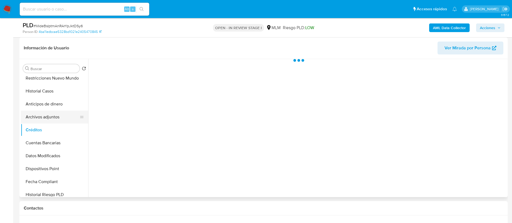
click at [51, 117] on button "Archivos adjuntos" at bounding box center [52, 117] width 63 height 13
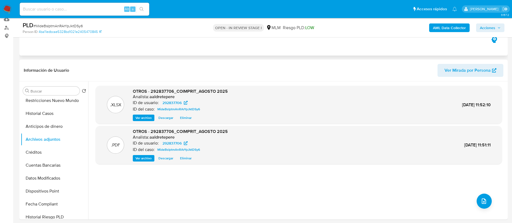
scroll to position [41, 0]
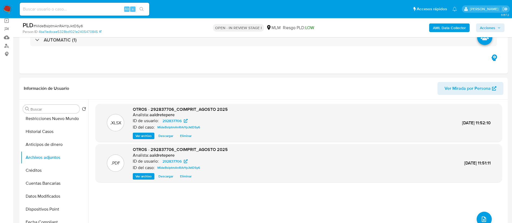
click at [484, 31] on span "Acciones" at bounding box center [487, 28] width 15 height 9
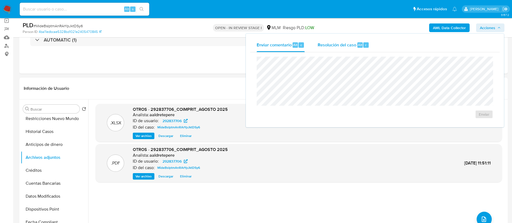
click at [347, 44] on span "Resolución del caso" at bounding box center [337, 45] width 39 height 6
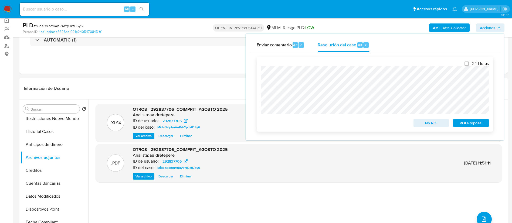
click at [260, 86] on div "24 Horas No ROI ROI Proposal" at bounding box center [375, 94] width 237 height 75
click at [261, 86] on div "24 Horas No ROI ROI Proposal" at bounding box center [375, 94] width 237 height 75
click at [443, 127] on span "No ROI" at bounding box center [432, 123] width 28 height 8
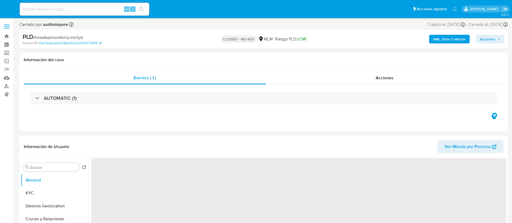
select select "10"
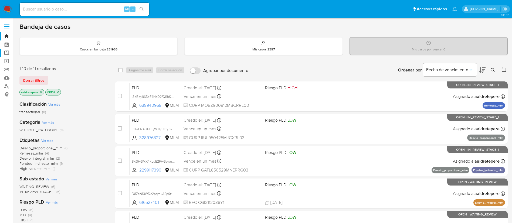
click at [8, 53] on label "Screening" at bounding box center [32, 53] width 64 height 8
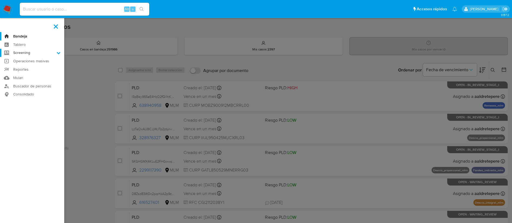
click at [0, 0] on input "Screening" at bounding box center [0, 0] width 0 height 0
click at [32, 72] on link "Herramientas" at bounding box center [32, 74] width 64 height 7
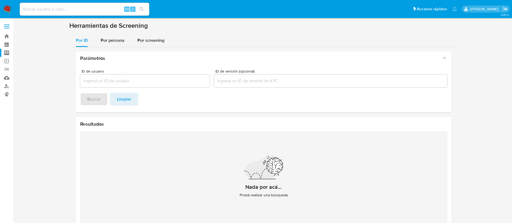
drag, startPoint x: 120, startPoint y: 41, endPoint x: 119, endPoint y: 49, distance: 8.1
click at [119, 41] on span "Por persona" at bounding box center [113, 40] width 24 height 6
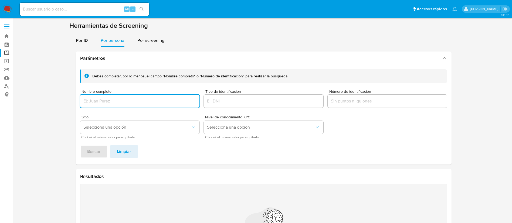
drag, startPoint x: 135, startPoint y: 88, endPoint x: 135, endPoint y: 91, distance: 3.3
click at [135, 89] on div "Debés completar, por lo menos, el campo "Nombre completo" o "Número de identifi…" at bounding box center [263, 103] width 367 height 69
click at [132, 103] on input "Nombre completo" at bounding box center [140, 101] width 120 height 7
type input "[PERSON_NAME]"
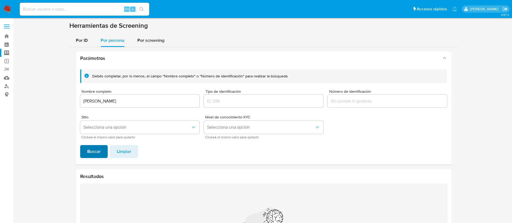
click at [93, 155] on span "Buscar" at bounding box center [94, 152] width 14 height 12
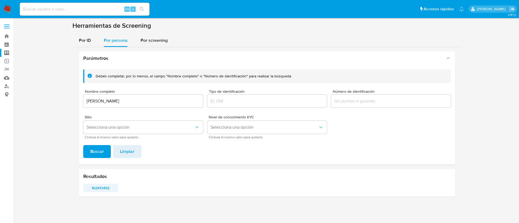
click at [99, 187] on span "162413492" at bounding box center [100, 189] width 27 height 8
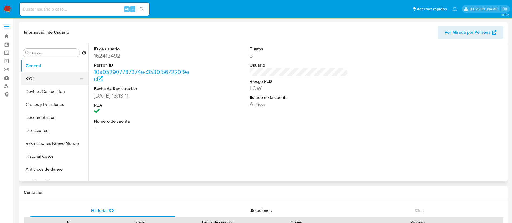
select select "10"
click at [34, 76] on button "KYC" at bounding box center [52, 78] width 63 height 13
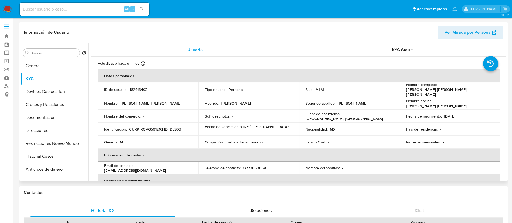
click at [138, 88] on p "162413492" at bounding box center [139, 89] width 18 height 5
copy p "162413492"
